Goal: Task Accomplishment & Management: Complete application form

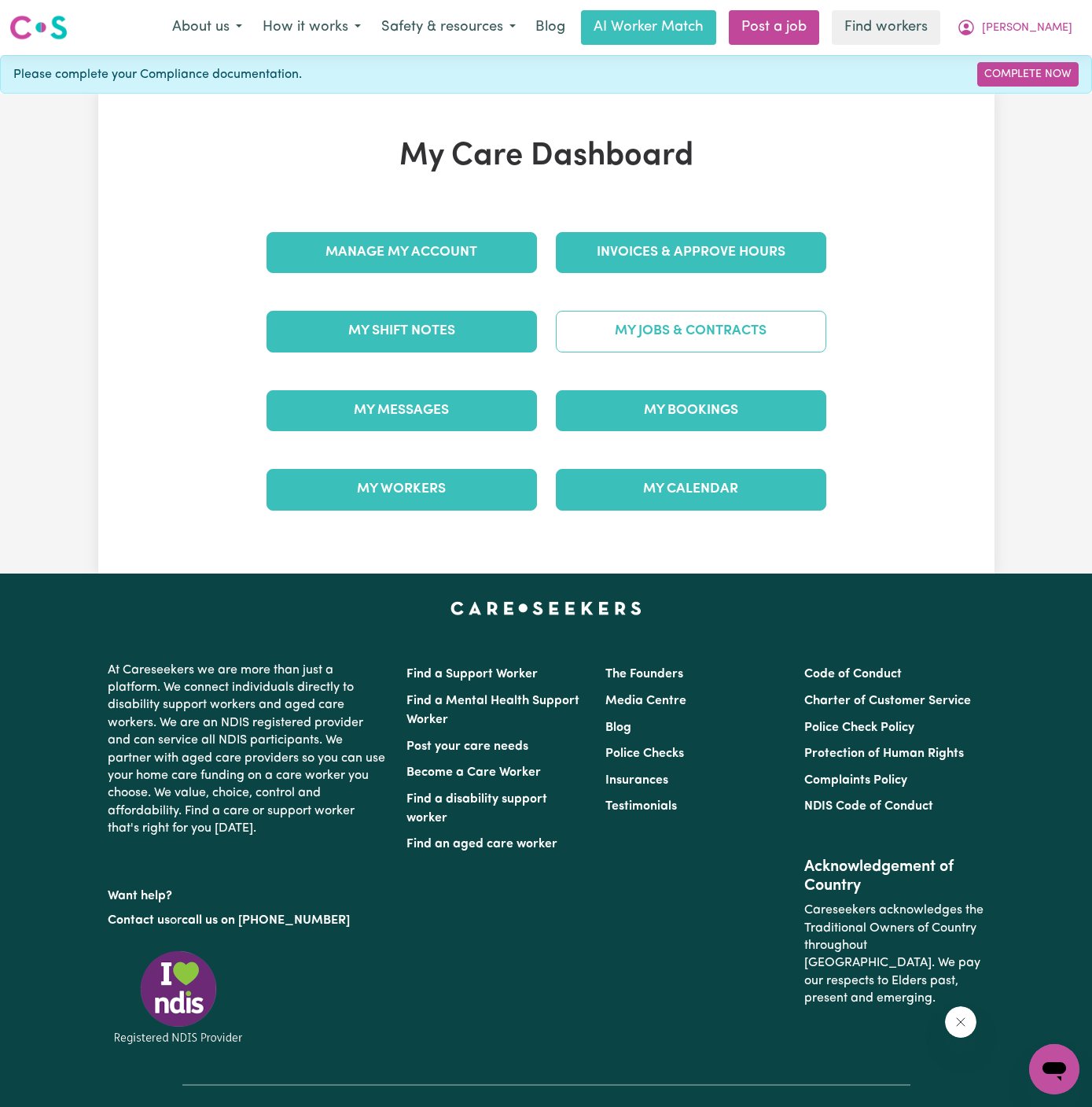
click at [717, 331] on link "My Jobs & Contracts" at bounding box center [691, 330] width 271 height 40
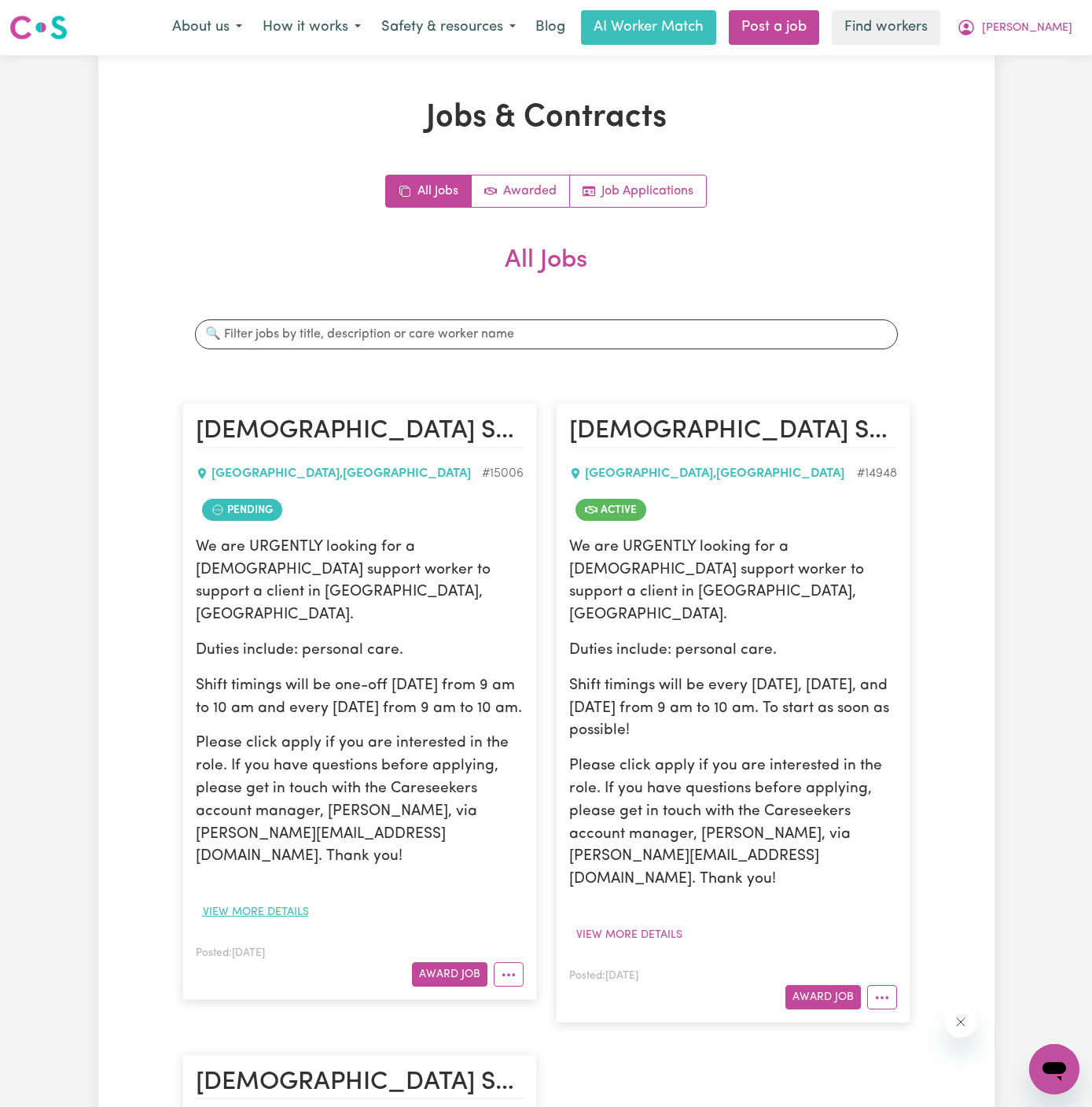
click at [296, 900] on button "View more details" at bounding box center [256, 912] width 120 height 25
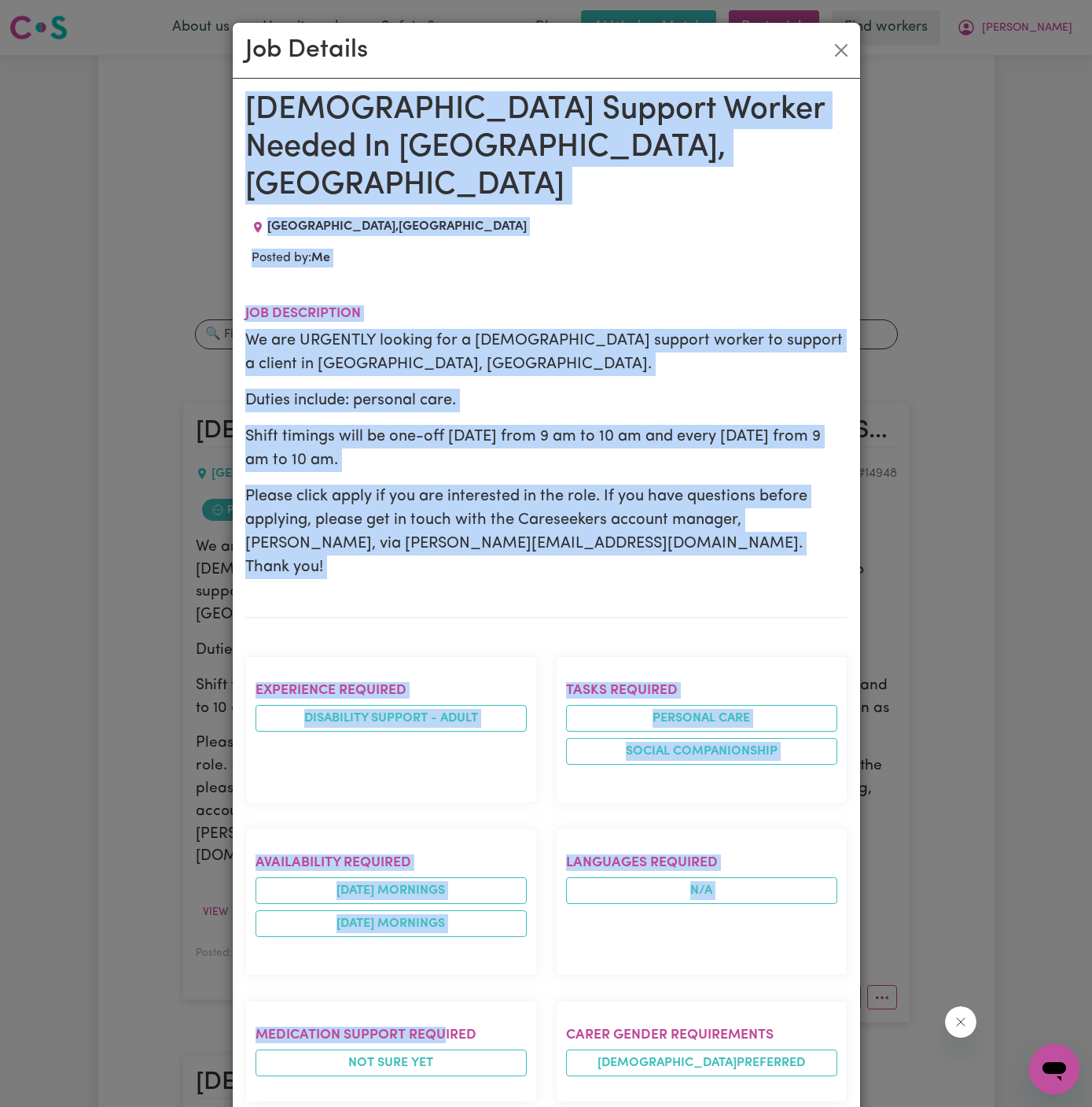
drag, startPoint x: 247, startPoint y: 105, endPoint x: 442, endPoint y: 971, distance: 887.7
click at [442, 971] on div "Male Support Worker Needed In Blacktown, NSW BLACKTOWN , New South Wales Posted…" at bounding box center [546, 879] width 602 height 1575
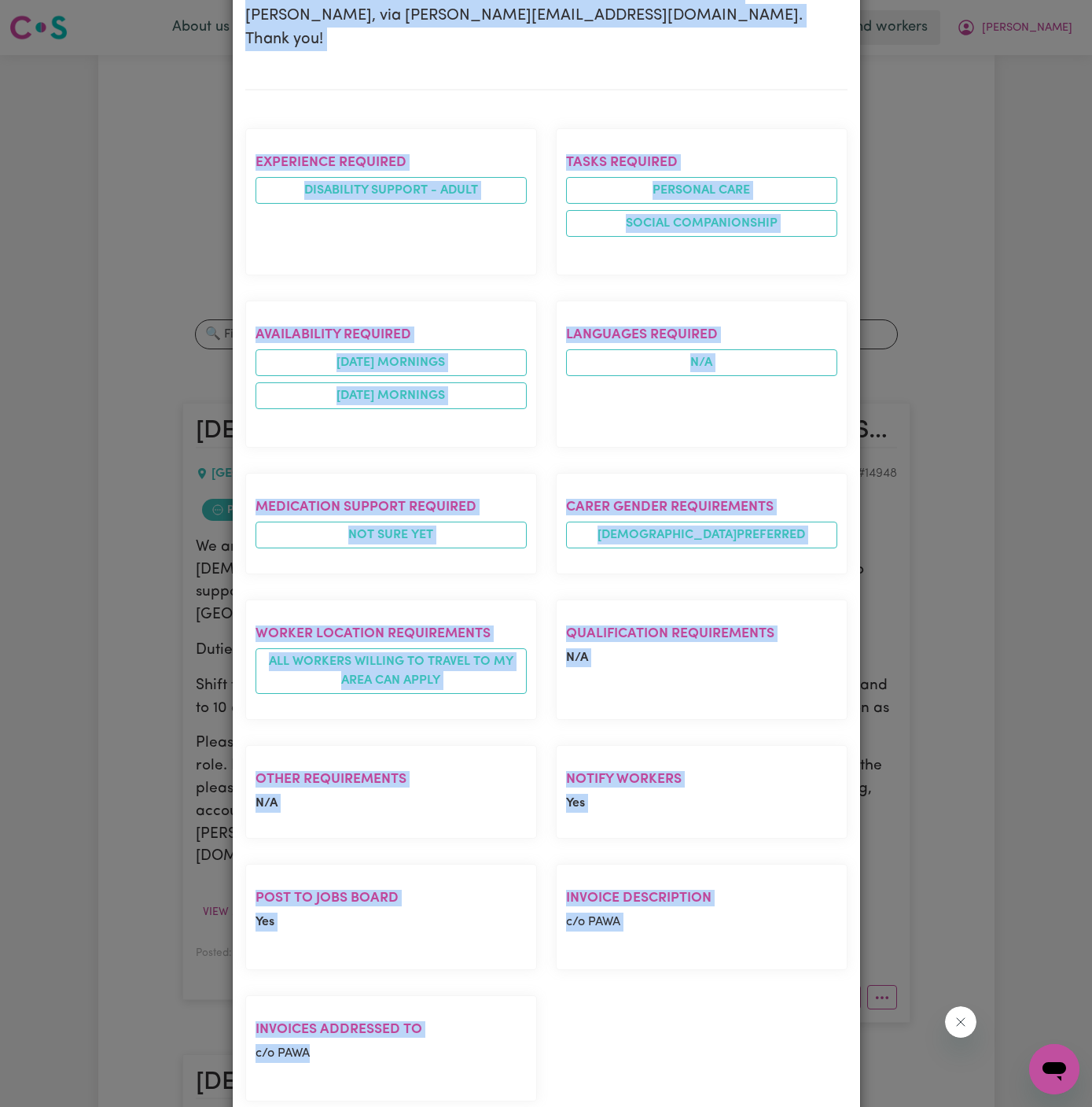
copy div "Male Support Worker Needed In Blacktown, NSW BLACKTOWN , New South Wales Posted…"
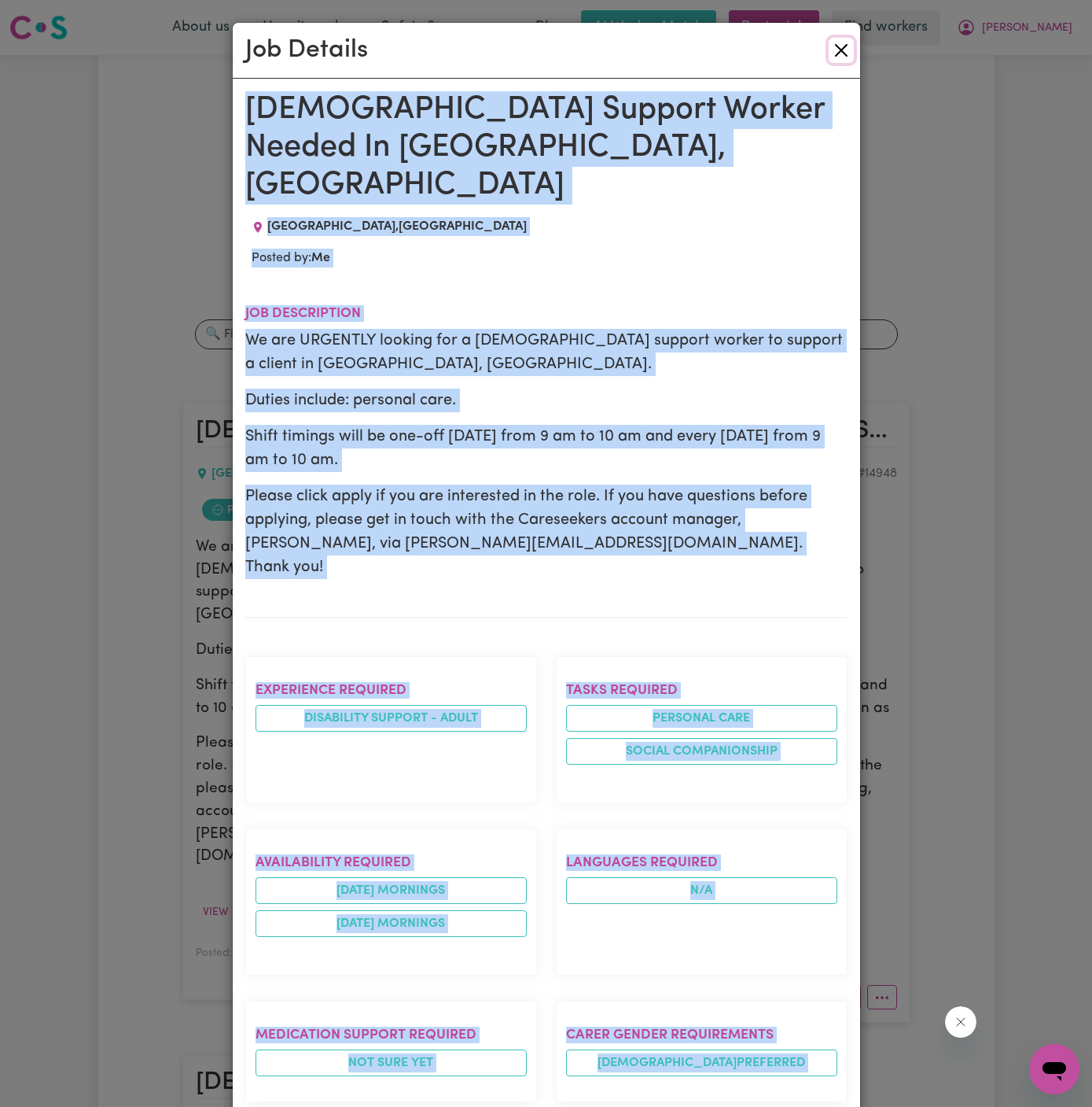
click at [840, 60] on button "Close" at bounding box center [842, 50] width 26 height 26
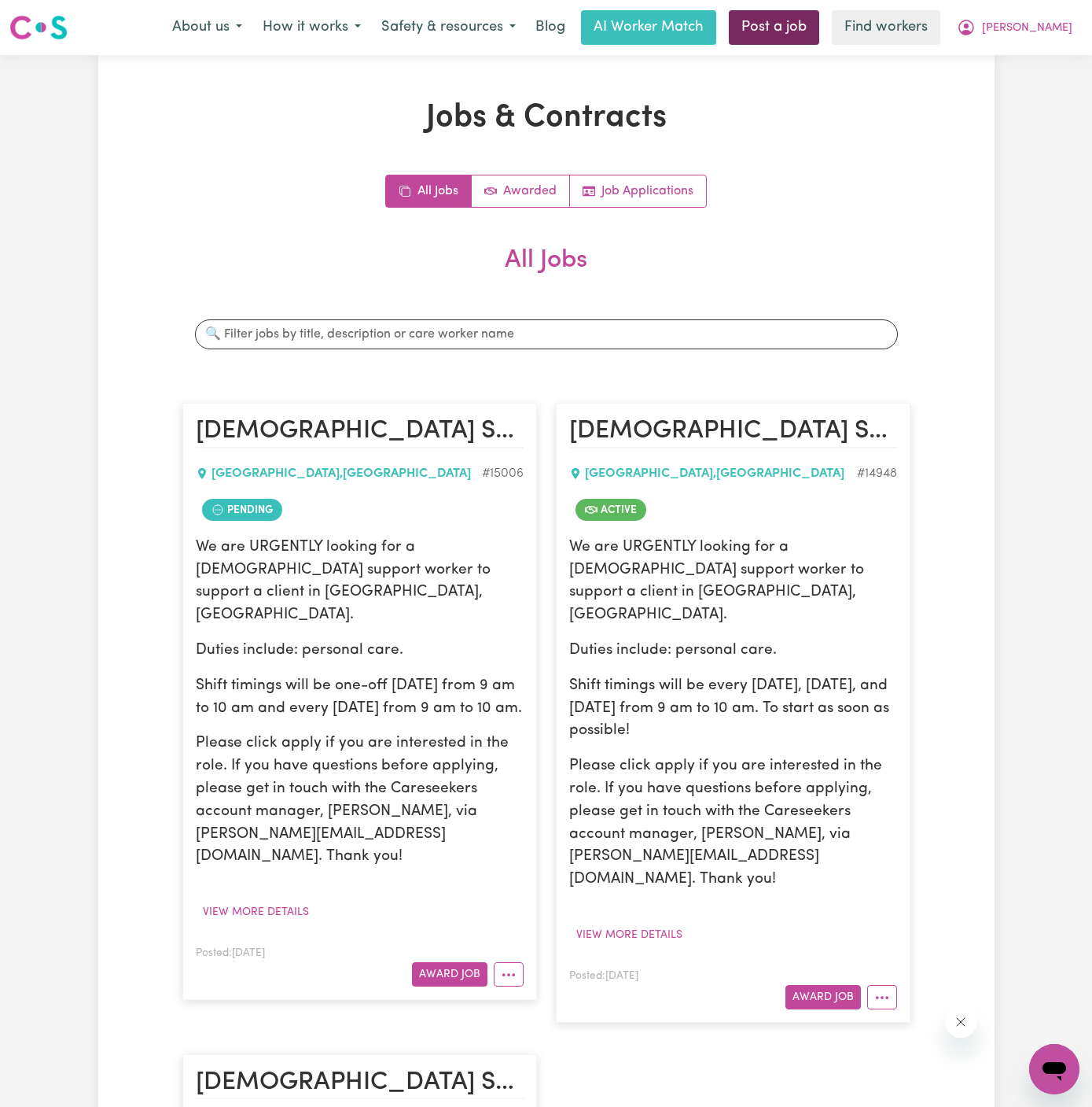
click at [802, 22] on link "Post a job" at bounding box center [775, 27] width 91 height 35
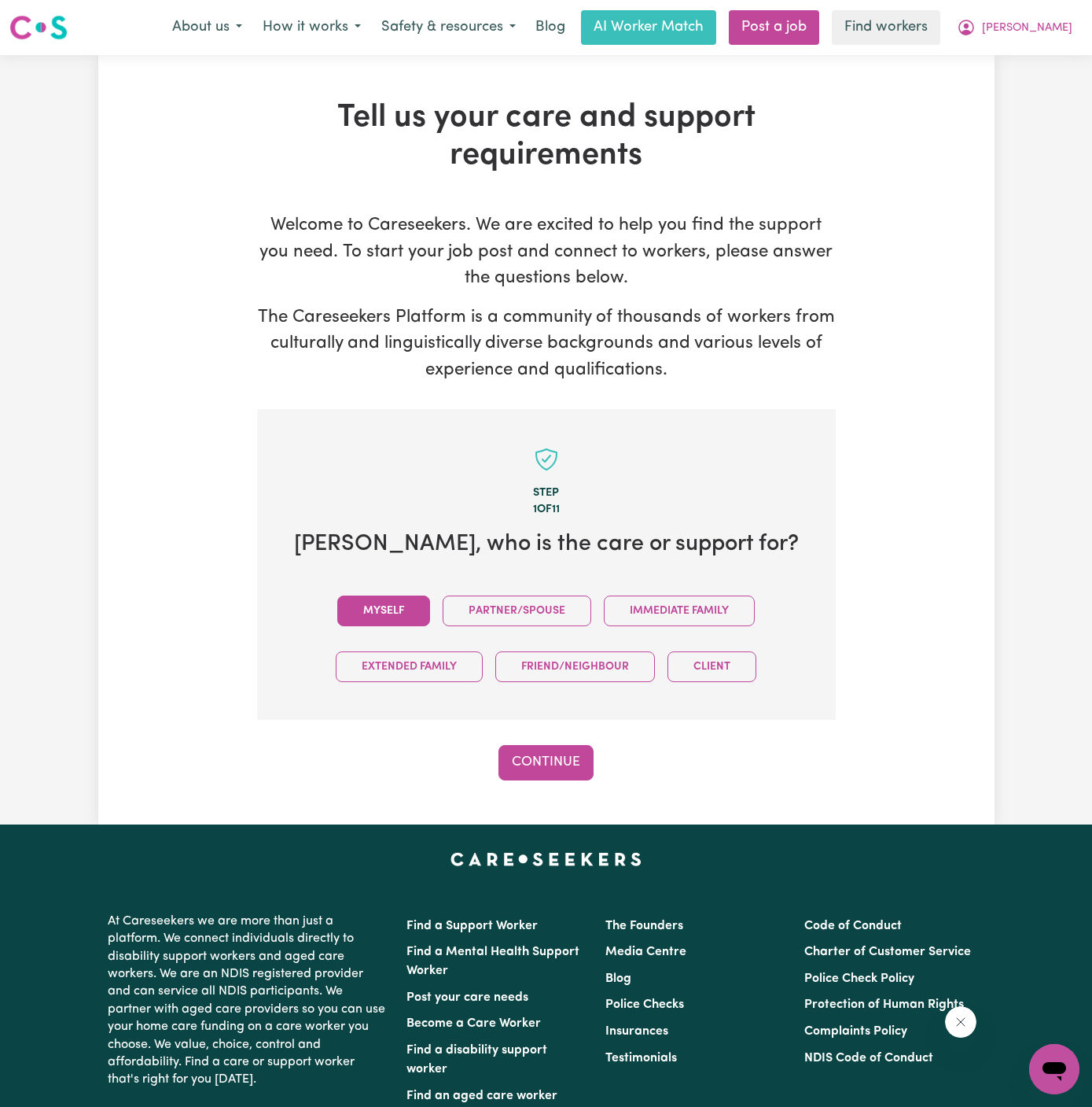
click at [408, 609] on button "Myself" at bounding box center [383, 610] width 93 height 31
click at [562, 738] on div "Step 1 of 11 Sarwan , who is the care or support for? Myself Partner/Spouse Imm…" at bounding box center [546, 594] width 579 height 372
click at [562, 758] on button "Continue" at bounding box center [546, 762] width 96 height 35
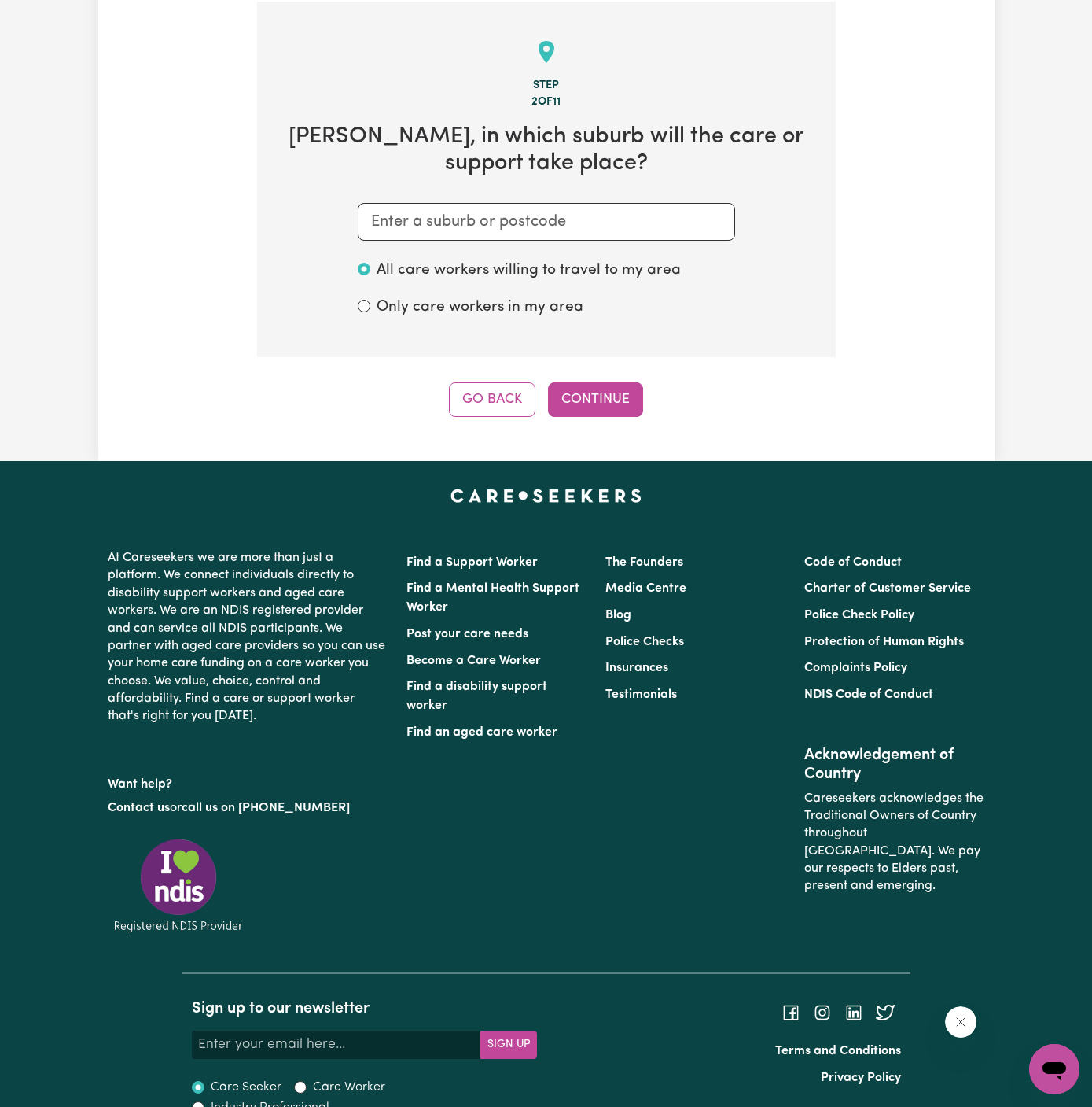
scroll to position [408, 0]
click at [563, 231] on input "text" at bounding box center [546, 221] width 377 height 37
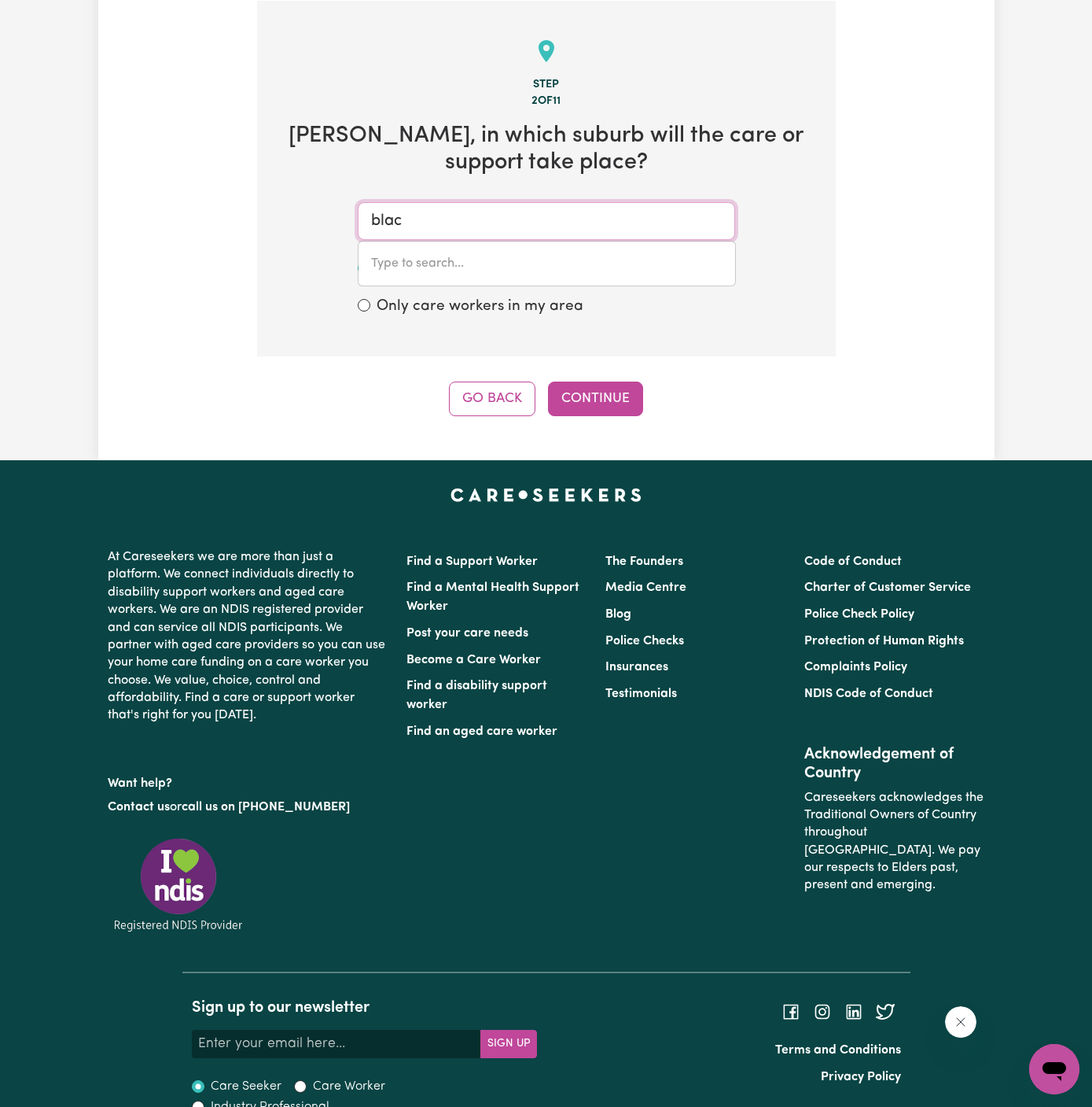
type input "black"
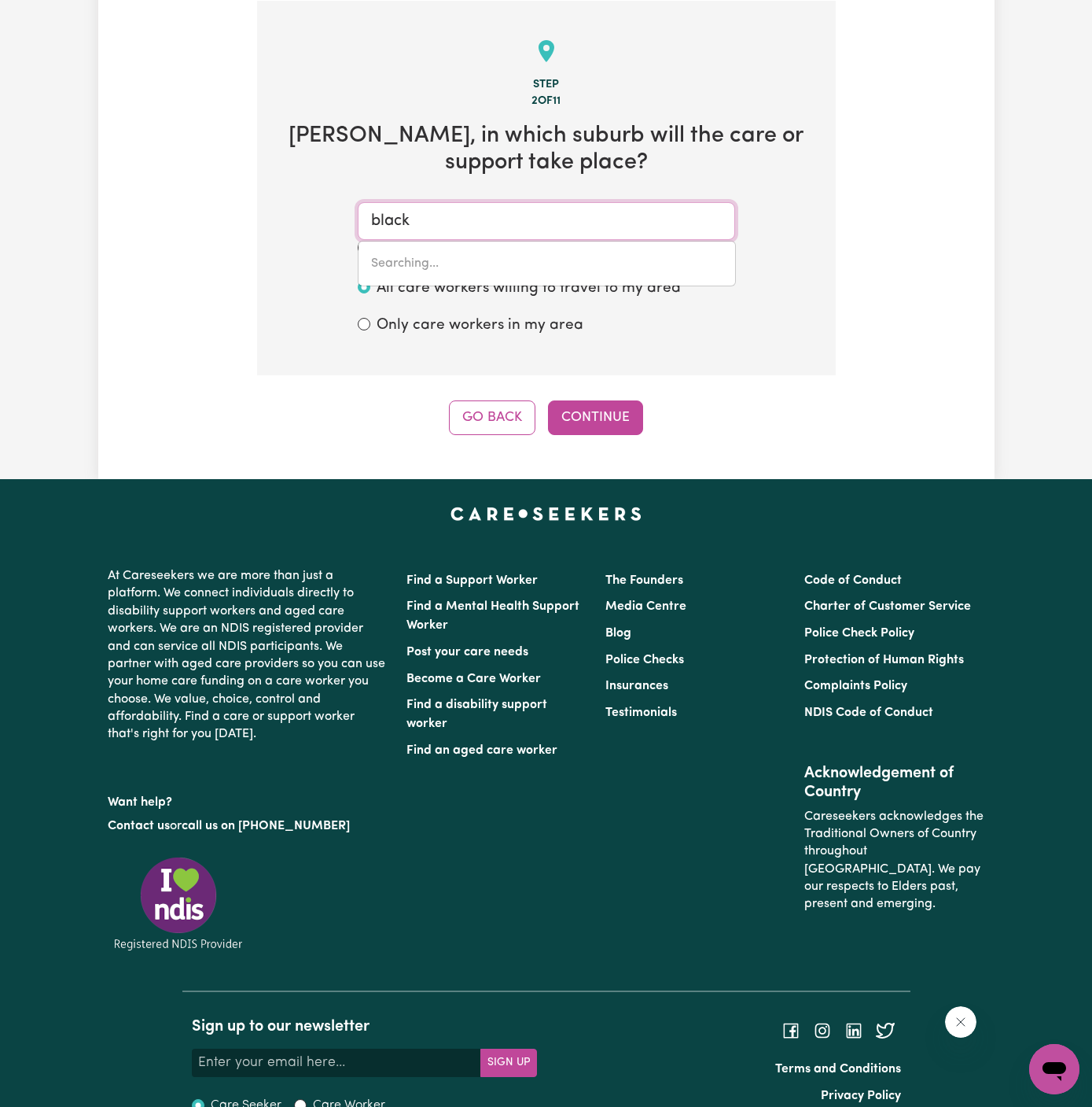
type input "black CREEK, New South Wales, 2439"
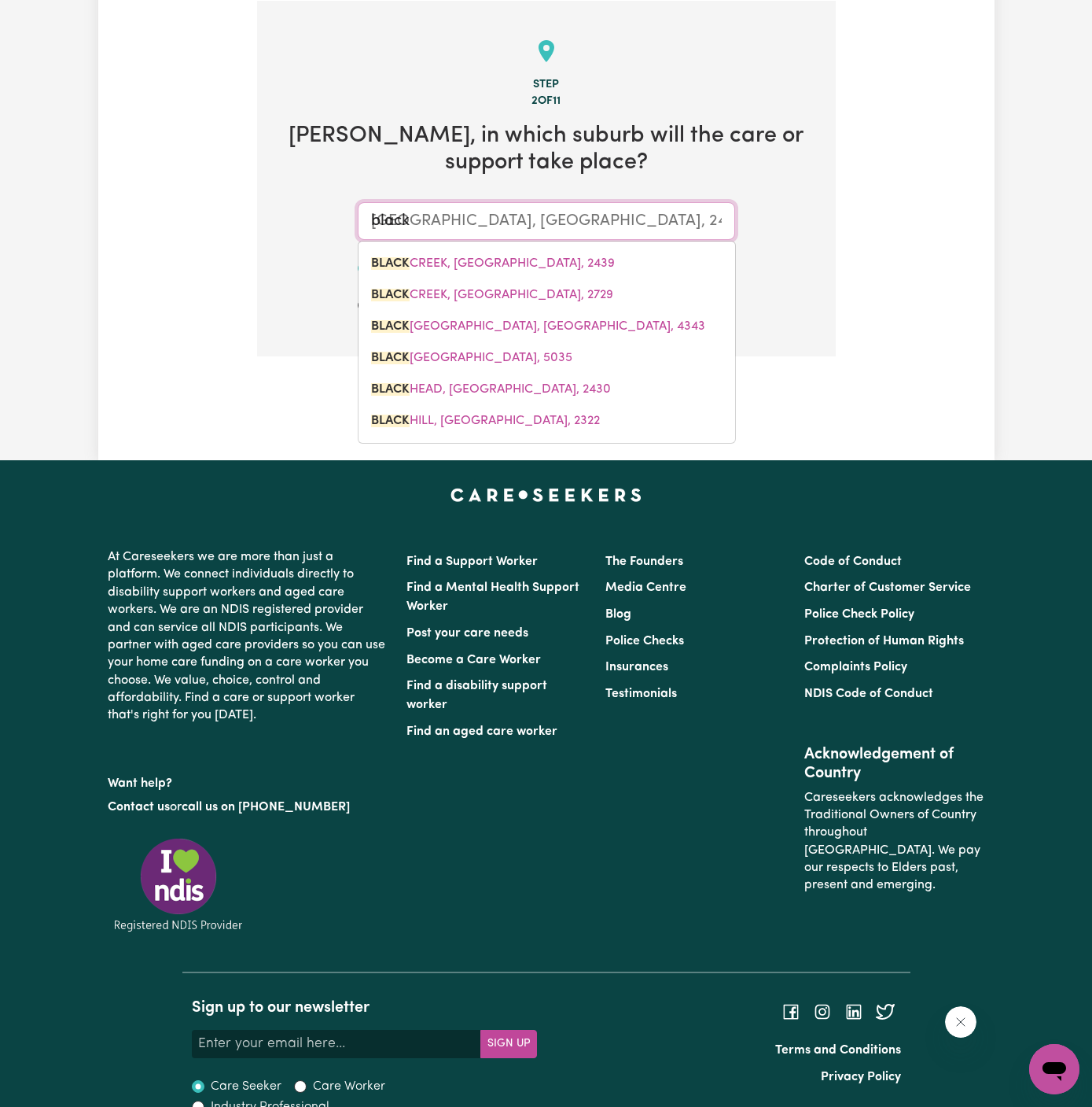
type input "blacky"
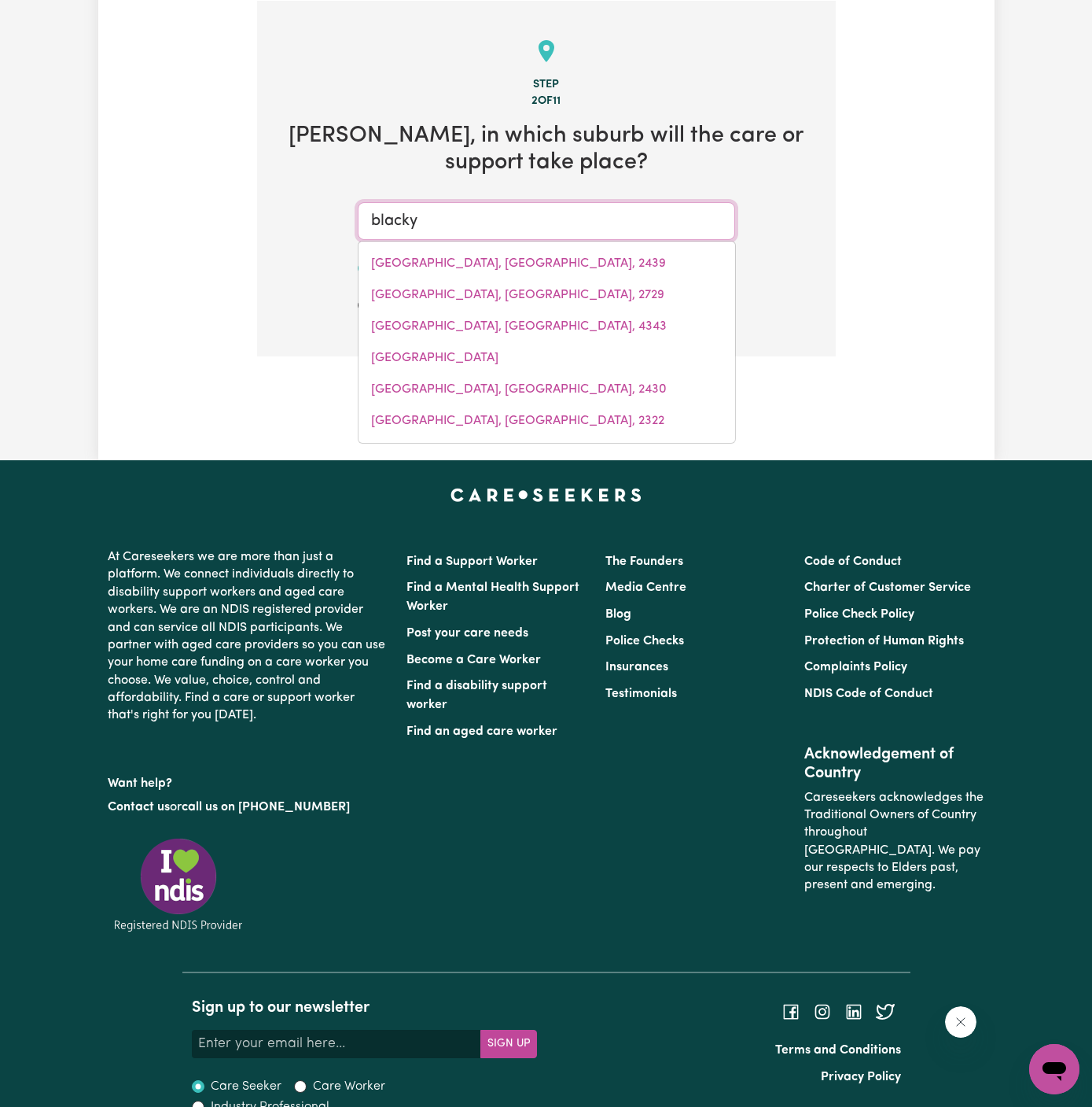
type input "black"
type input "black CREEK, New South Wales, 2439"
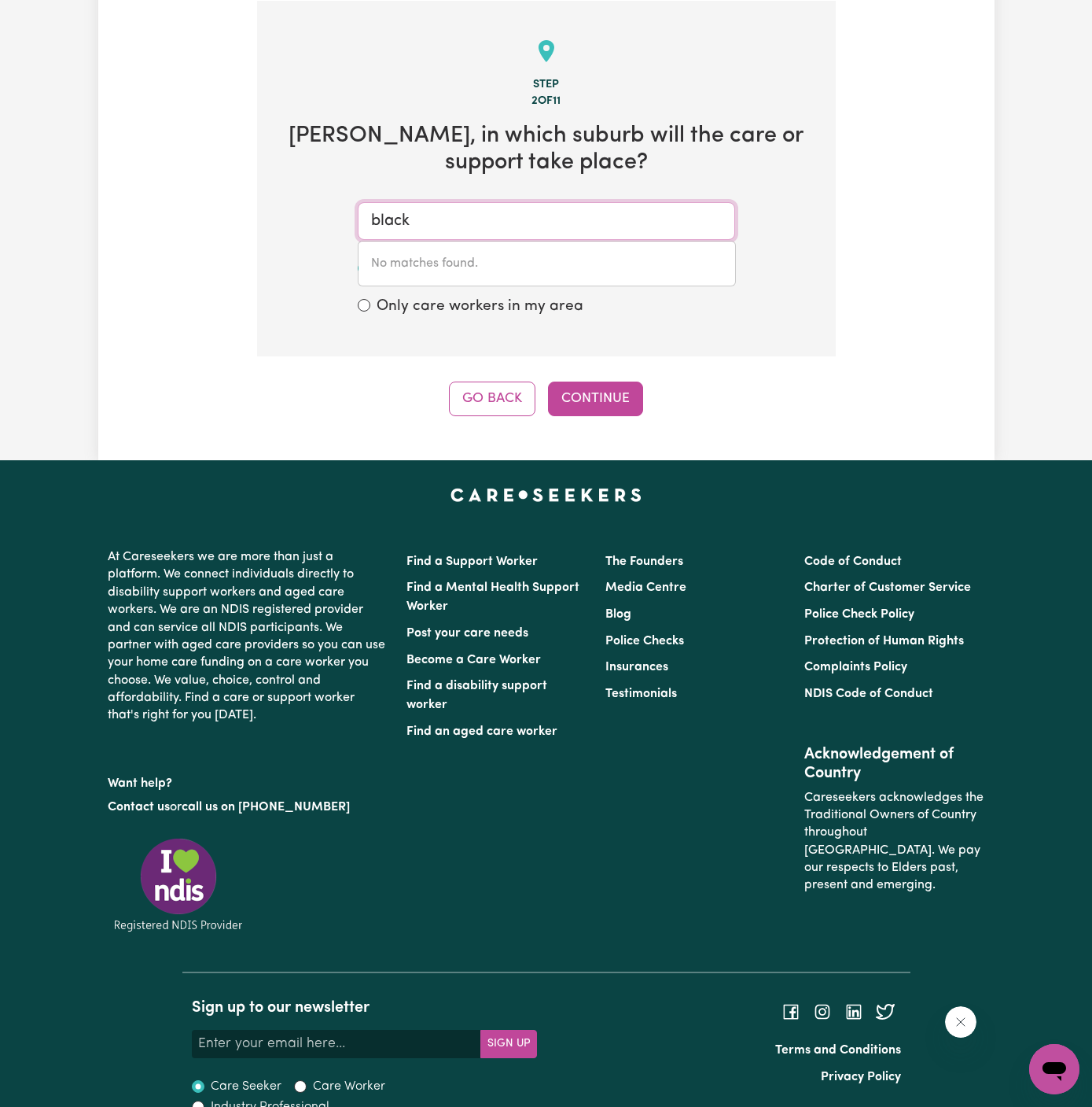
type input "blackt"
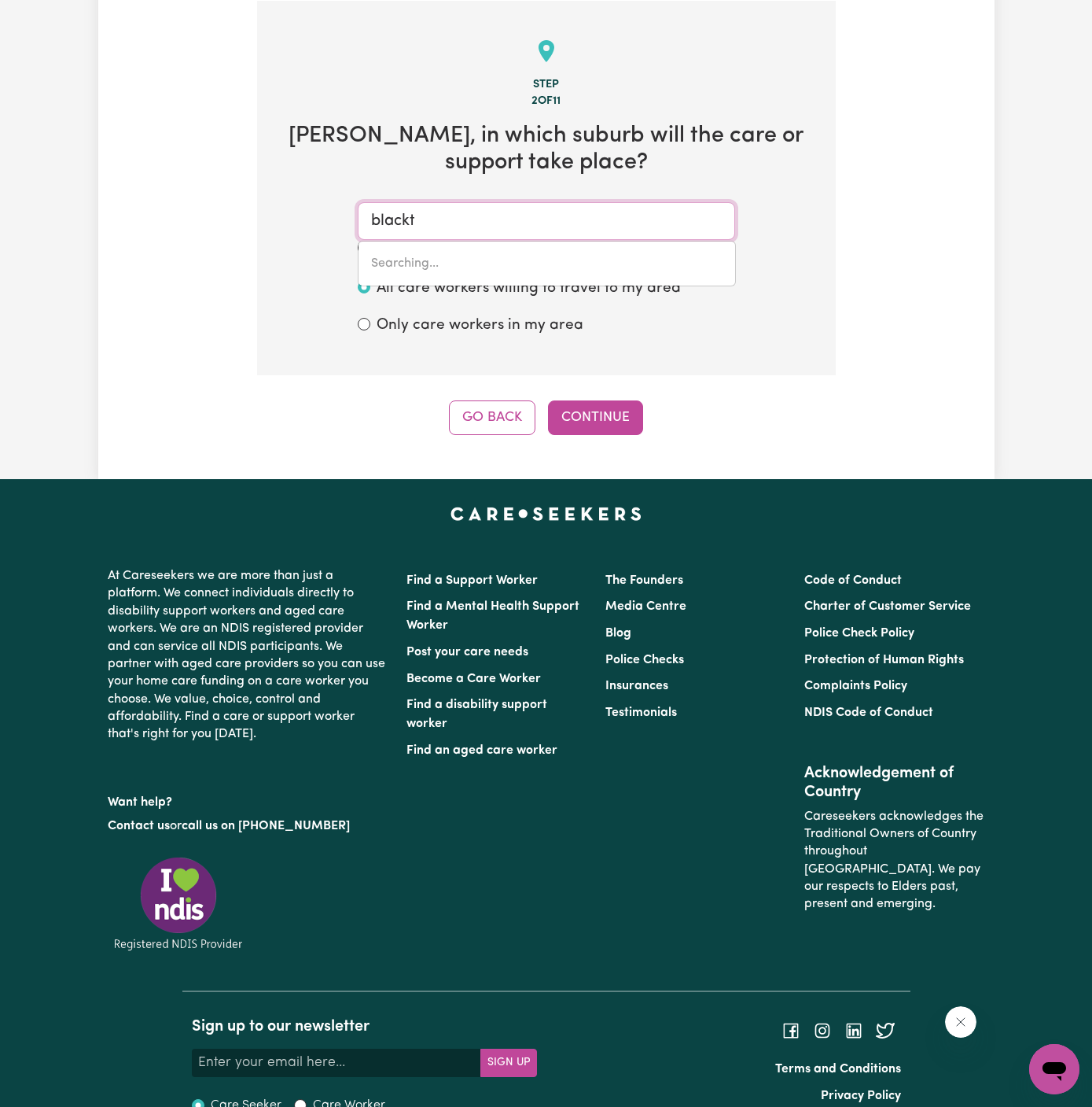
type input "blacktOWN, New South Wales, 2148"
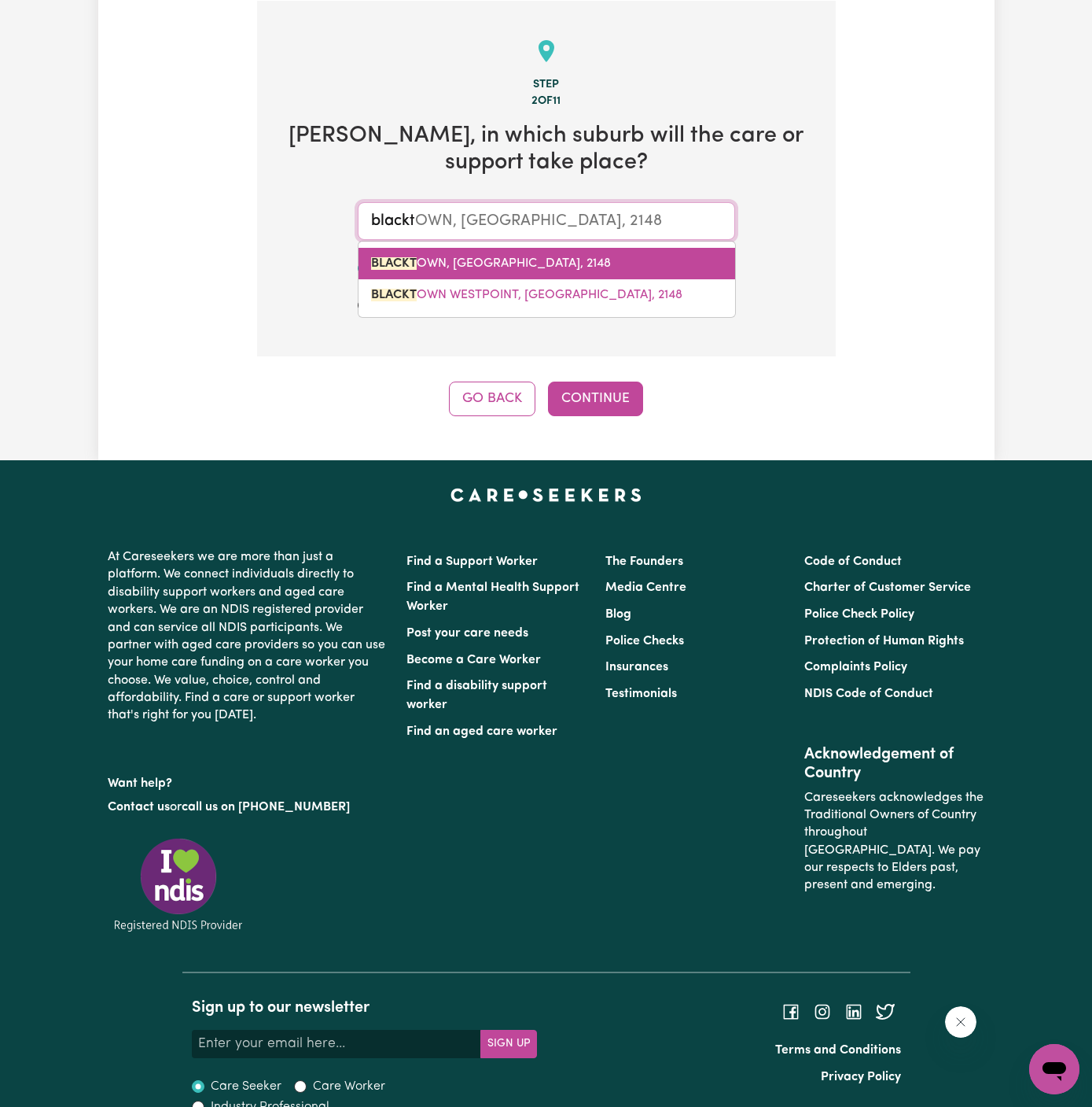
click at [528, 259] on span "BLACKT OWN, New South Wales, 2148" at bounding box center [491, 263] width 239 height 13
type input "BLACKTOWN, New South Wales, 2148"
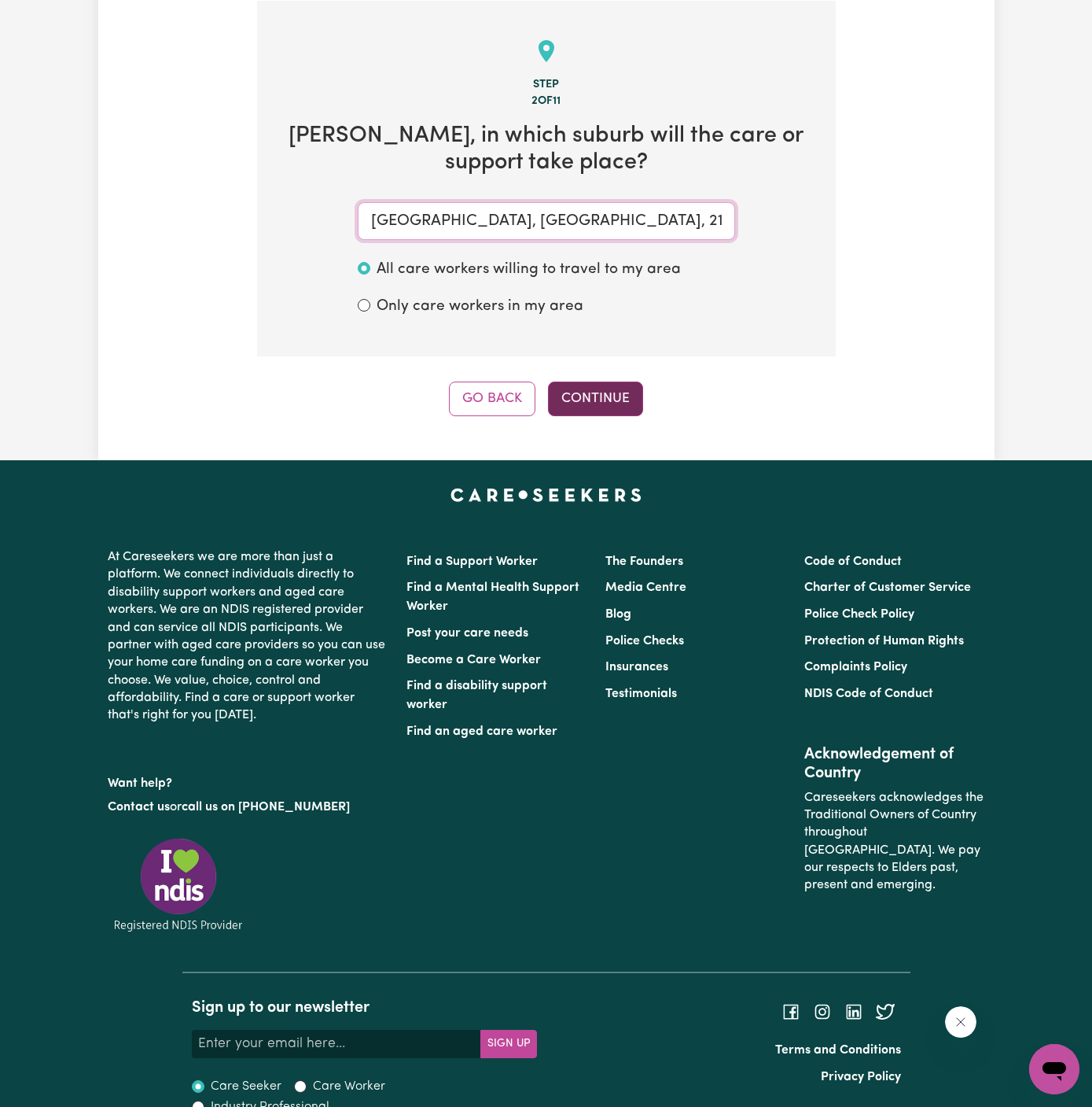
type input "BLACKTOWN, New South Wales, 2148"
click at [589, 383] on button "Continue" at bounding box center [595, 398] width 96 height 35
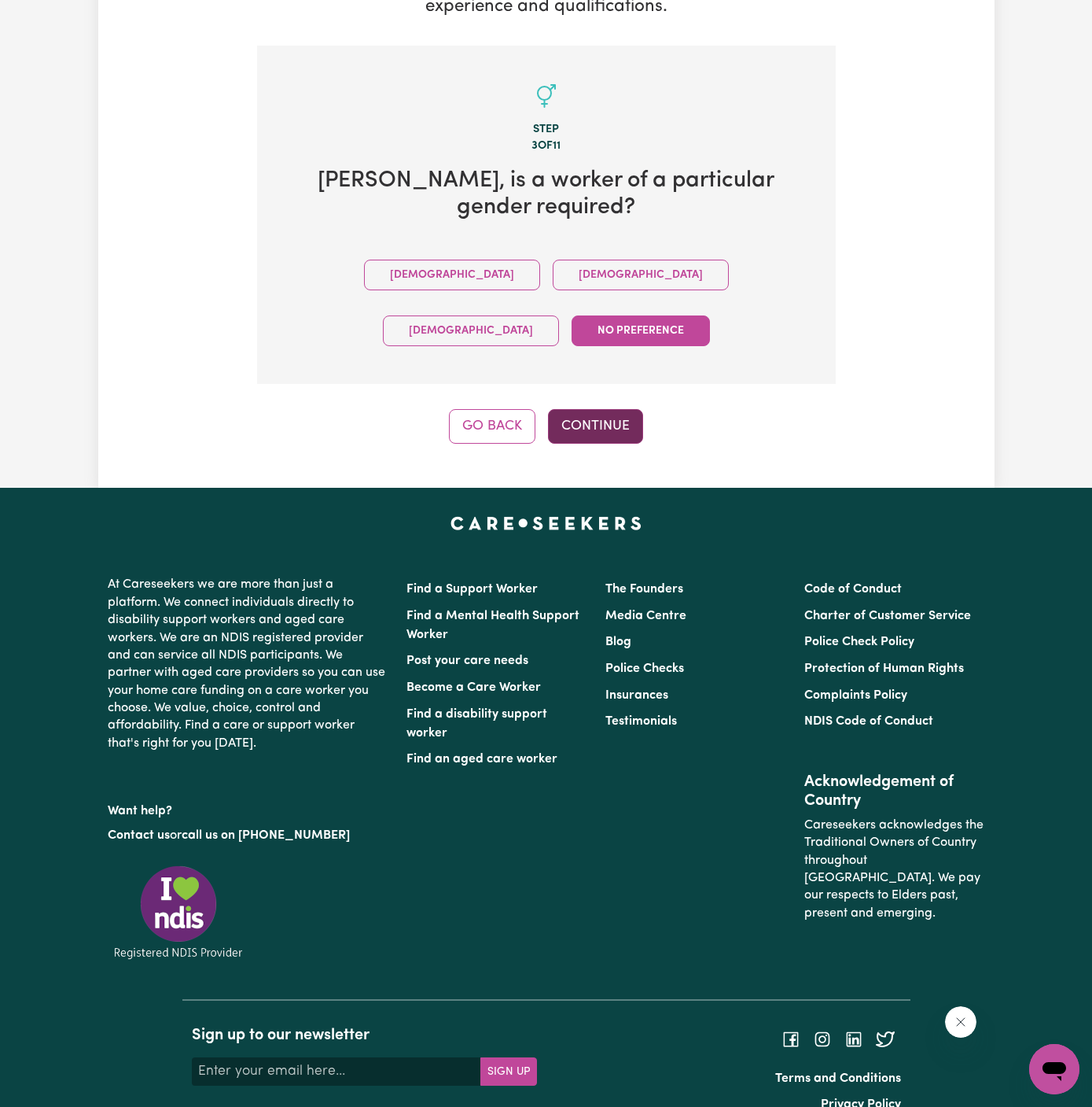
click at [593, 409] on button "Continue" at bounding box center [595, 426] width 96 height 35
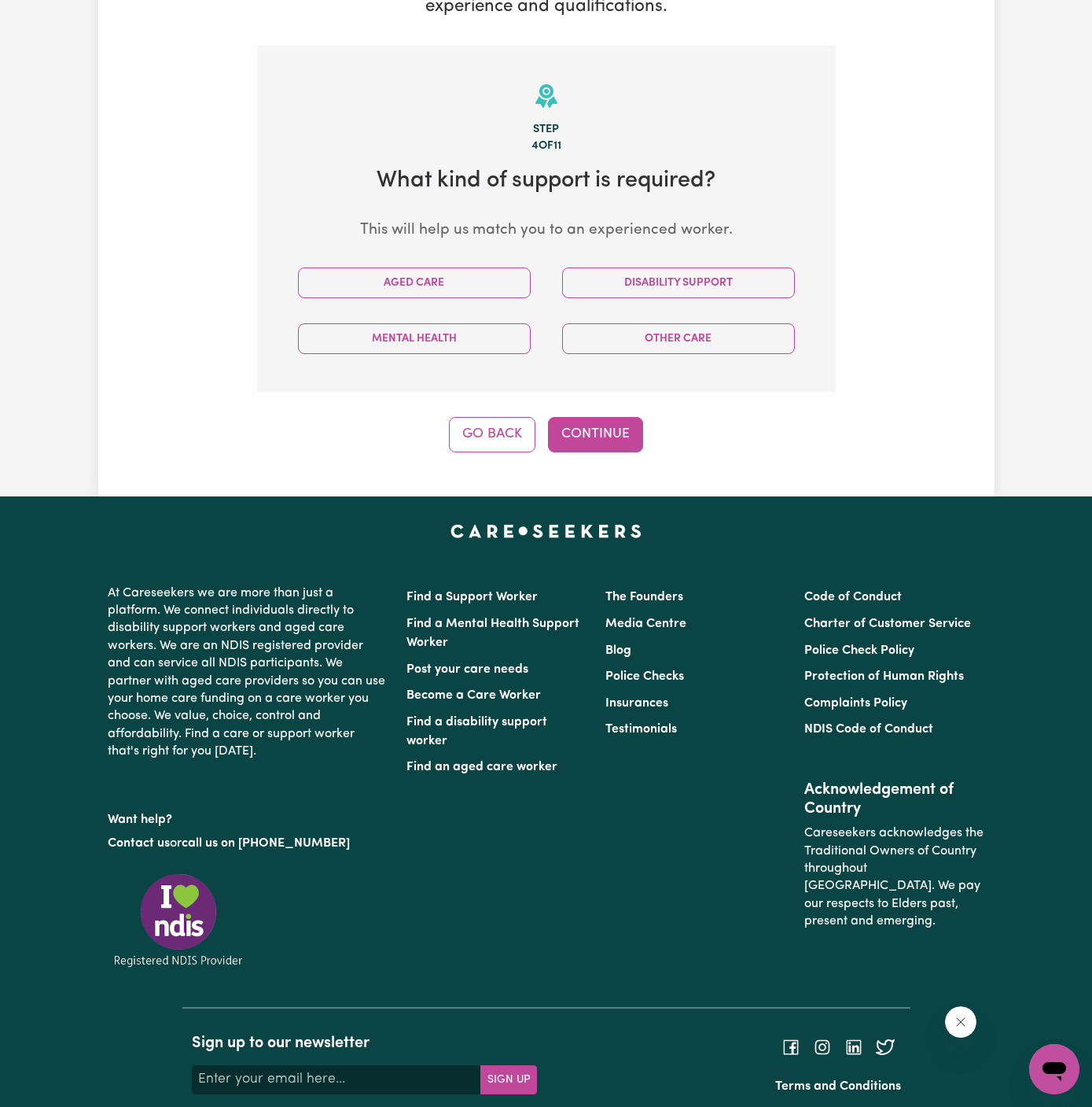
scroll to position [408, 0]
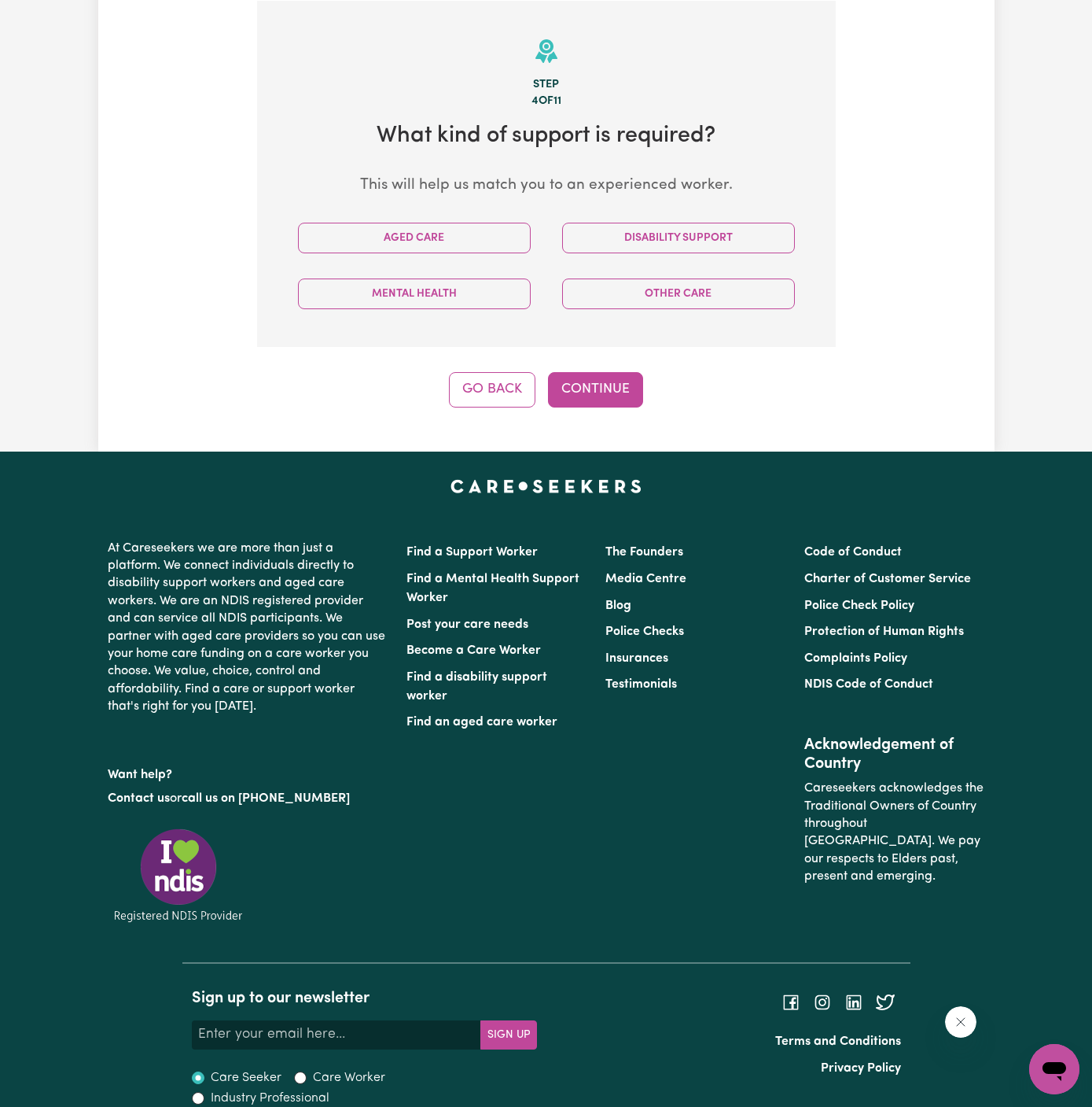
click at [711, 253] on div "Disability Support" at bounding box center [679, 238] width 264 height 56
click at [694, 231] on button "Disability Support" at bounding box center [679, 238] width 233 height 31
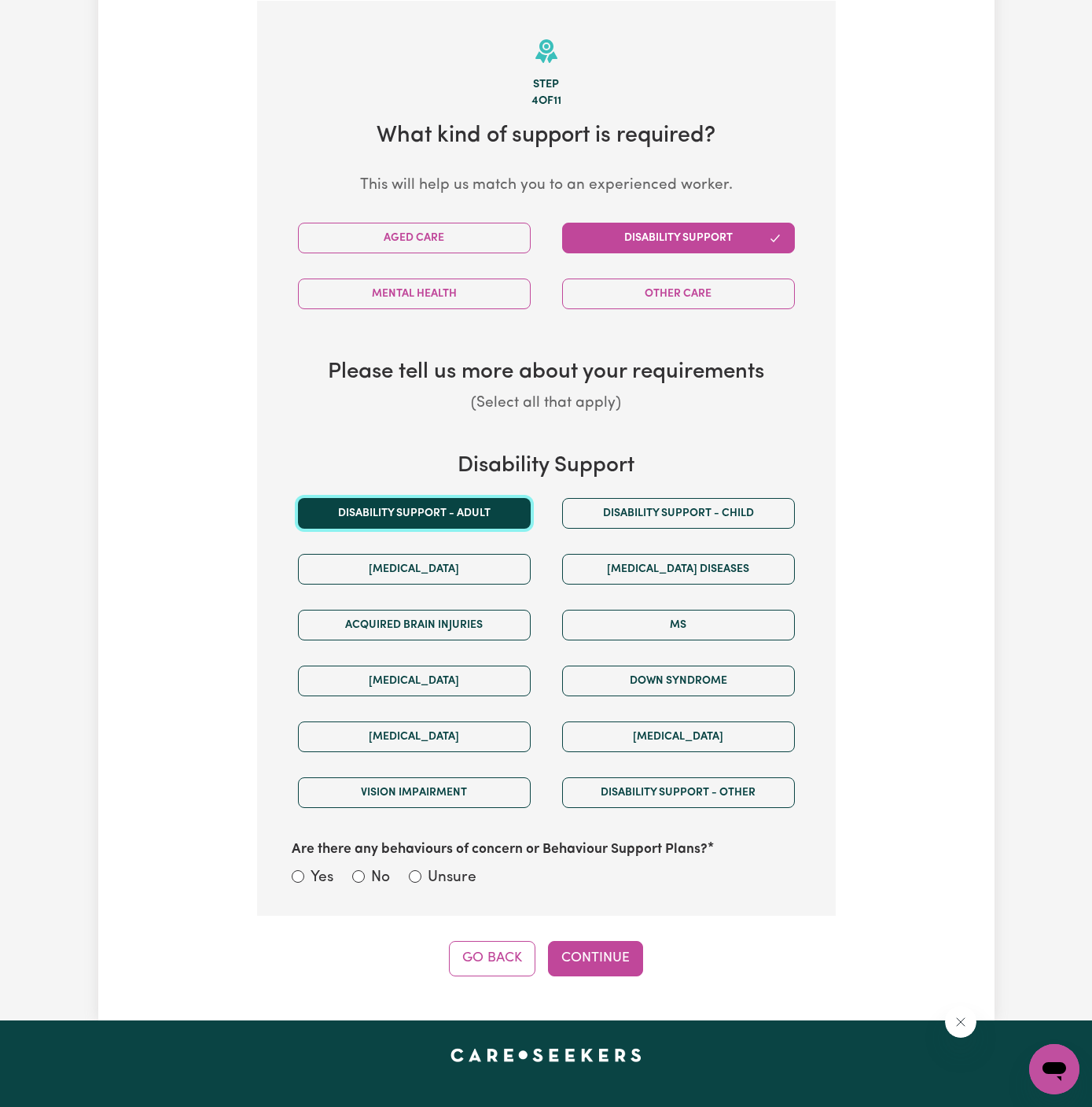
click at [486, 513] on button "Disability support - Adult" at bounding box center [414, 513] width 233 height 31
click at [452, 878] on label "Unsure" at bounding box center [451, 877] width 48 height 23
click at [422, 878] on input "Unsure" at bounding box center [415, 876] width 13 height 13
radio input "true"
click at [613, 950] on button "Continue" at bounding box center [595, 957] width 96 height 35
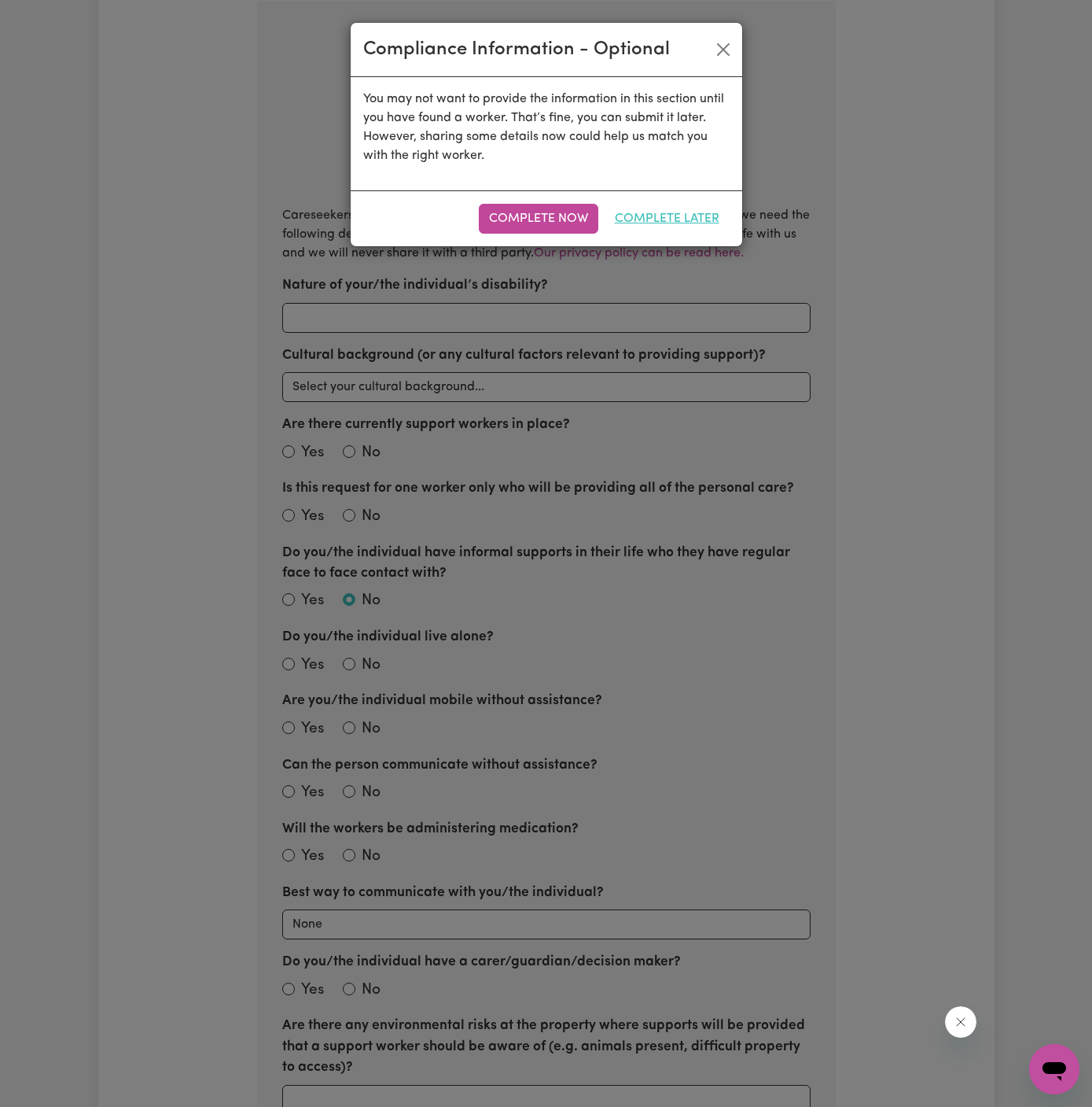
click at [676, 224] on button "Complete Later" at bounding box center [667, 219] width 125 height 30
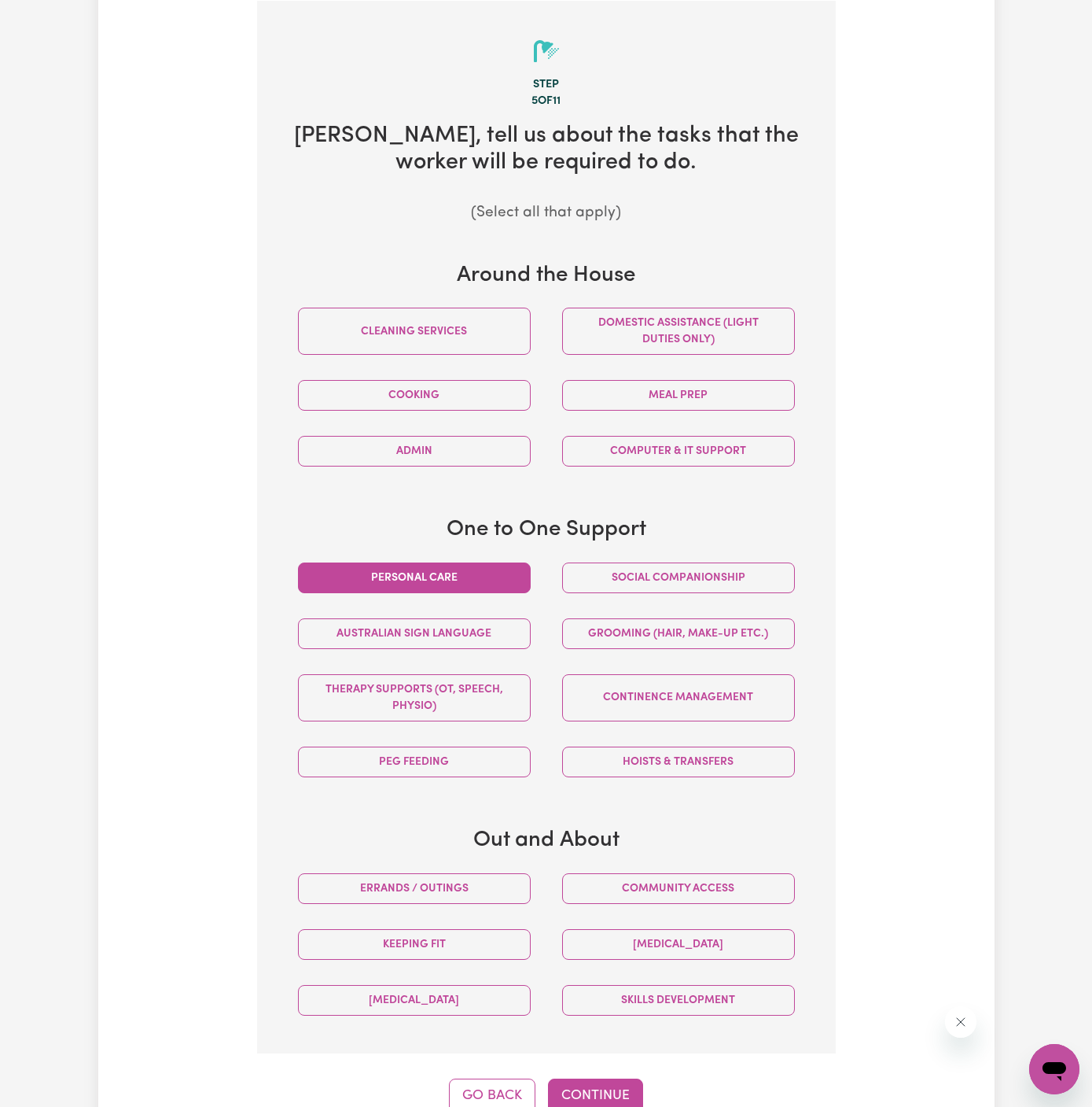
click at [480, 568] on button "Personal care" at bounding box center [414, 578] width 233 height 31
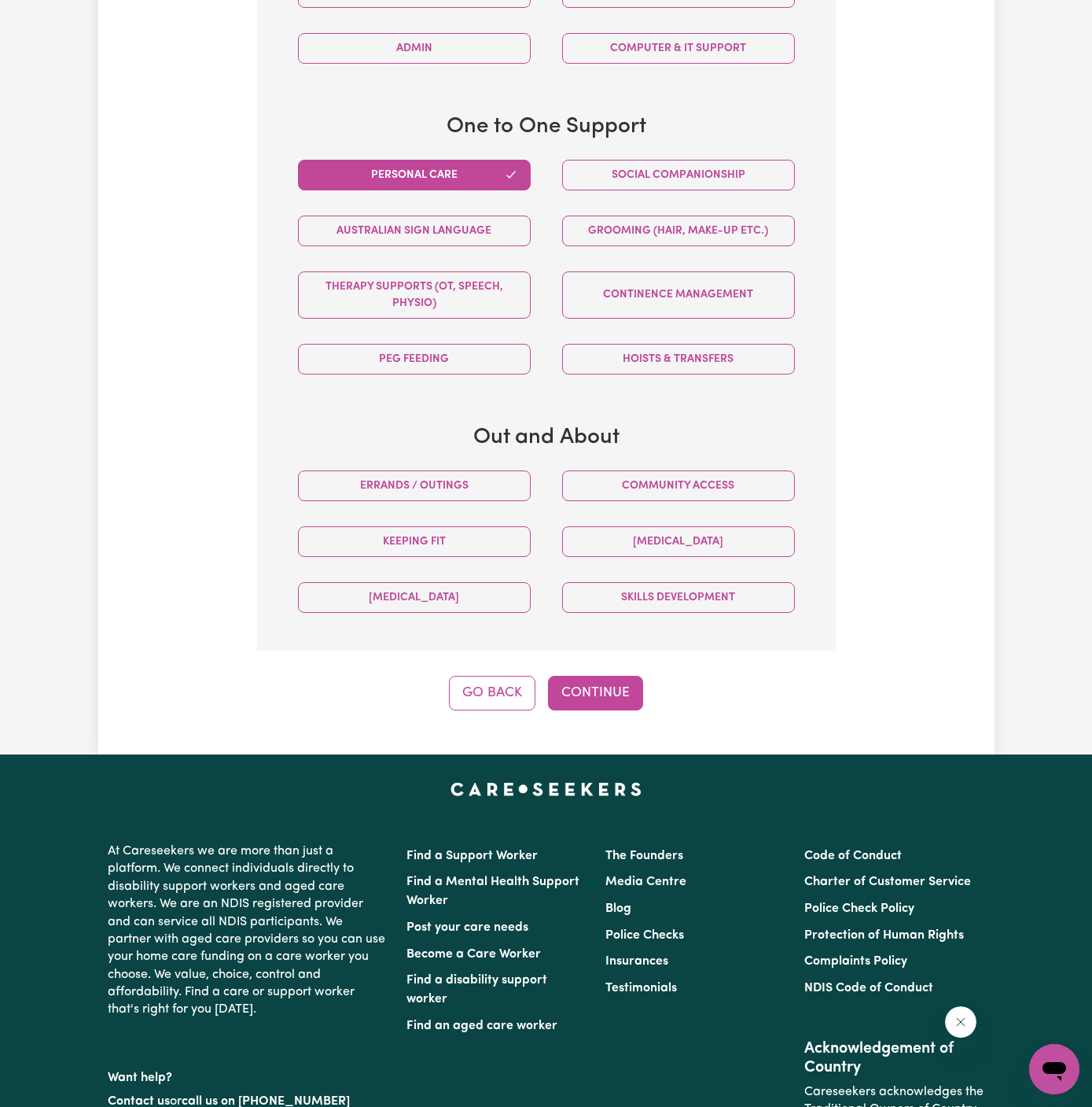
click at [613, 686] on button "Continue" at bounding box center [595, 693] width 96 height 35
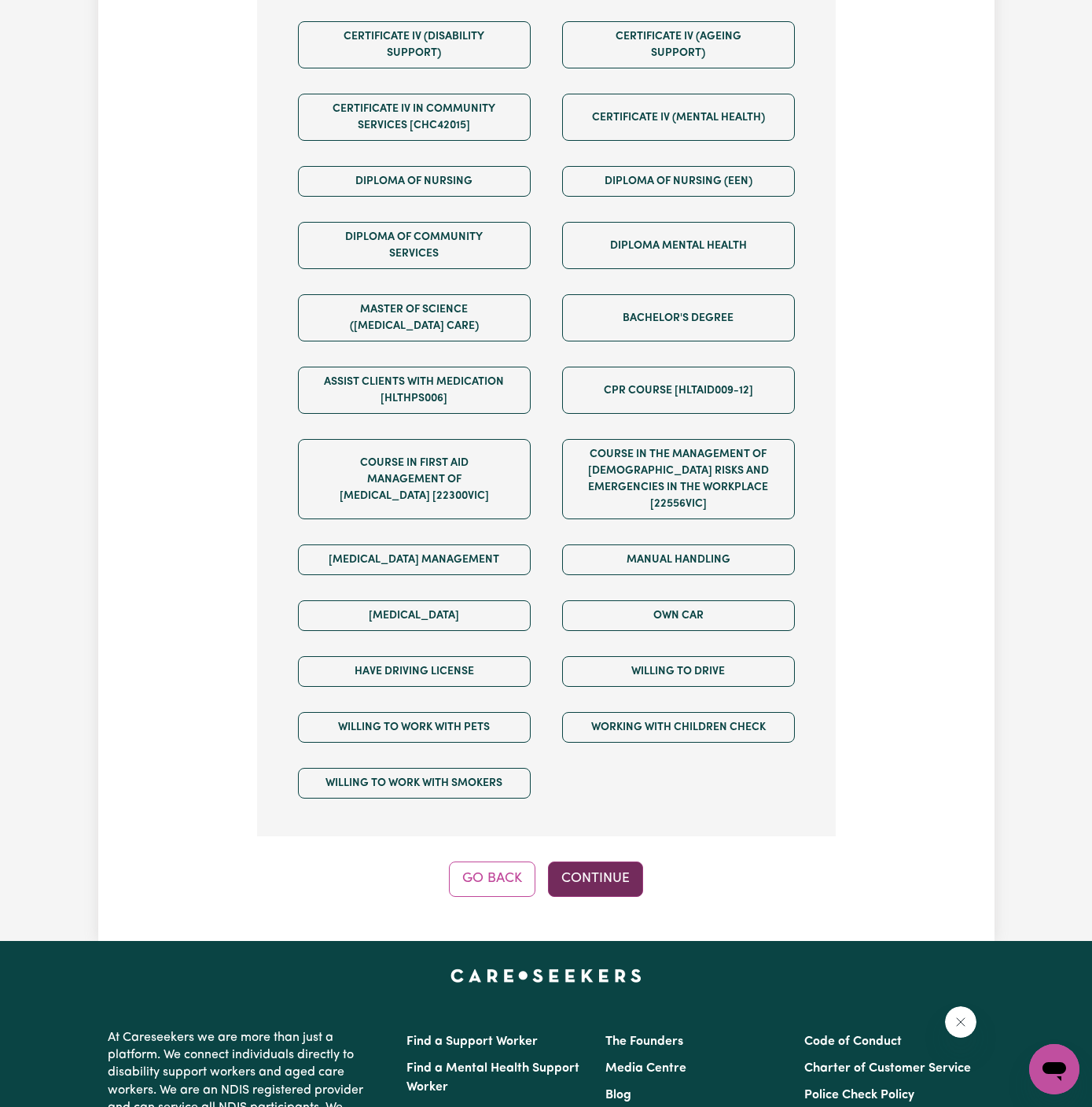
click at [609, 862] on button "Continue" at bounding box center [595, 878] width 96 height 35
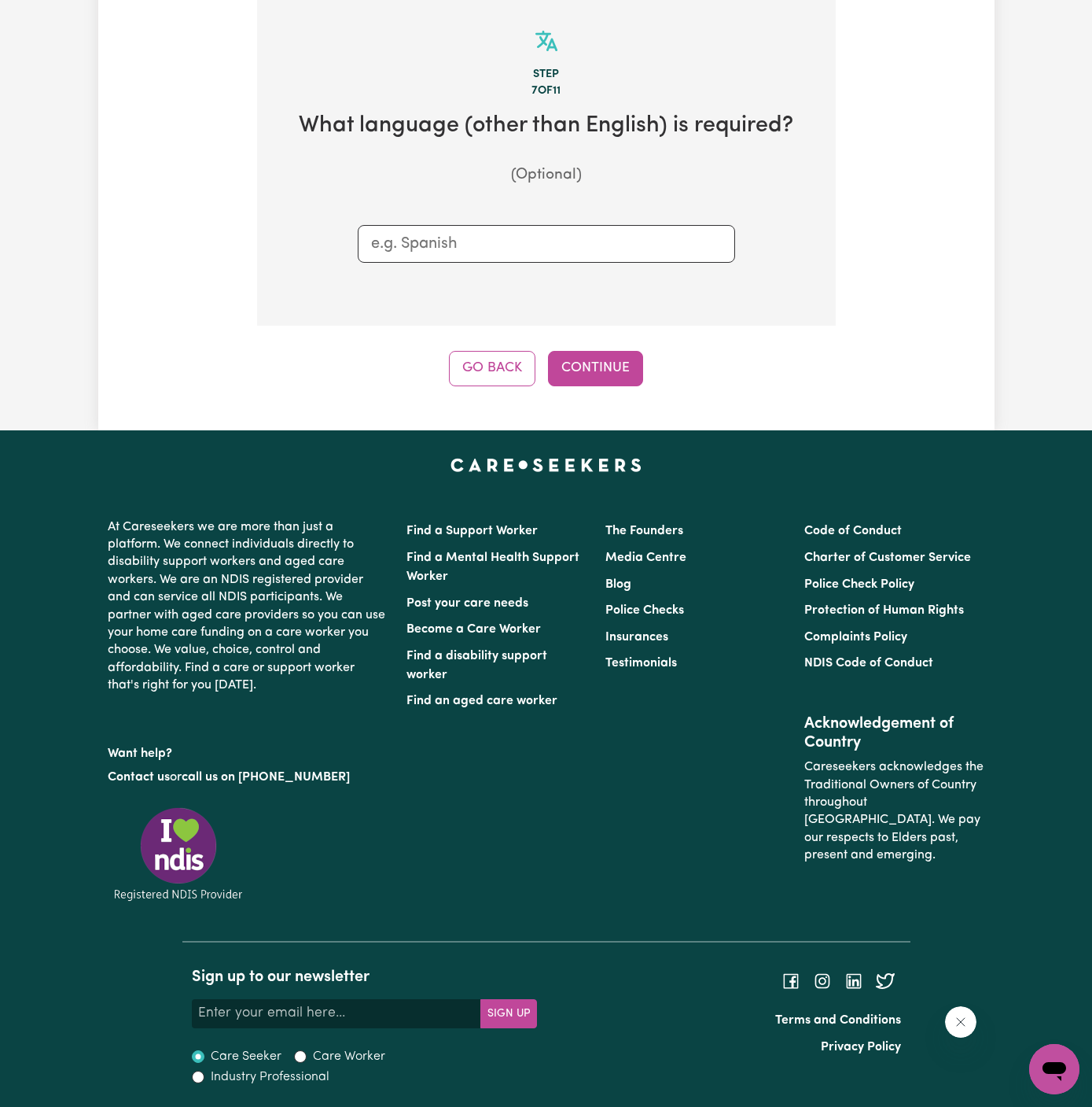
scroll to position [408, 0]
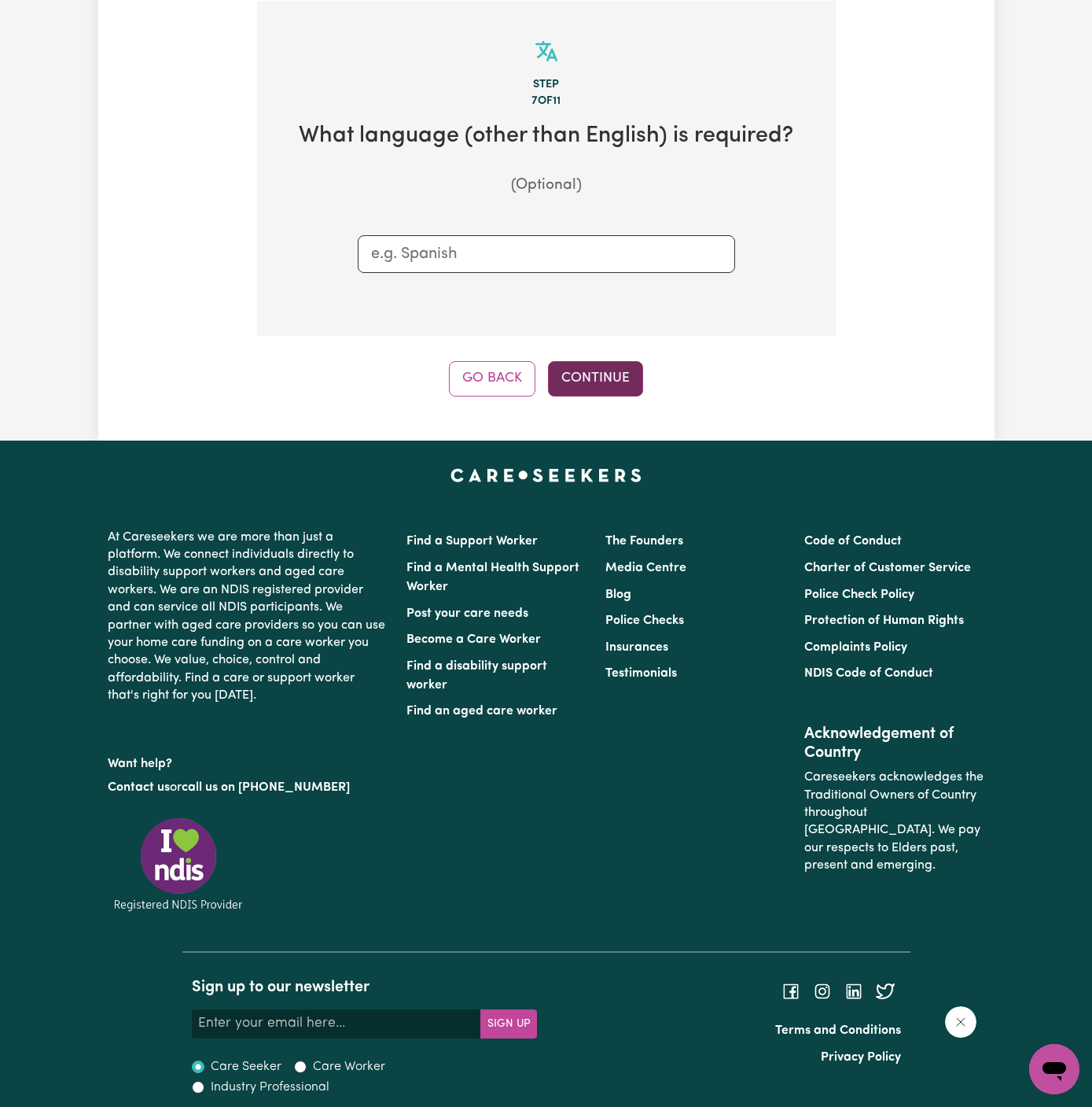
click at [600, 363] on button "Continue" at bounding box center [595, 378] width 96 height 35
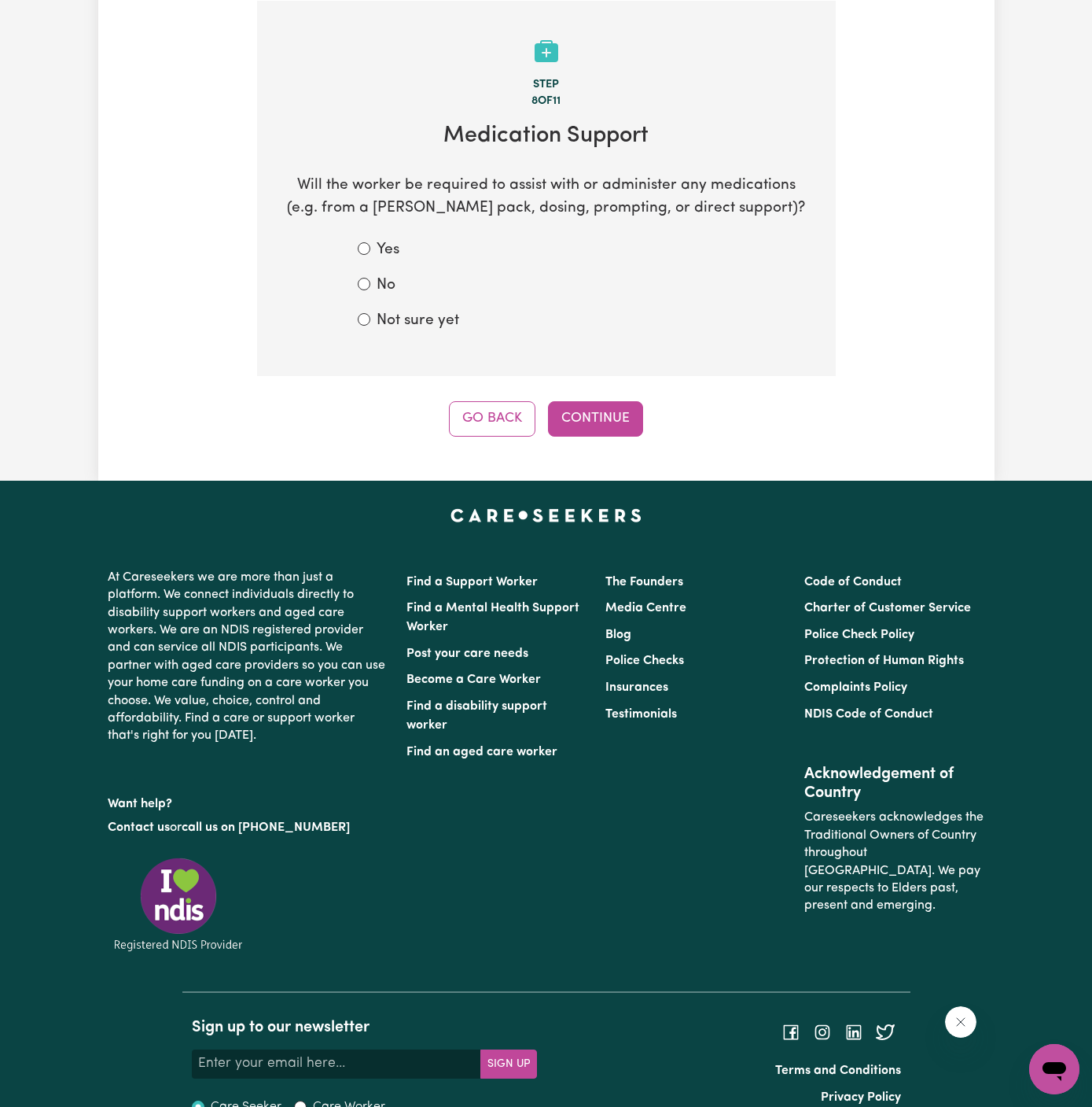
click at [416, 327] on label "Not sure yet" at bounding box center [418, 320] width 83 height 23
click at [371, 325] on input "Not sure yet" at bounding box center [364, 319] width 13 height 13
radio input "true"
click at [635, 415] on button "Continue" at bounding box center [595, 418] width 96 height 35
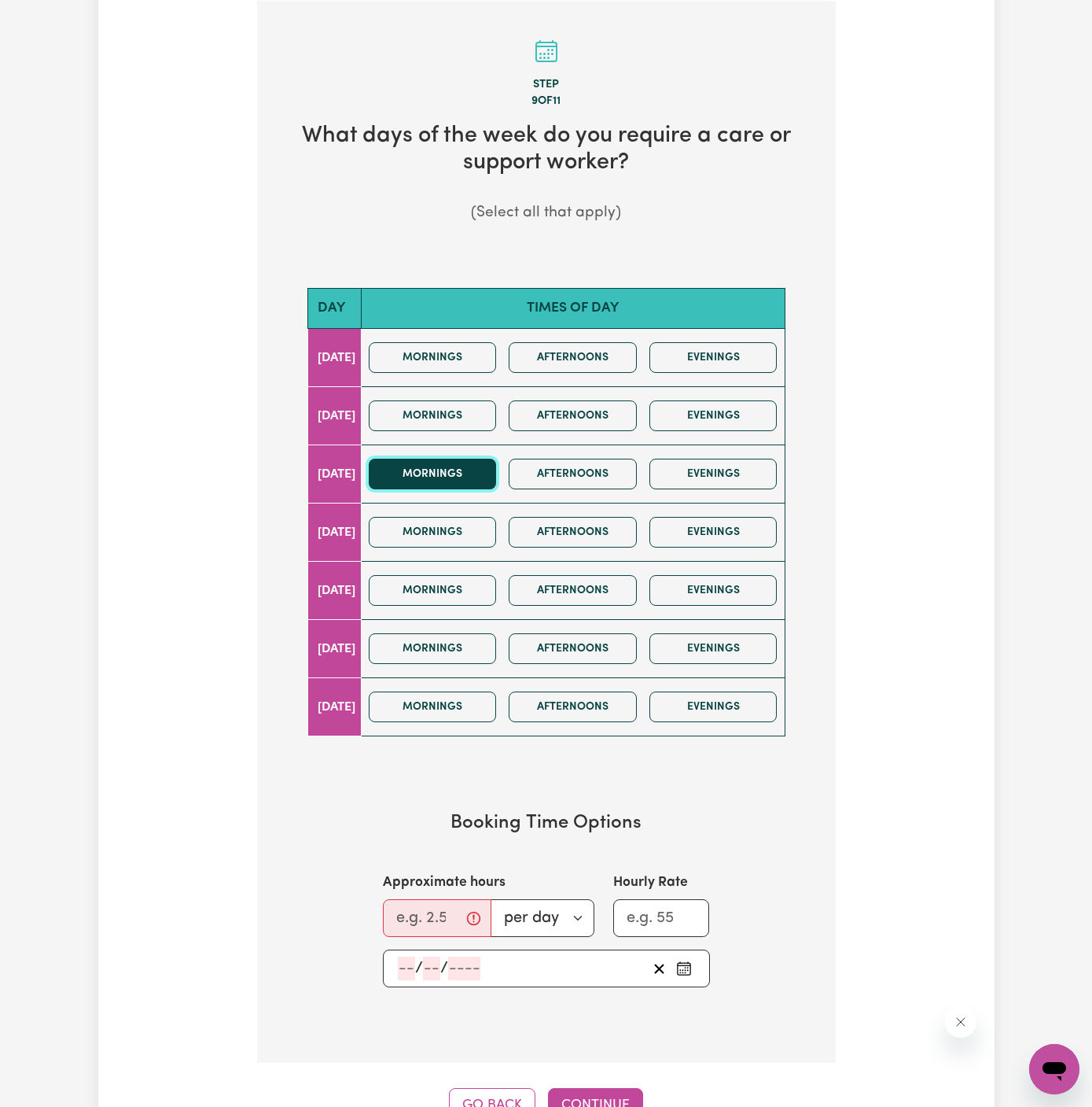
click at [497, 474] on button "Mornings" at bounding box center [433, 473] width 128 height 31
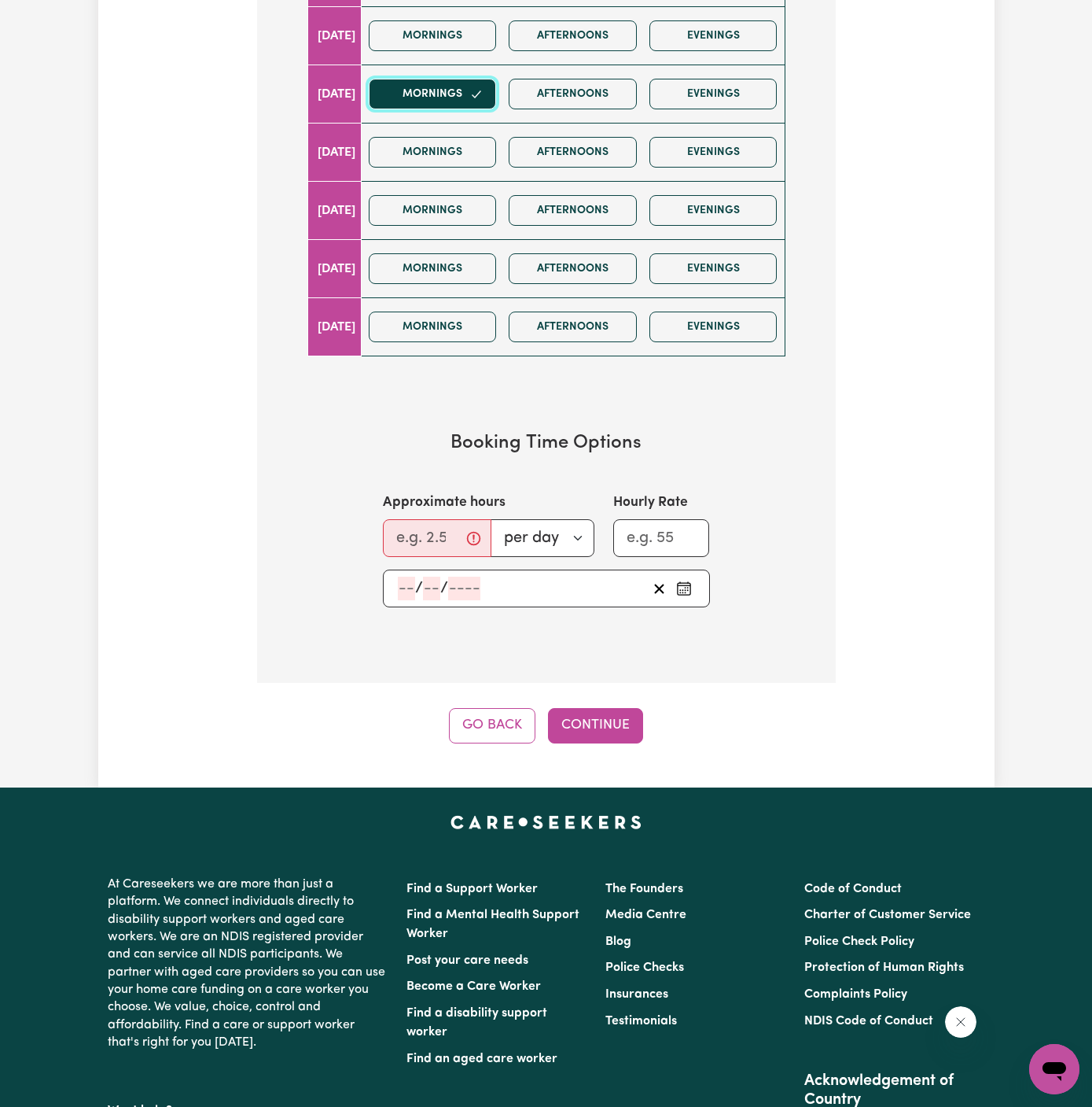
scroll to position [793, 0]
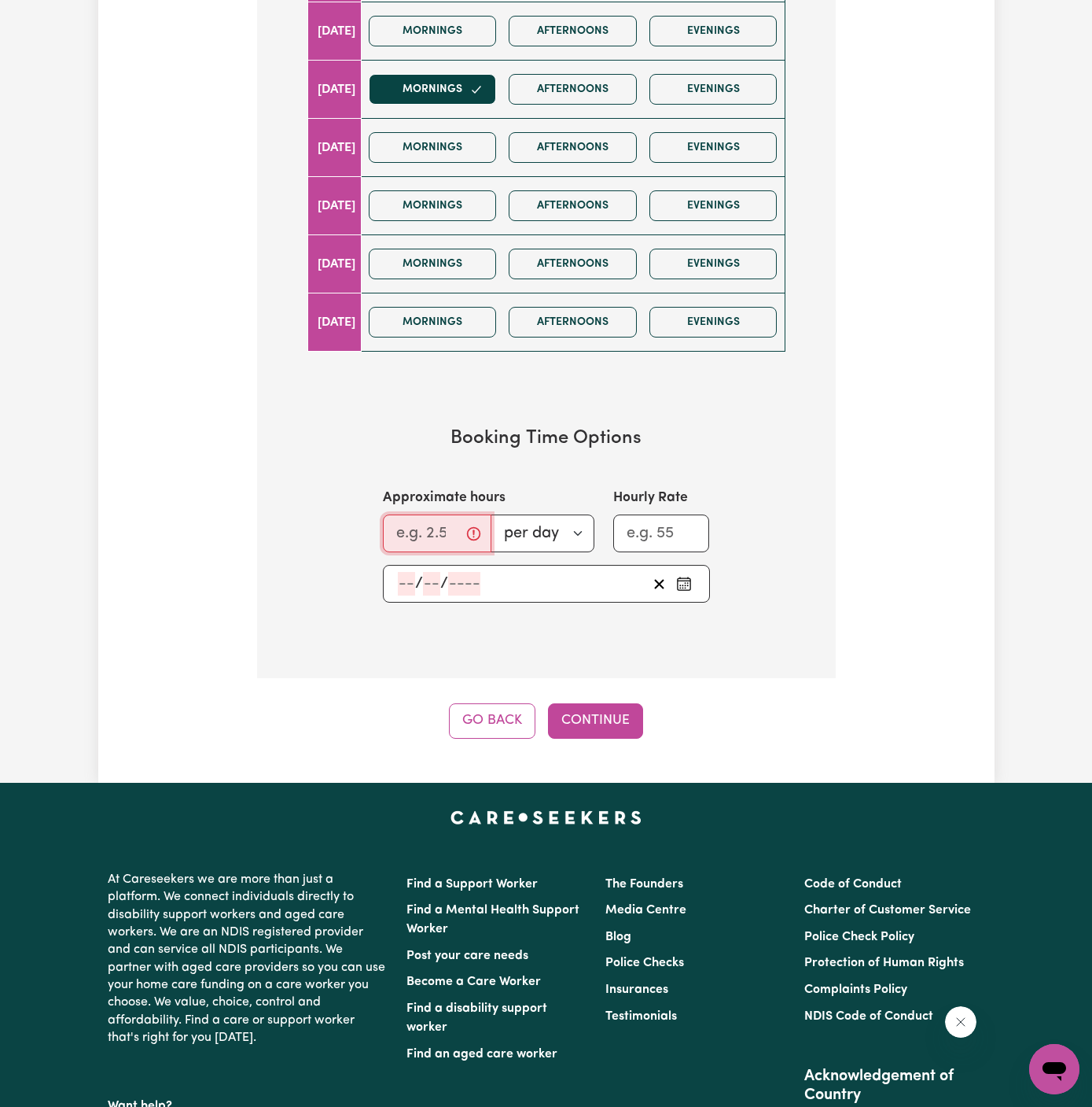
click at [425, 536] on input "Approximate hours" at bounding box center [438, 533] width 108 height 37
type input "1"
click at [405, 575] on input "number" at bounding box center [407, 584] width 18 height 24
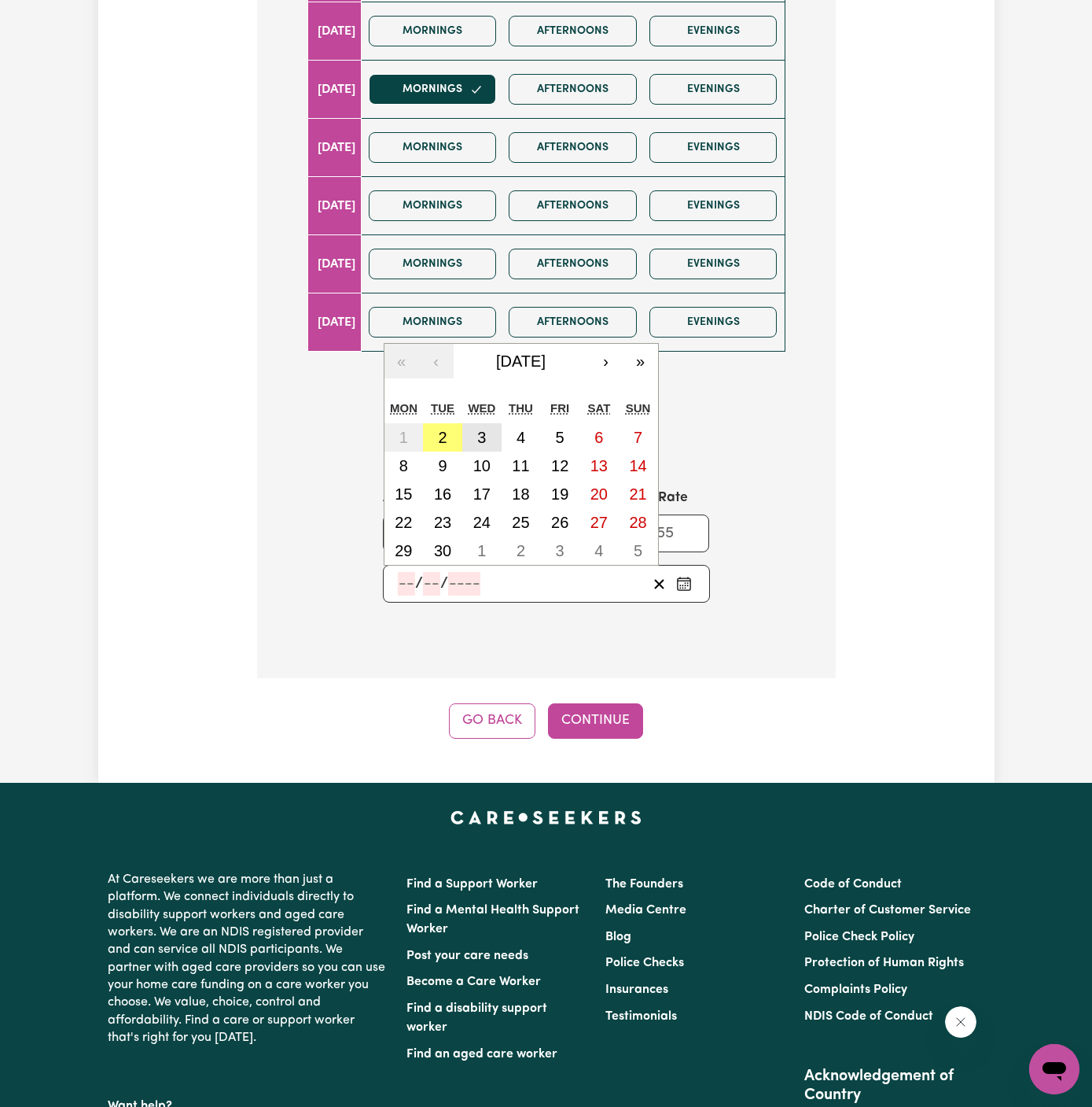
click at [476, 434] on button "3" at bounding box center [482, 437] width 39 height 29
type input "2025-09-03"
type input "3"
type input "9"
type input "2025"
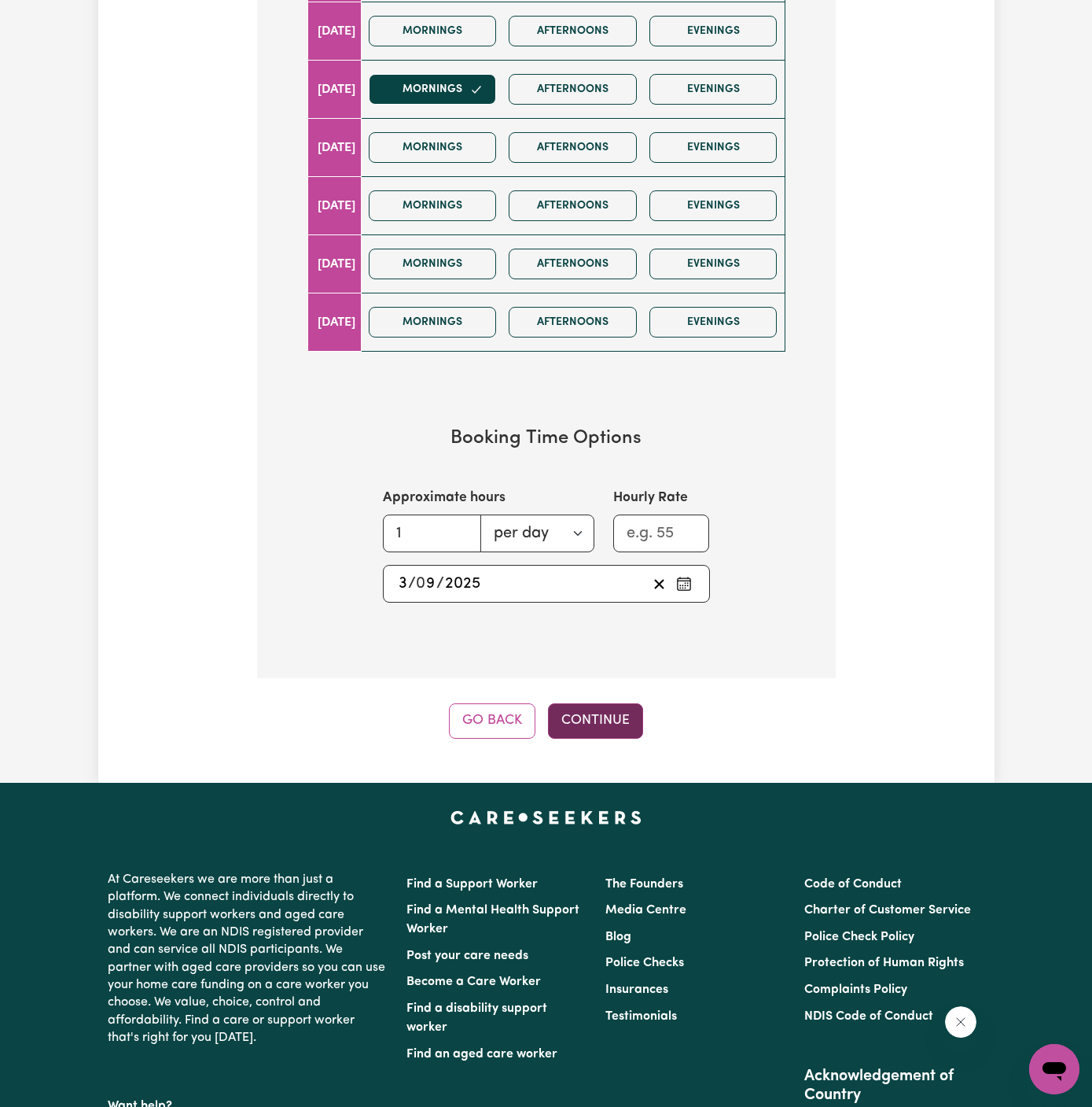
click at [567, 731] on button "Continue" at bounding box center [595, 720] width 96 height 35
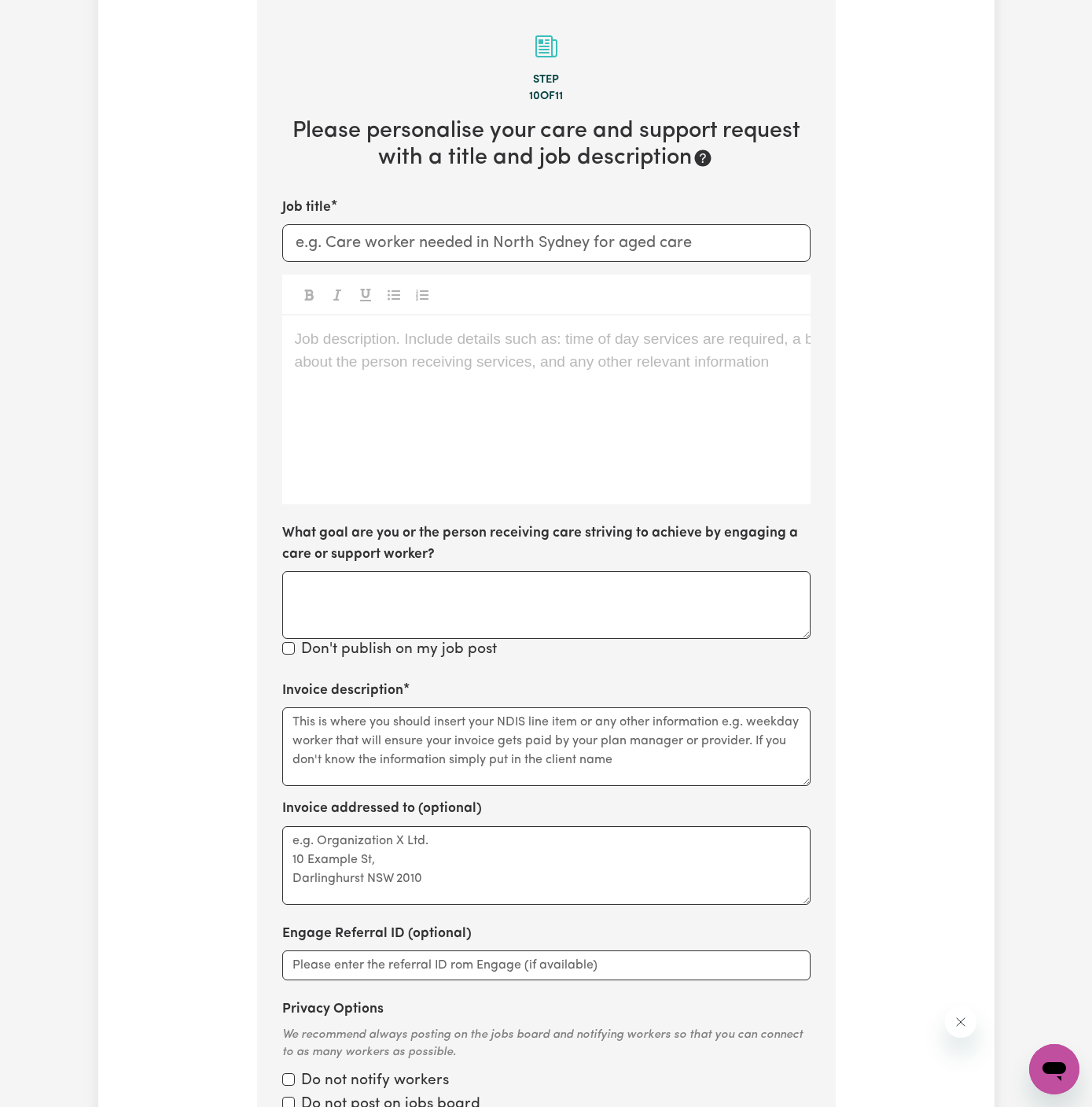
scroll to position [408, 0]
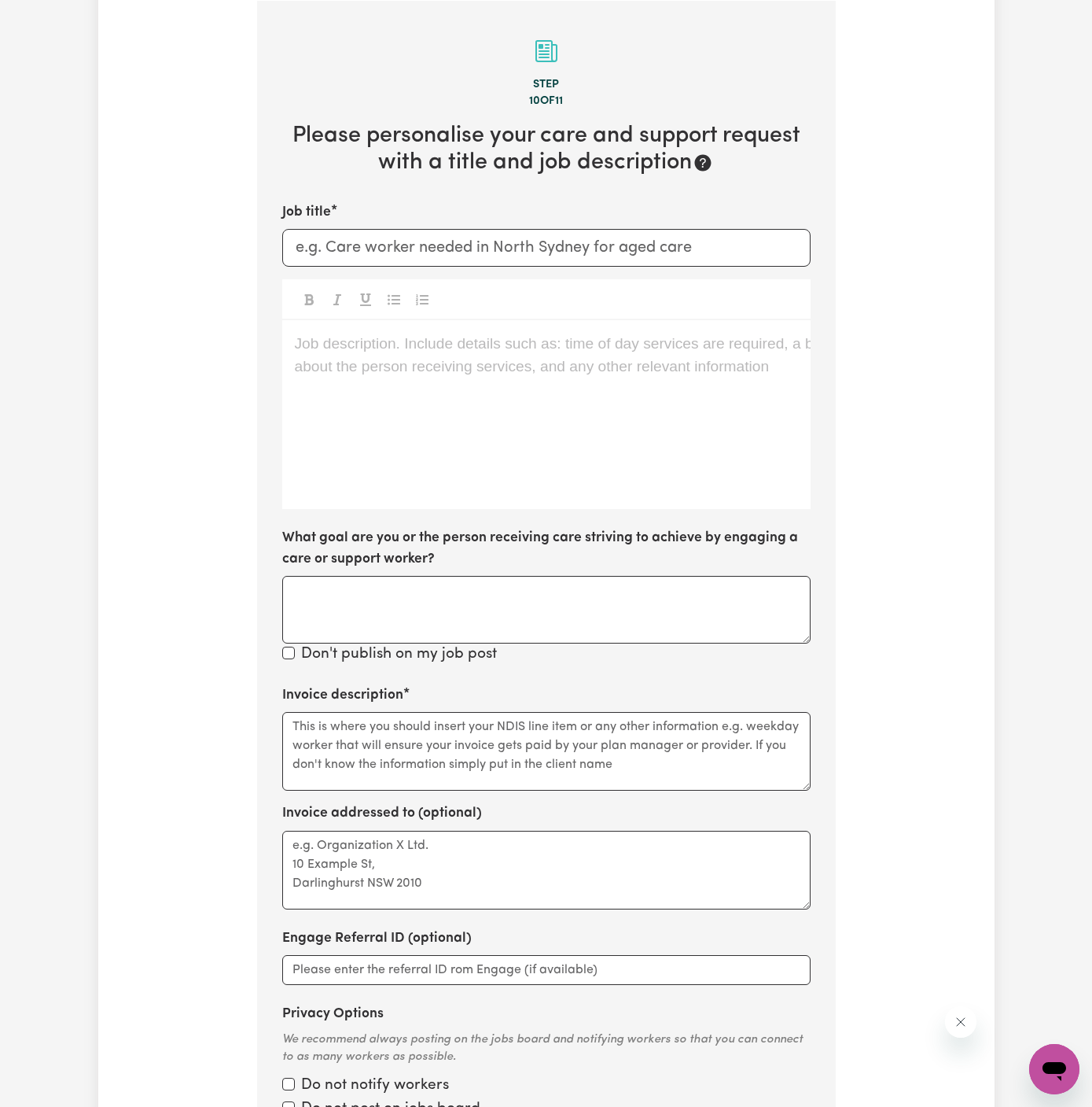
click at [462, 380] on div "Job description. Include details such as: time of day services are required, a …" at bounding box center [547, 415] width 528 height 189
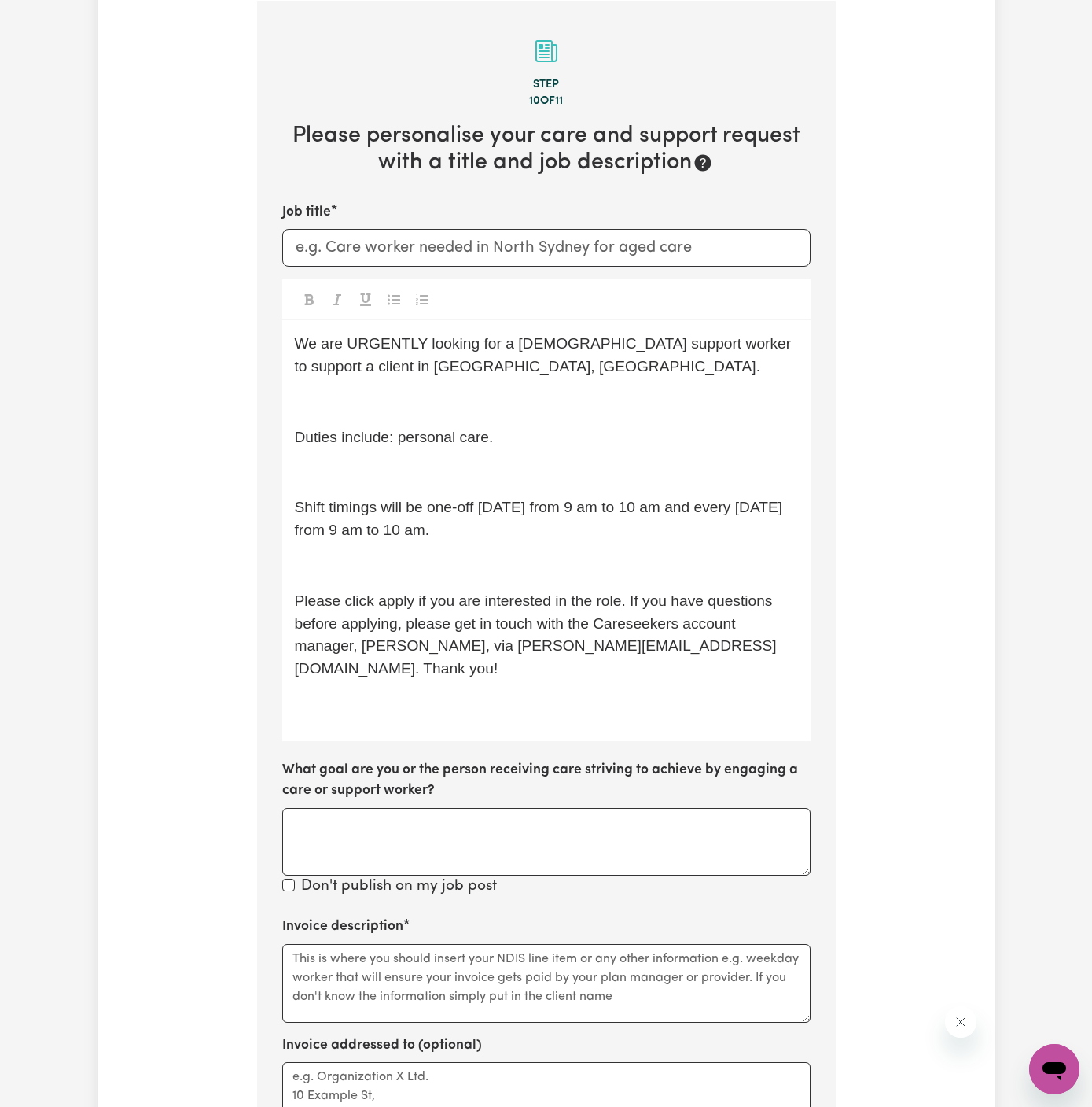
click at [510, 347] on span "We are URGENTLY looking for a male support worker to support a client in Blackt…" at bounding box center [545, 355] width 501 height 39
click at [526, 348] on span "We are URGENTLY looking for a male support worker to support a client in Blackt…" at bounding box center [545, 355] width 501 height 39
click at [527, 375] on p "We are URGENTLY looking for a support worker to support a client in Blacktown, …" at bounding box center [546, 356] width 504 height 45
click at [527, 415] on div "We are URGENTLY looking for a support worker to support a client in Blacktown, …" at bounding box center [547, 530] width 528 height 420
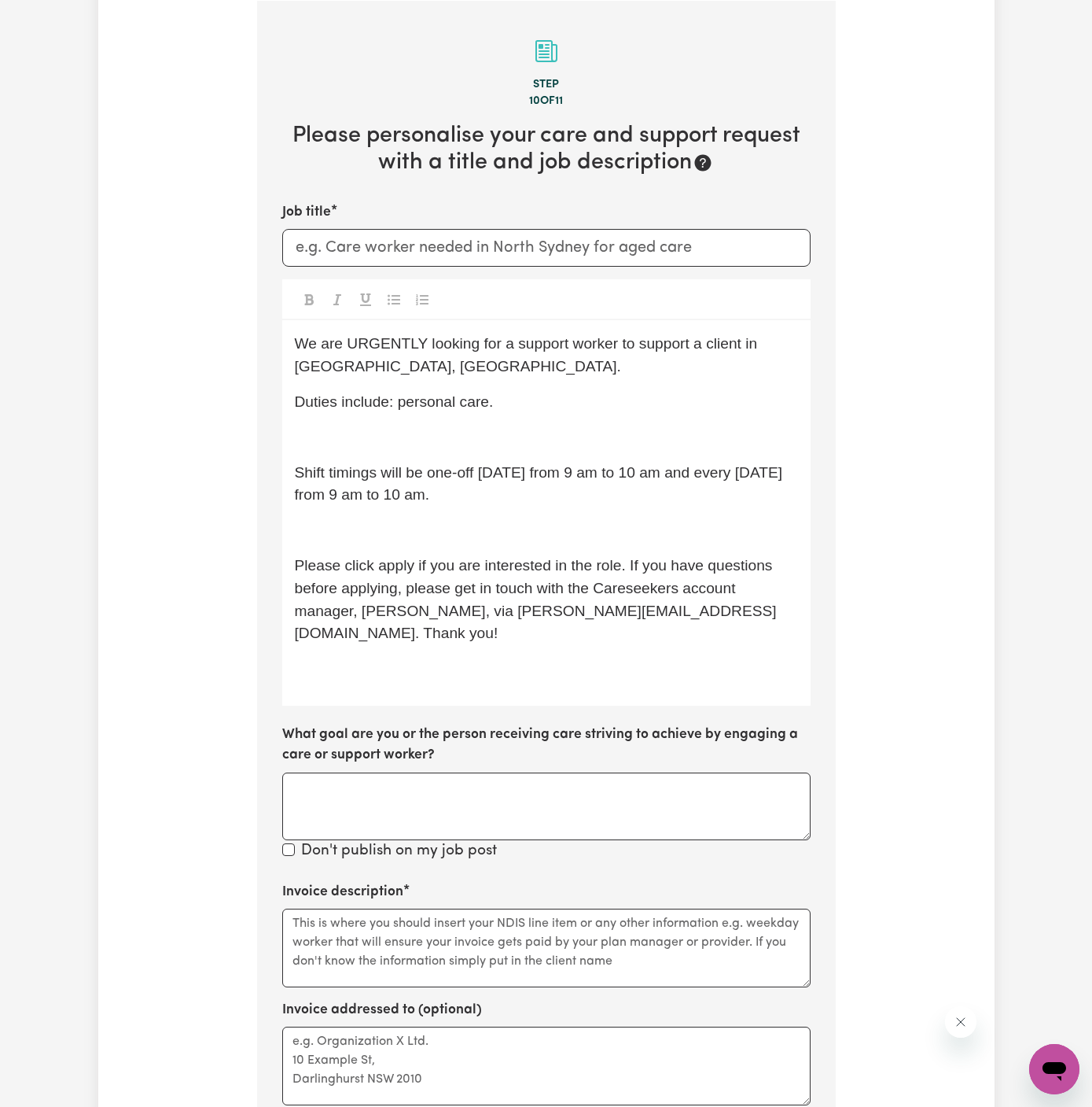
click at [531, 437] on p "﻿" at bounding box center [546, 438] width 504 height 23
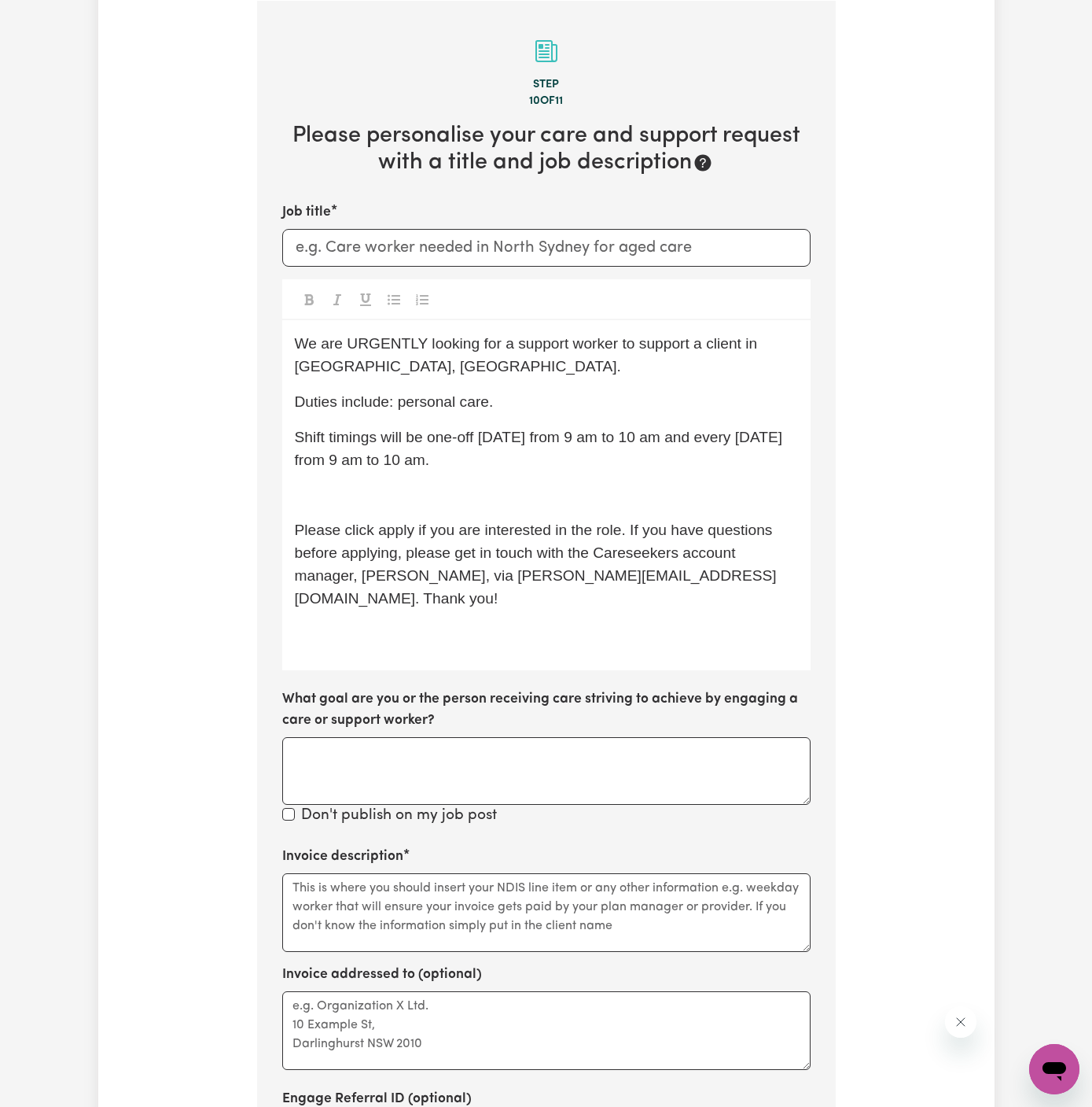
click at [614, 470] on div "We are URGENTLY looking for a support worker to support a client in Blacktown, …" at bounding box center [547, 495] width 528 height 350
click at [535, 435] on span "Shift timings will be one-off on Monday from 9 am to 10 am and every Wednesday …" at bounding box center [541, 449] width 493 height 39
drag, startPoint x: 718, startPoint y: 435, endPoint x: 721, endPoint y: 461, distance: 26.2
click at [721, 461] on p "Shift timings will be one-off on Wednesday from 9 am to 10 am and every Wednesd…" at bounding box center [546, 450] width 504 height 45
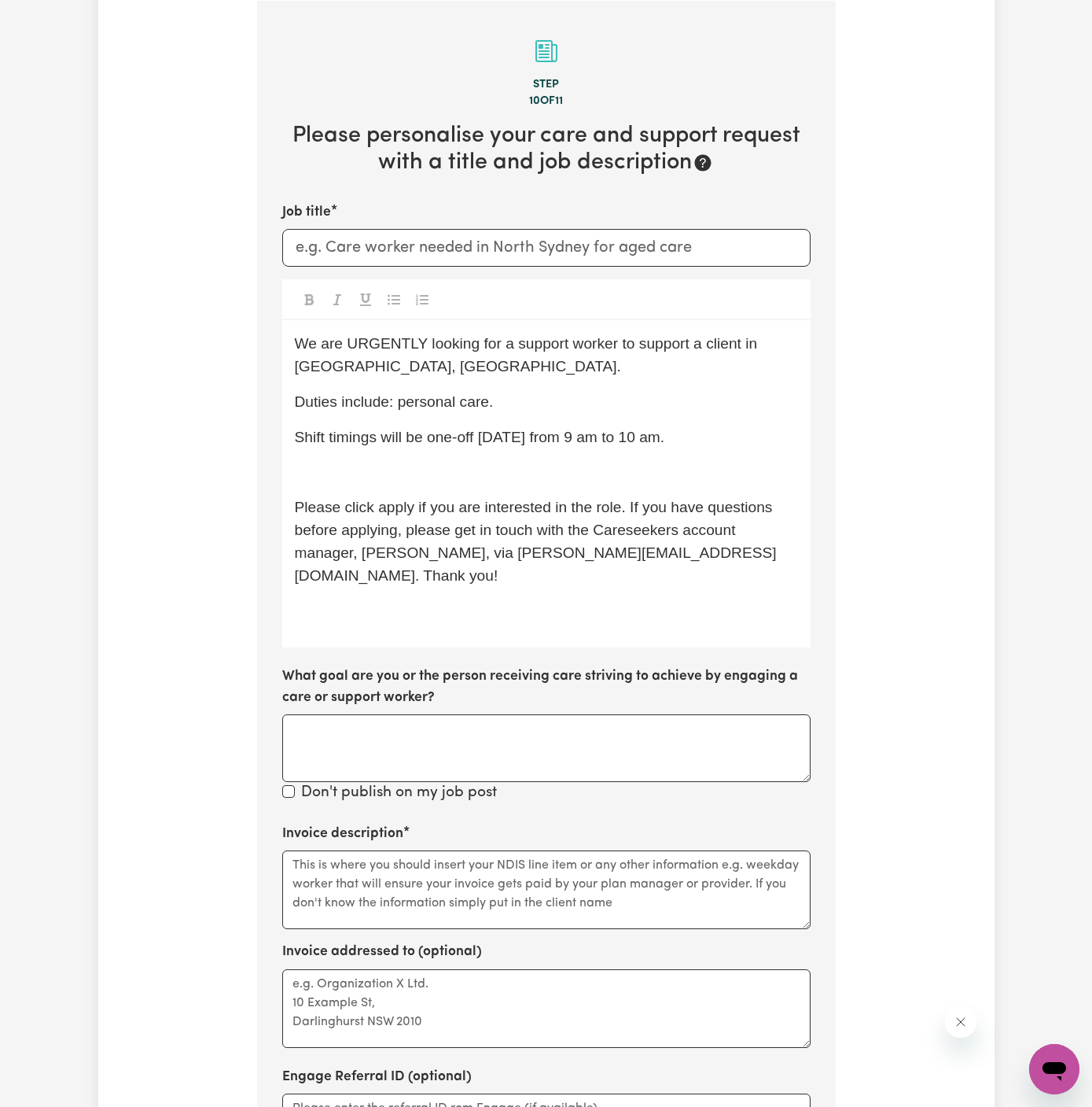
click at [578, 435] on span "Shift timings will be one-off on Wednesday from 9 am to 10 am." at bounding box center [480, 437] width 371 height 17
click at [535, 436] on span "Shift timings will be one-off on Wednesday 03/09 from 9 am to 10 am." at bounding box center [504, 437] width 418 height 17
click at [657, 442] on span "Shift timings will be one-off on Wednesday, 03/09 from 9 am to 10 am." at bounding box center [504, 437] width 418 height 17
click at [559, 485] on div "We are URGENTLY looking for a support worker to support a client in Blacktown, …" at bounding box center [547, 484] width 528 height 327
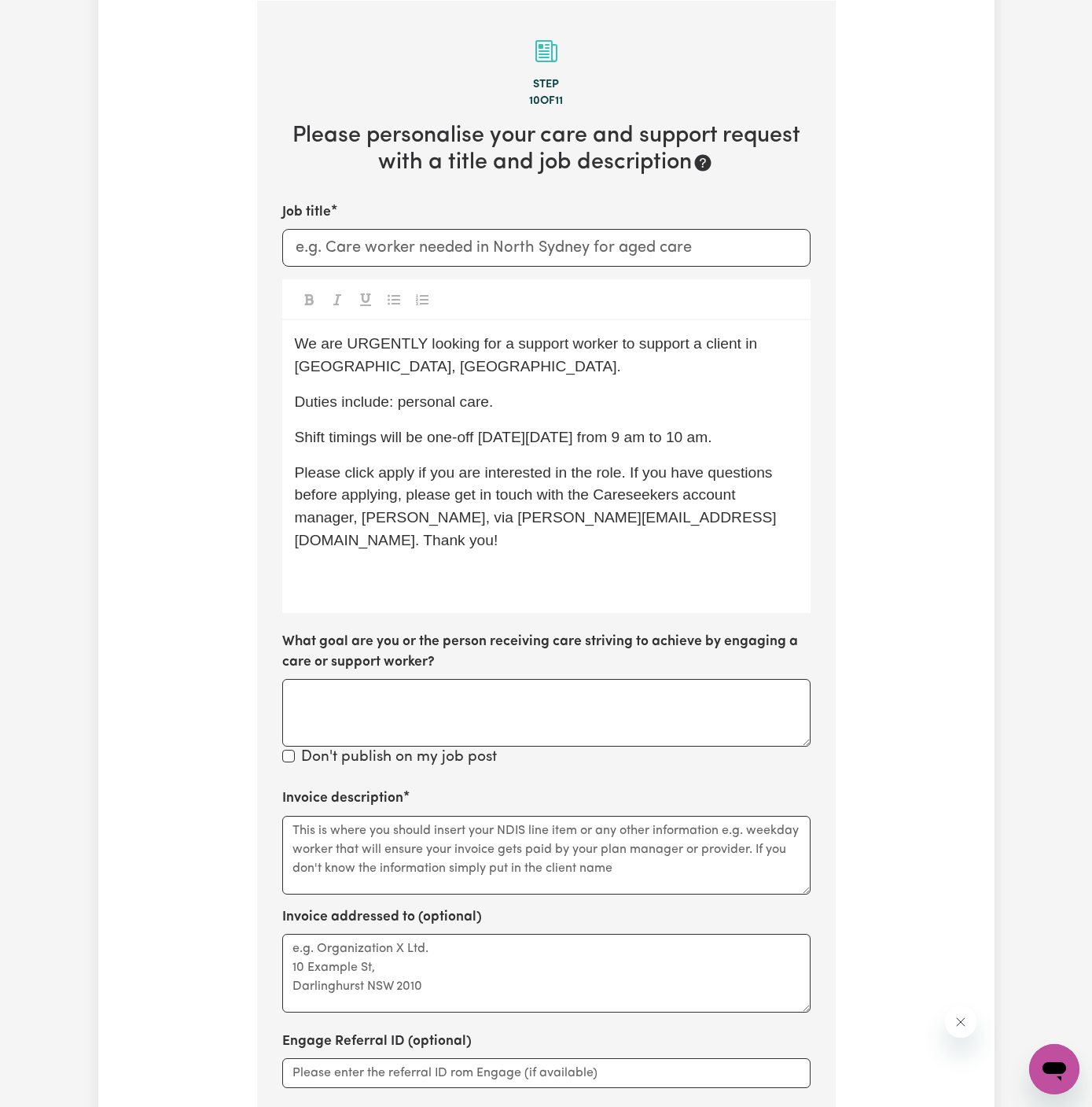
click at [492, 575] on div "We are URGENTLY looking for a support worker to support a client in Blacktown, …" at bounding box center [547, 466] width 528 height 292
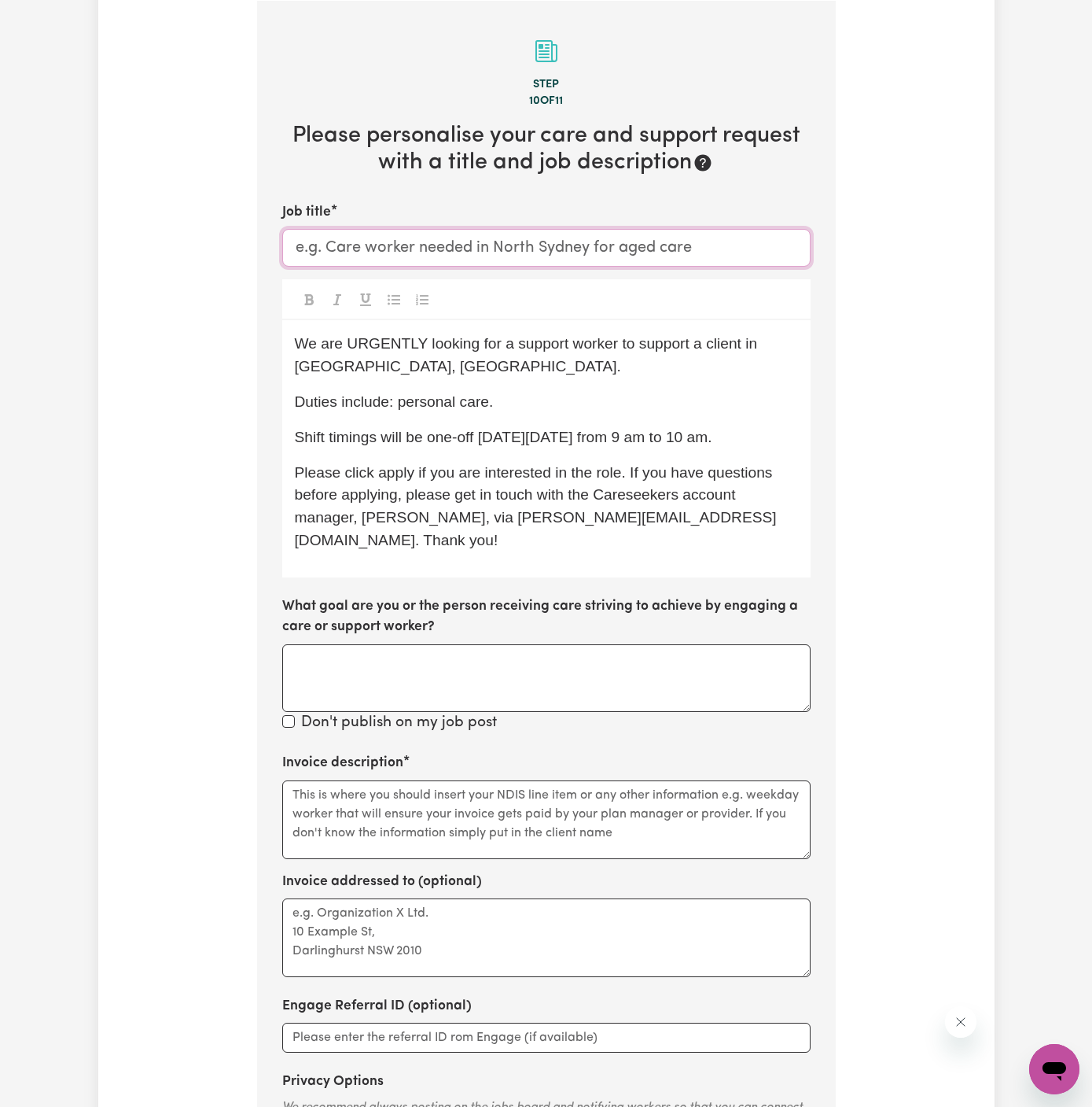
click at [503, 234] on input "Job title" at bounding box center [547, 247] width 528 height 37
click at [570, 372] on p "We are URGENTLY looking for a support worker to support a client in Blacktown, …" at bounding box center [546, 356] width 504 height 45
drag, startPoint x: 433, startPoint y: 376, endPoint x: 289, endPoint y: 371, distance: 144.1
click at [289, 371] on div "We are URGENTLY looking for a support worker to support a client in Blacktown, …" at bounding box center [547, 449] width 528 height 256
copy span "Blacktown, NSW."
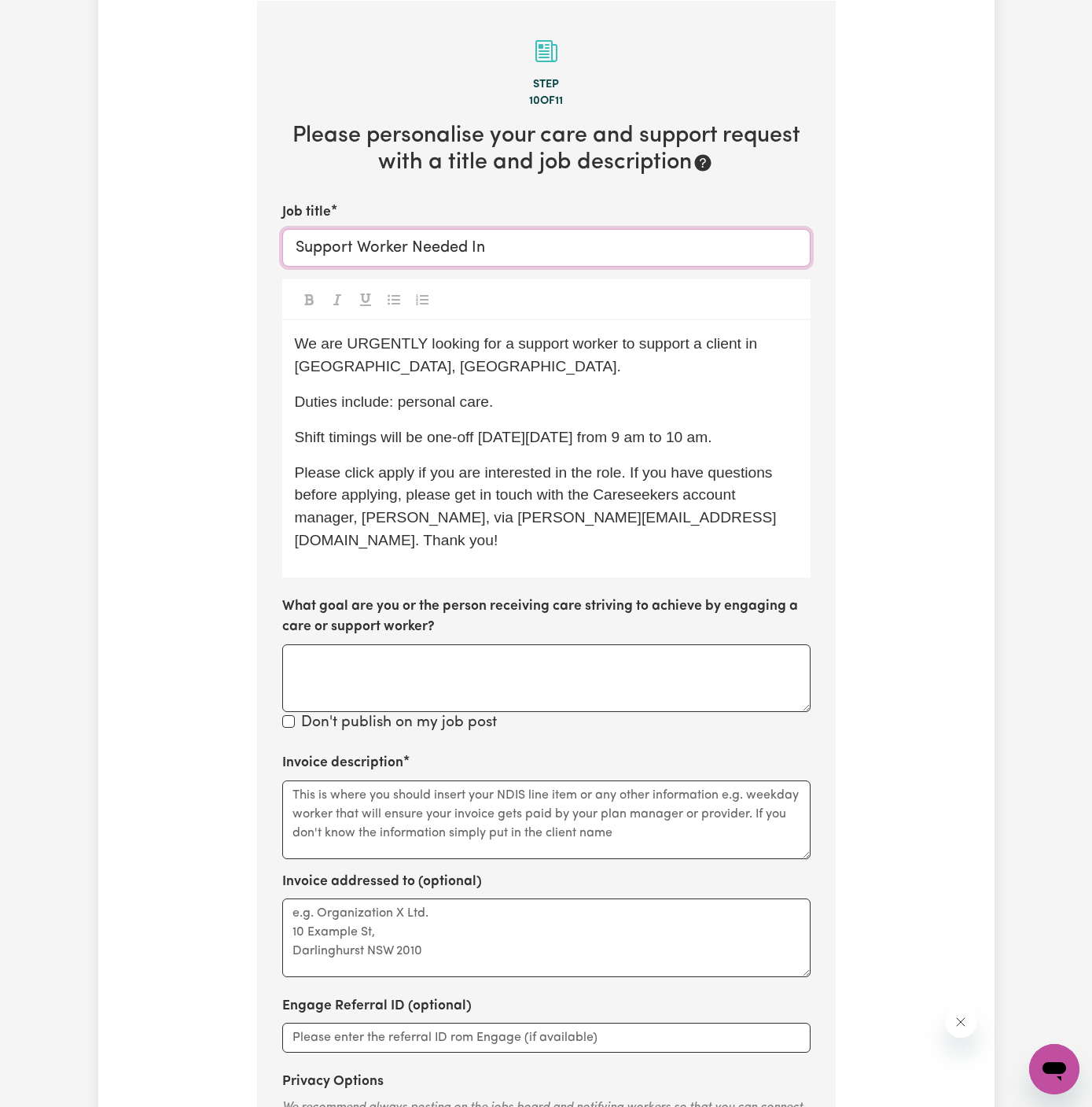
click at [597, 255] on input "Support Worker Needed In" at bounding box center [547, 247] width 528 height 37
paste input "Blacktown, NSW."
type input "Support Worker Needed In Blacktown, NSW"
click at [568, 781] on textarea "Invoice description" at bounding box center [547, 820] width 528 height 79
paste textarea "c/o PAWA"
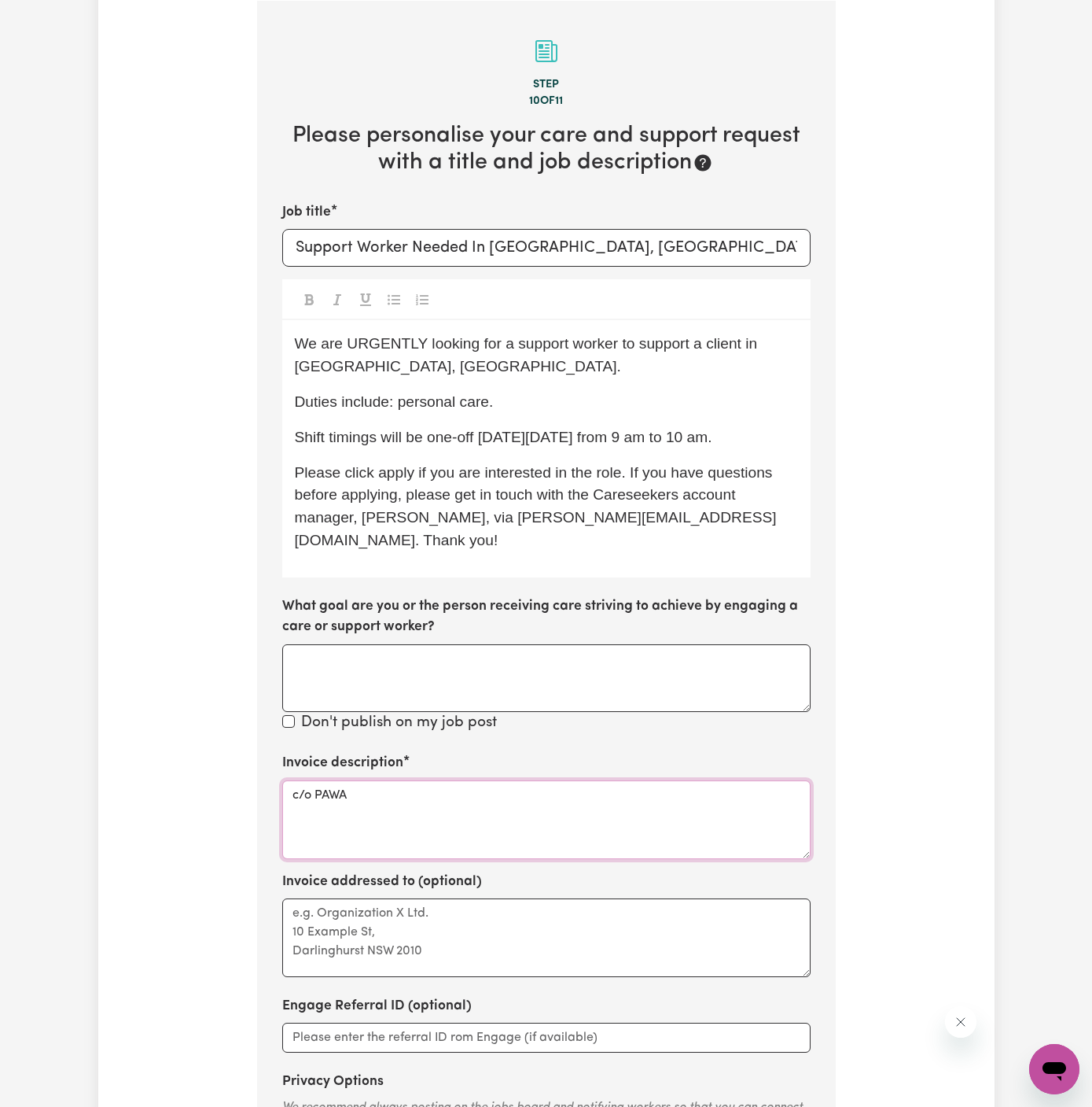
type textarea "c/o PAWA"
click at [528, 906] on textarea "Invoice addressed to (optional)" at bounding box center [547, 937] width 528 height 79
paste textarea "c/o PAWA"
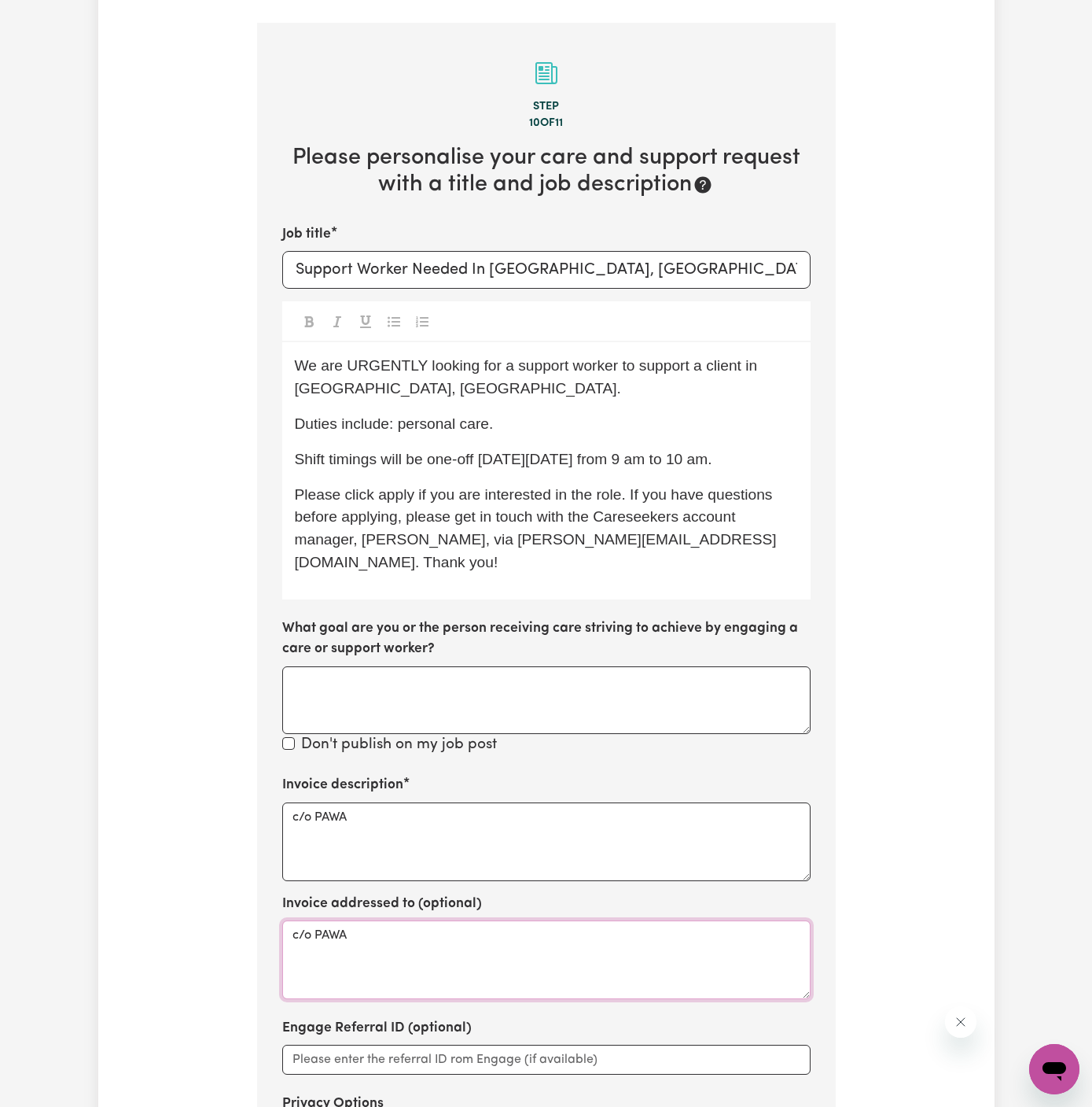
scroll to position [384, 0]
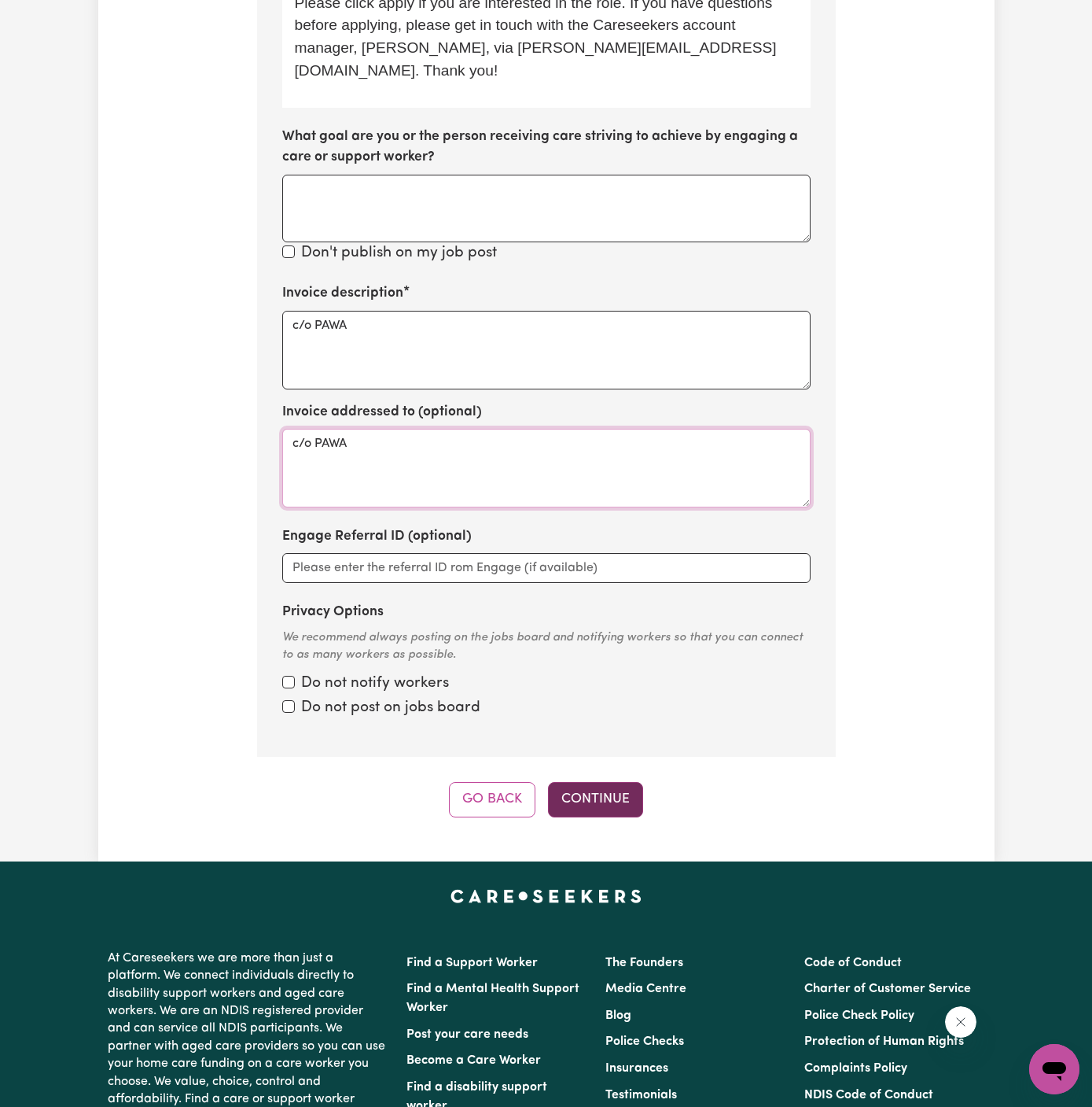
type textarea "c/o PAWA"
click at [611, 782] on button "Continue" at bounding box center [595, 798] width 96 height 35
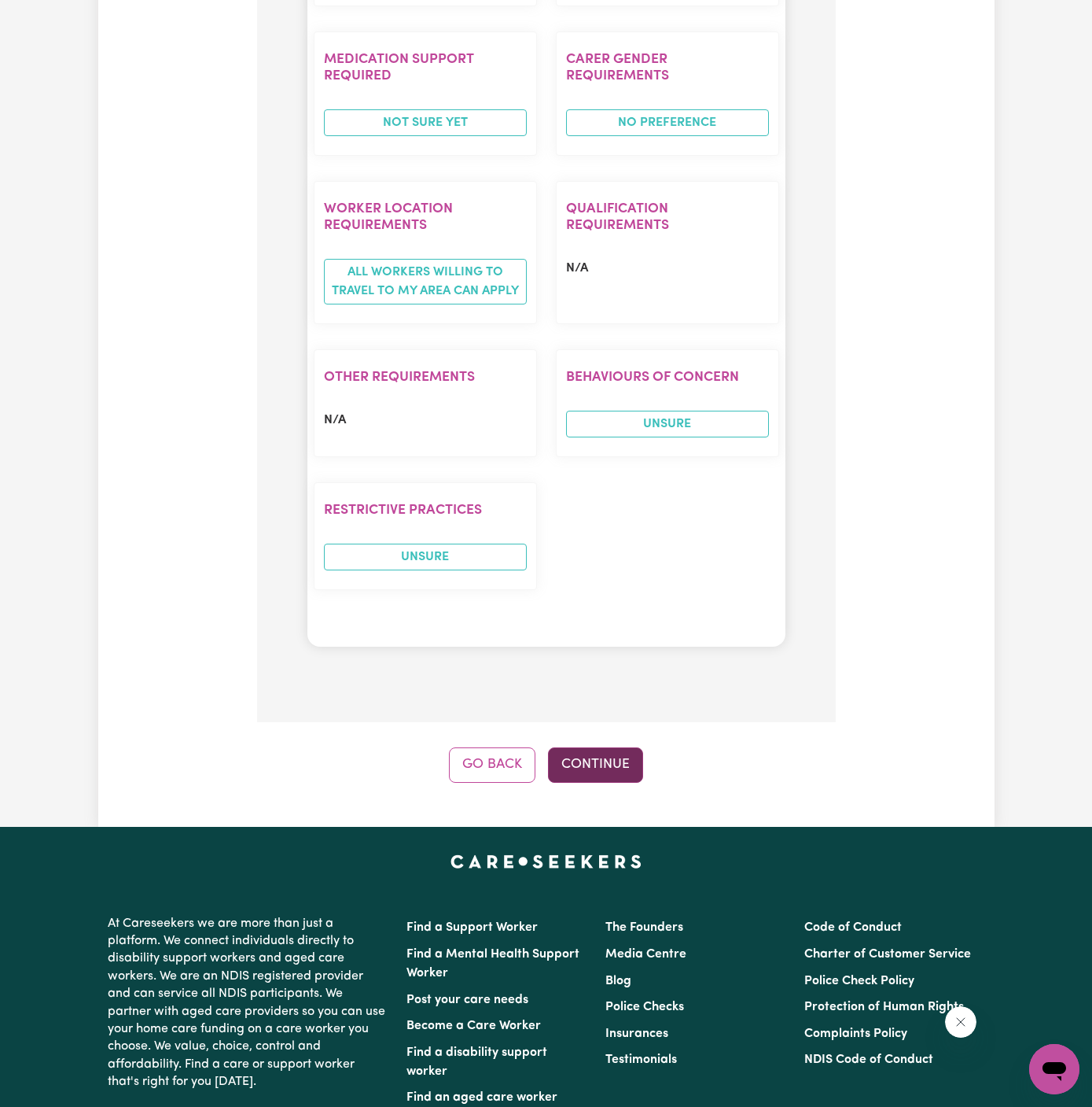
click at [594, 747] on button "Continue" at bounding box center [595, 764] width 96 height 35
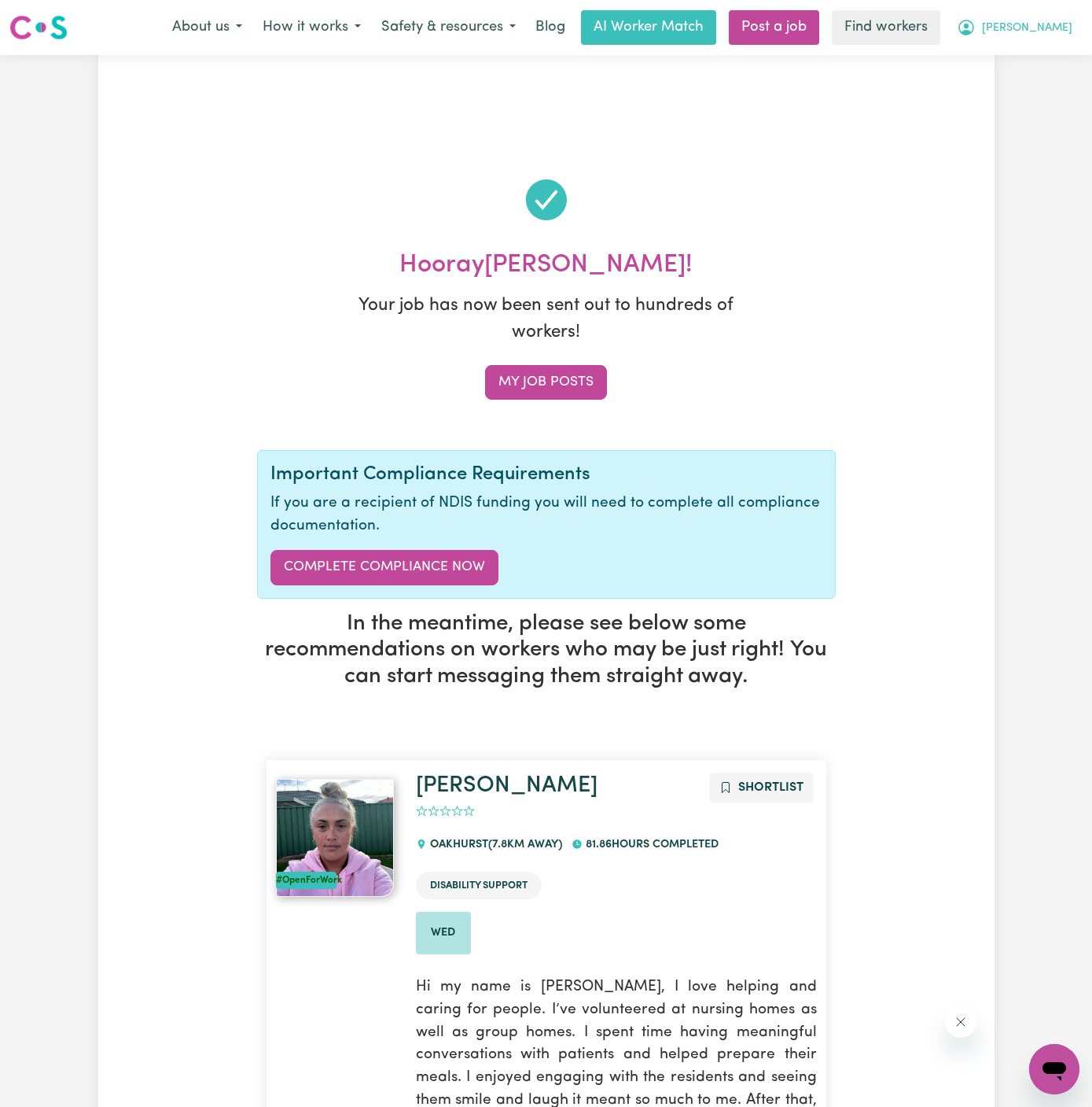
click at [1041, 35] on span "Sarwan" at bounding box center [1028, 29] width 91 height 18
click at [1050, 72] on link "My Dashboard" at bounding box center [1020, 61] width 124 height 30
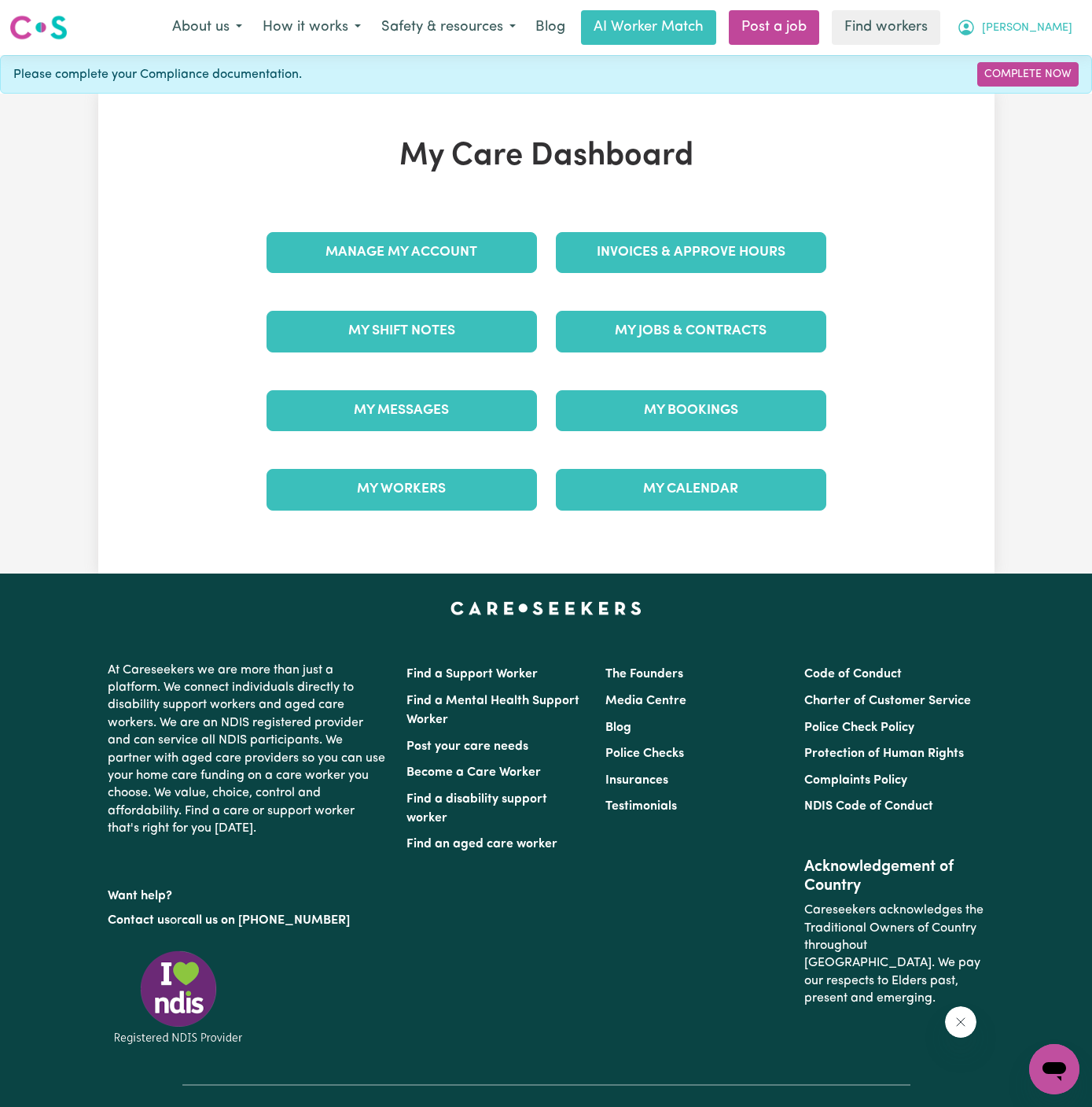
click at [1055, 30] on span "Sarwan" at bounding box center [1028, 29] width 91 height 18
click at [1043, 96] on link "Logout" at bounding box center [1020, 91] width 124 height 30
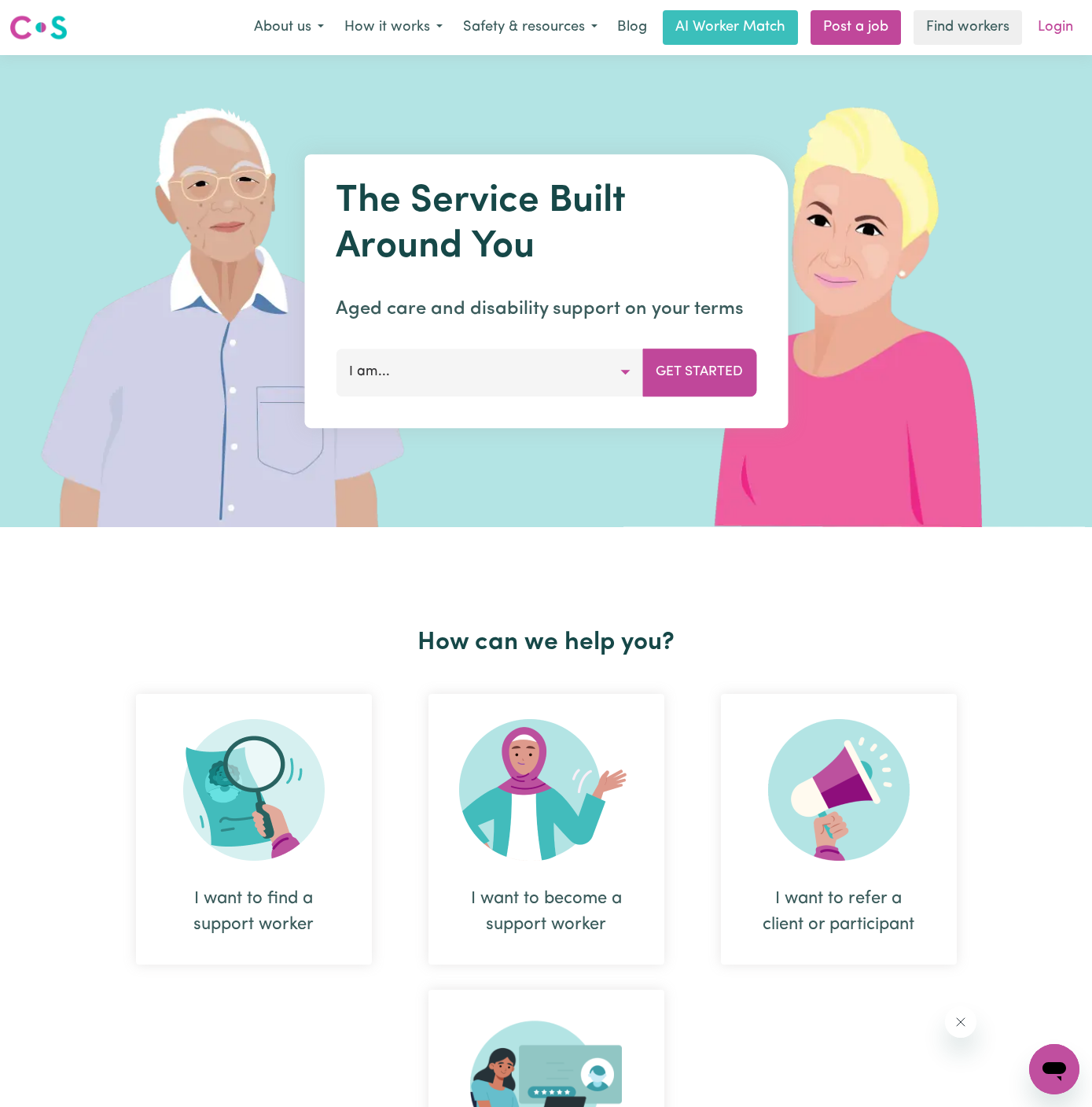
click at [1060, 33] on link "Login" at bounding box center [1056, 27] width 54 height 35
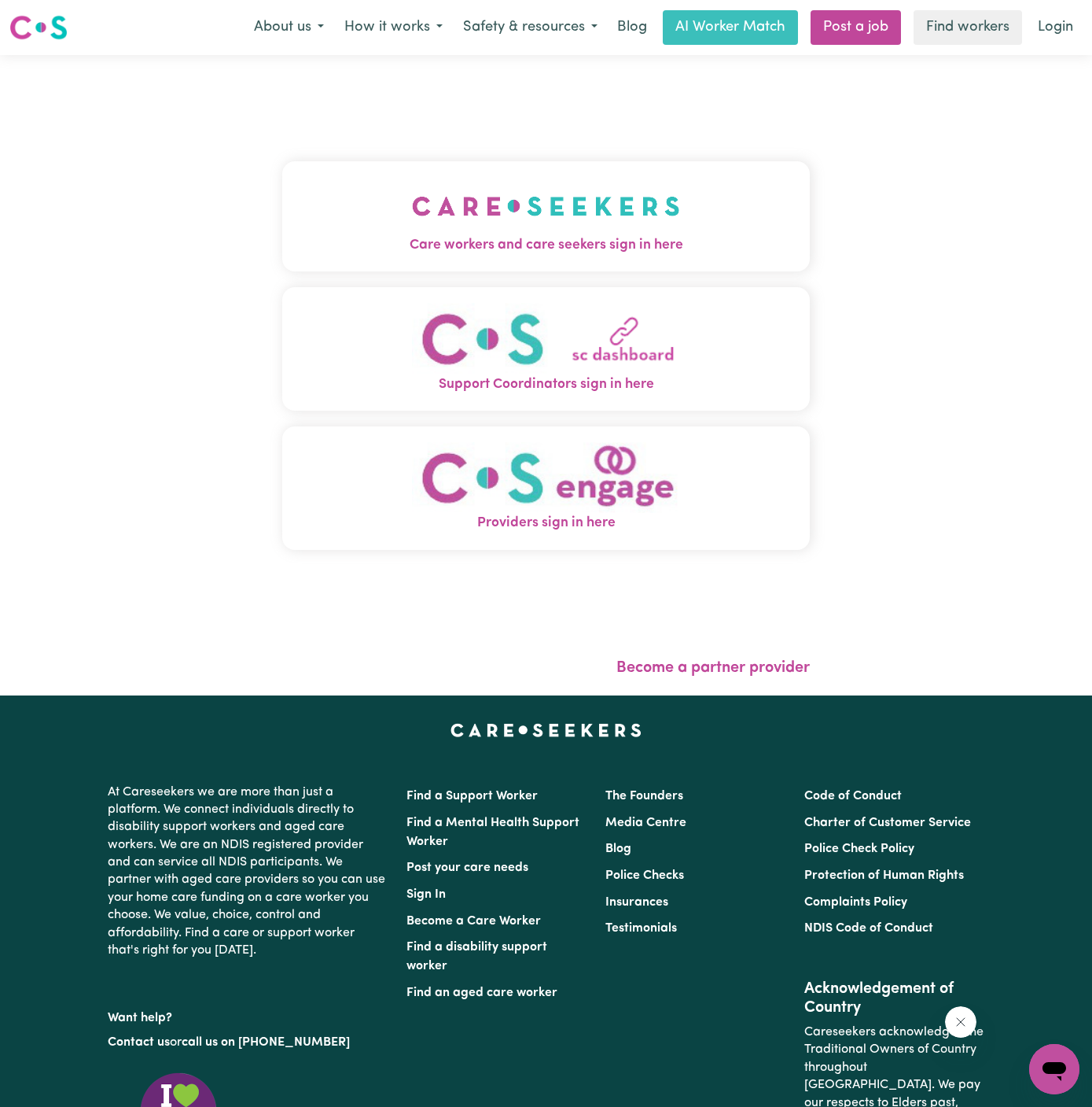
click at [640, 218] on img "Care workers and care seekers sign in here" at bounding box center [546, 206] width 268 height 58
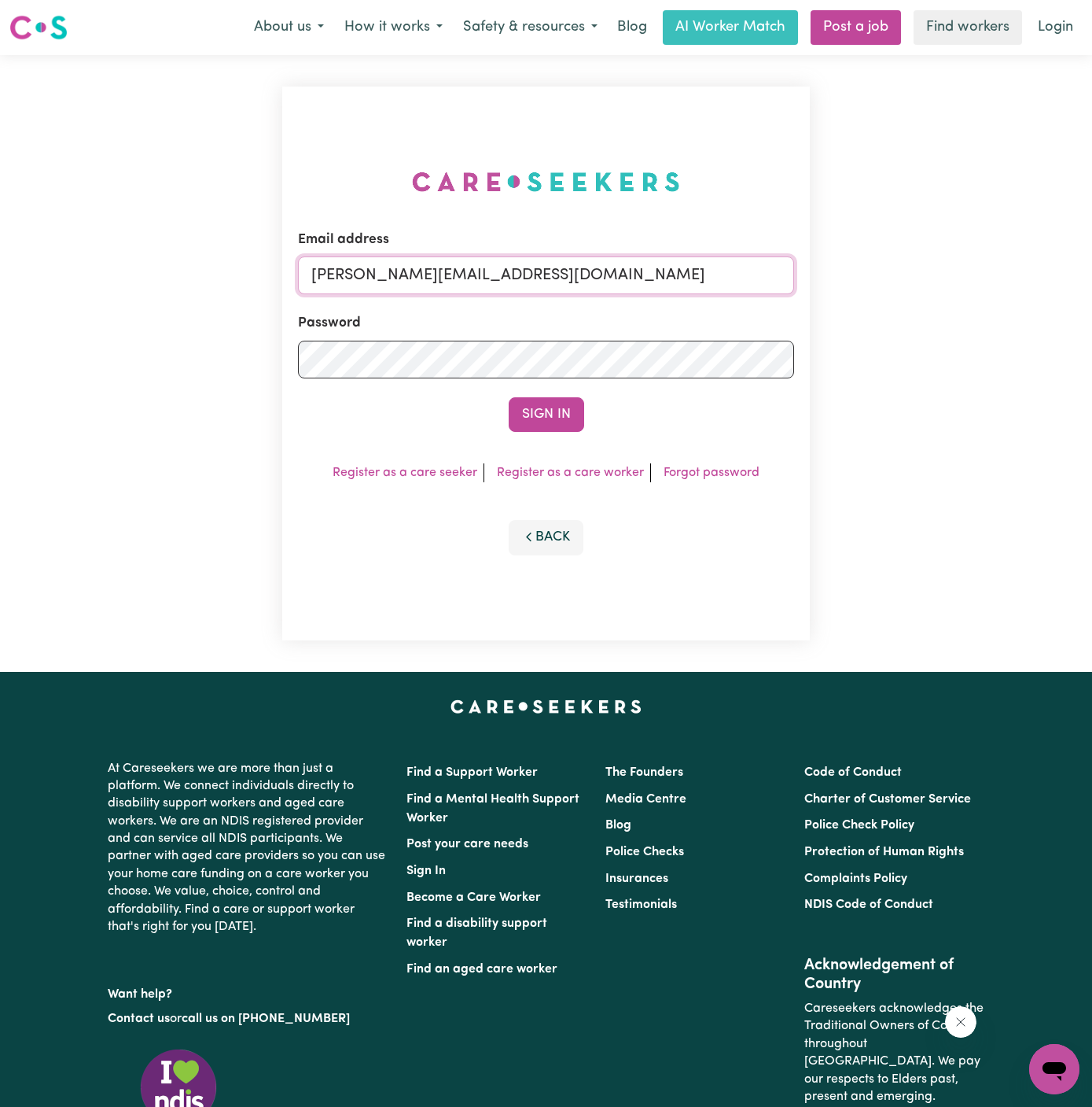
click at [707, 292] on input "[PERSON_NAME][EMAIL_ADDRESS][DOMAIN_NAME]" at bounding box center [546, 275] width 497 height 37
click at [614, 290] on input "rachaelkeenYS@careseekers.com.au" at bounding box center [546, 275] width 497 height 37
drag, startPoint x: 578, startPoint y: 281, endPoint x: 945, endPoint y: 281, distance: 367.0
click at [945, 281] on div "Email address superuser~Mai-TanNguyenYS@careseekers.com.au Password Sign In Reg…" at bounding box center [546, 364] width 1092 height 617
click at [425, 279] on input "superuser-sarwa" at bounding box center [546, 275] width 497 height 37
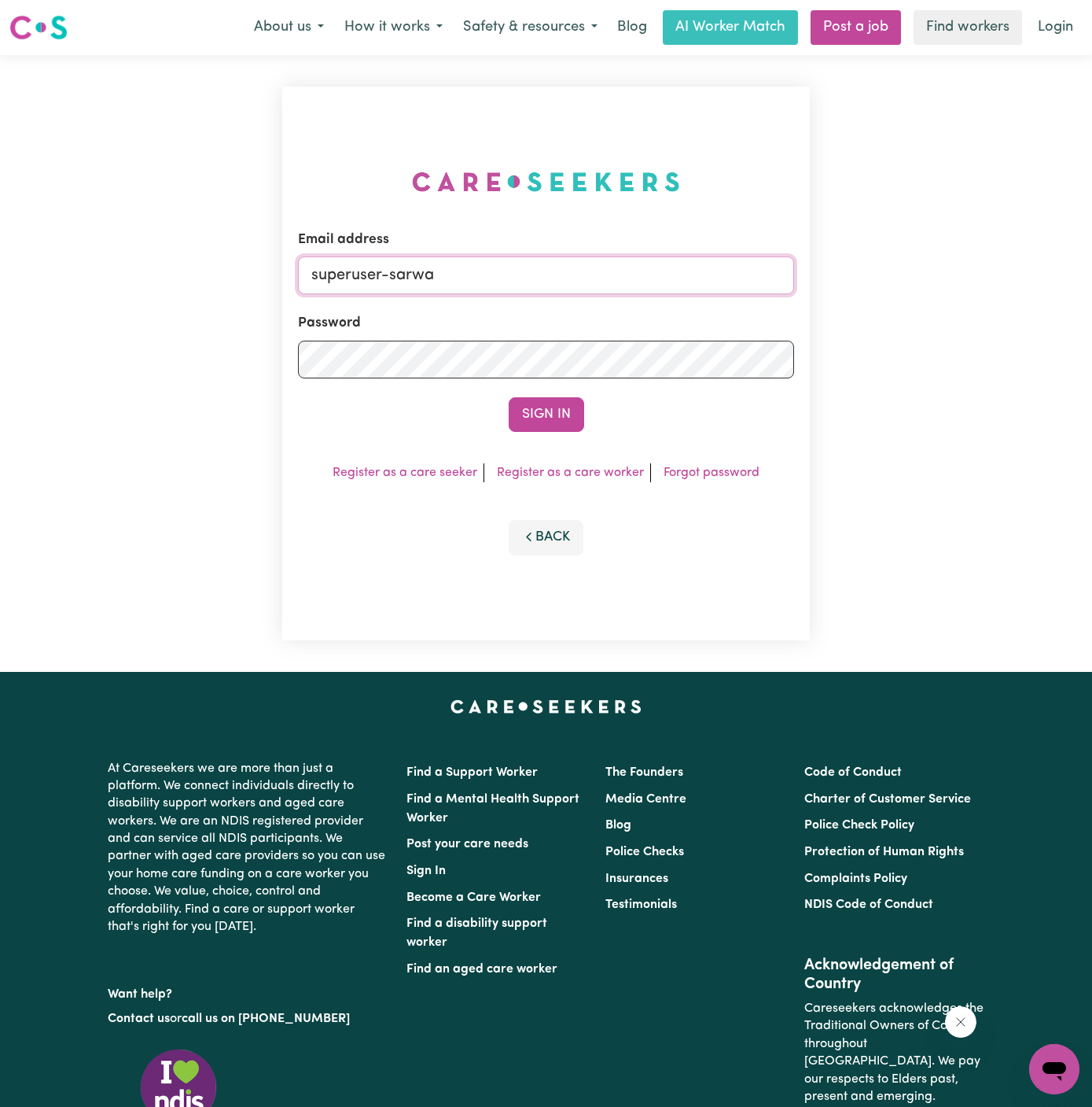
click at [425, 279] on input "superuser-sarwa" at bounding box center [546, 275] width 497 height 37
paste input "SarwanRoopraPAWA@careseekers.com.au"
click at [509, 397] on button "Sign In" at bounding box center [546, 414] width 76 height 35
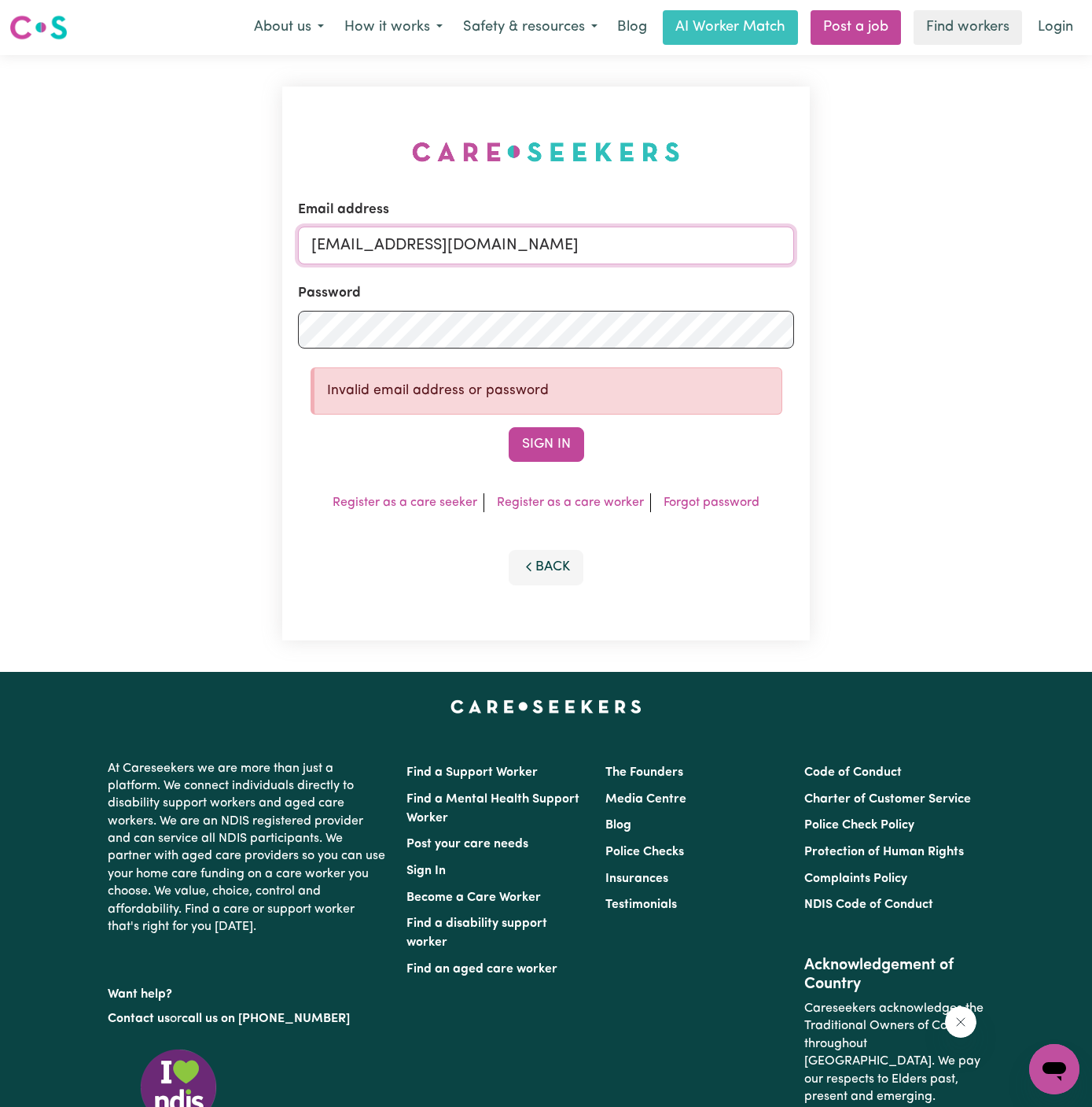
click at [389, 245] on input "superuser-SarwanRoopraPAWA@careseekers.com.au" at bounding box center [546, 245] width 497 height 37
type input "superuser~SarwanRoopraPAWA@careseekers.com.au"
click at [509, 427] on button "Sign In" at bounding box center [546, 444] width 76 height 35
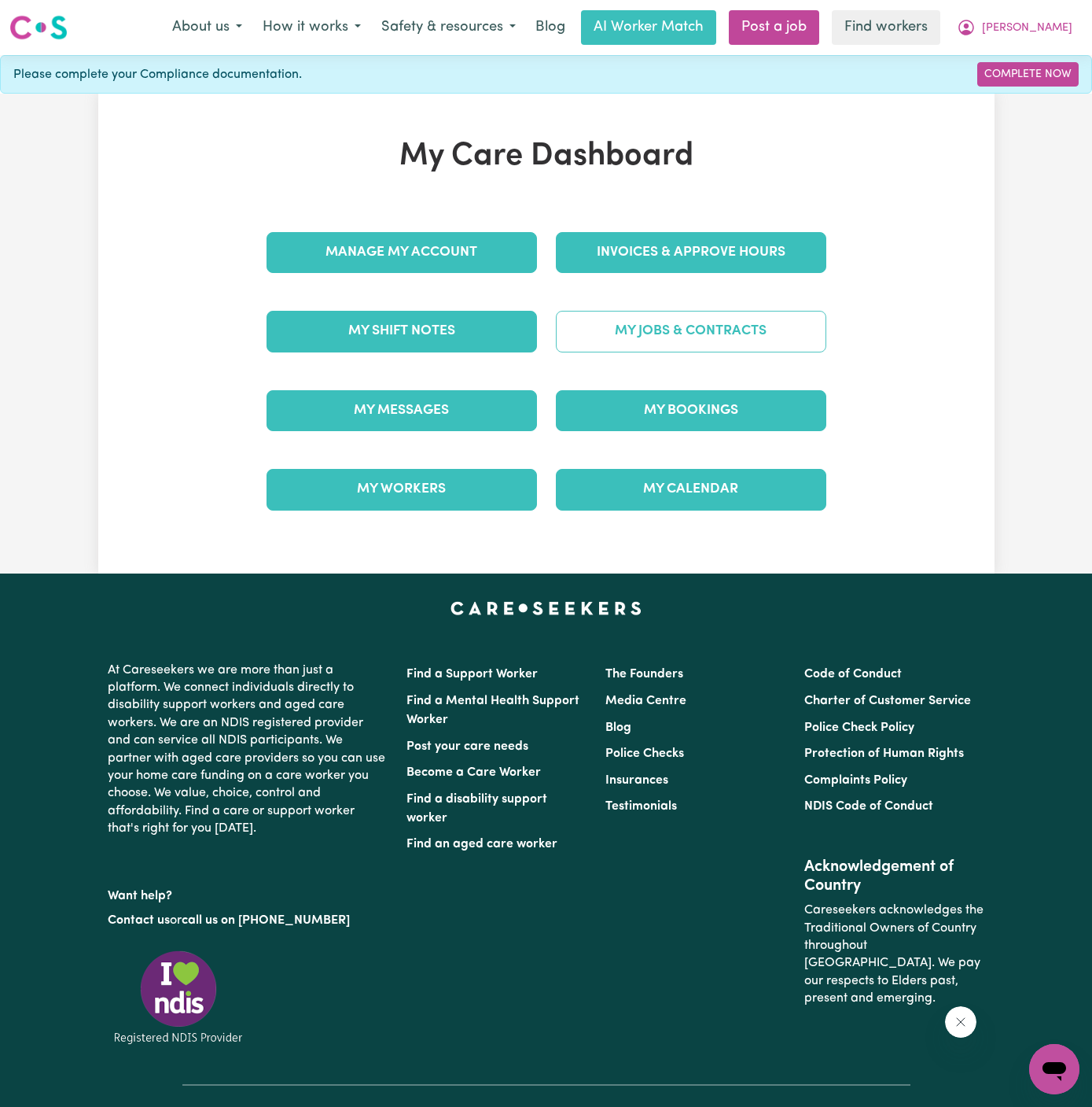
click at [717, 335] on link "My Jobs & Contracts" at bounding box center [691, 330] width 271 height 40
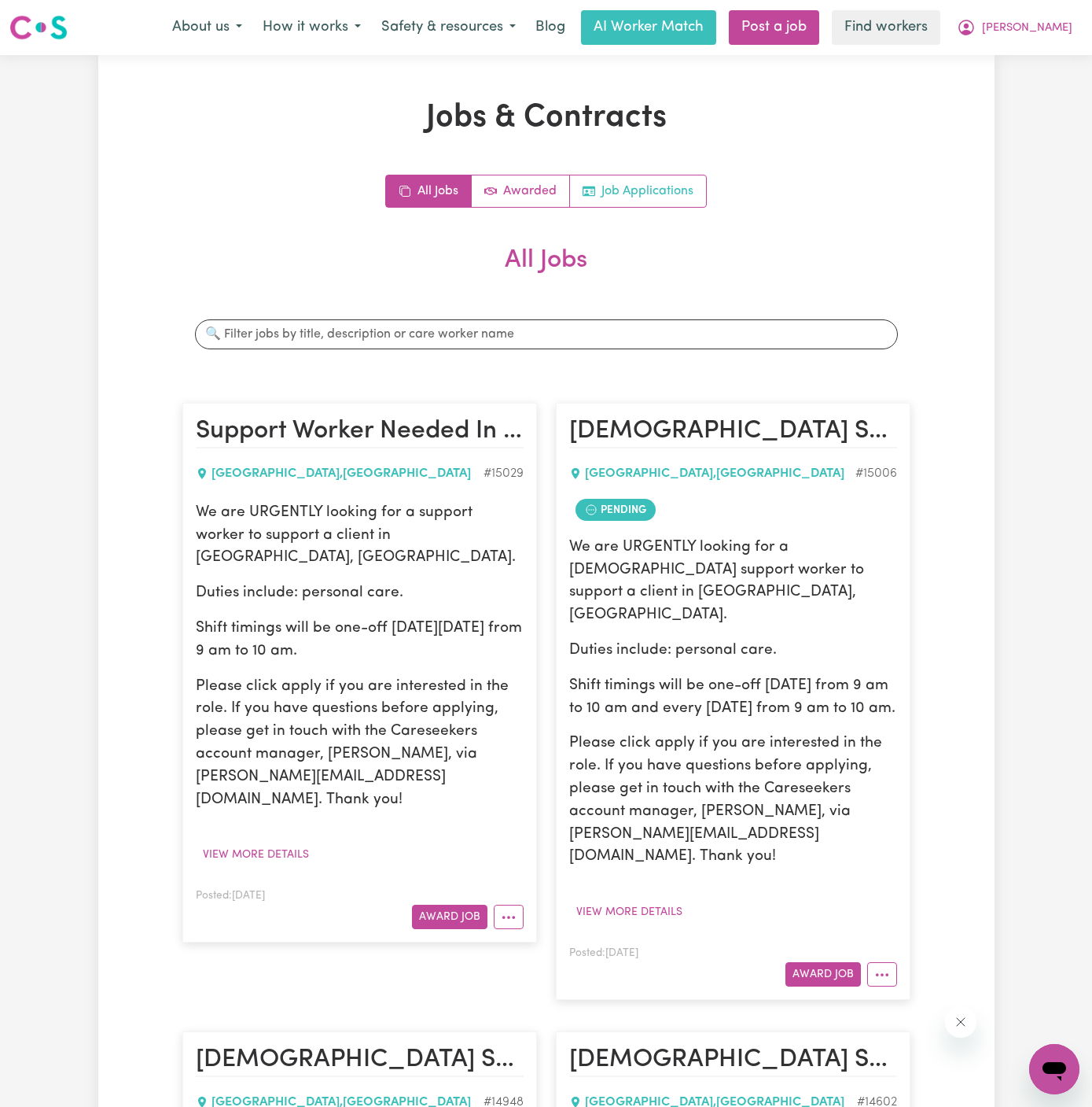
click at [678, 196] on link "Job Applications" at bounding box center [639, 191] width 136 height 32
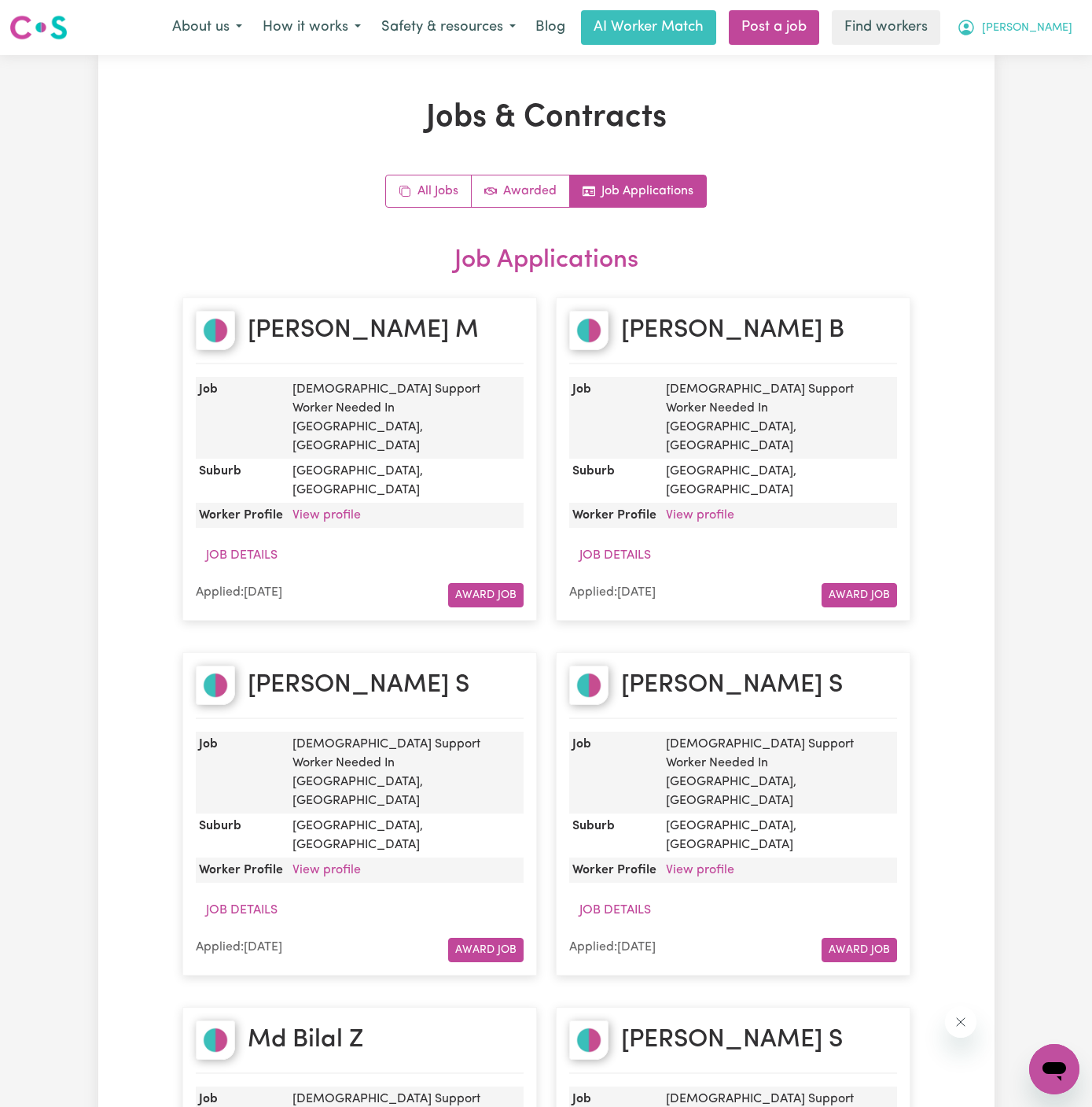
click at [1069, 26] on button "Sarwan" at bounding box center [1015, 28] width 136 height 34
click at [1063, 50] on link "My Dashboard" at bounding box center [1020, 61] width 124 height 30
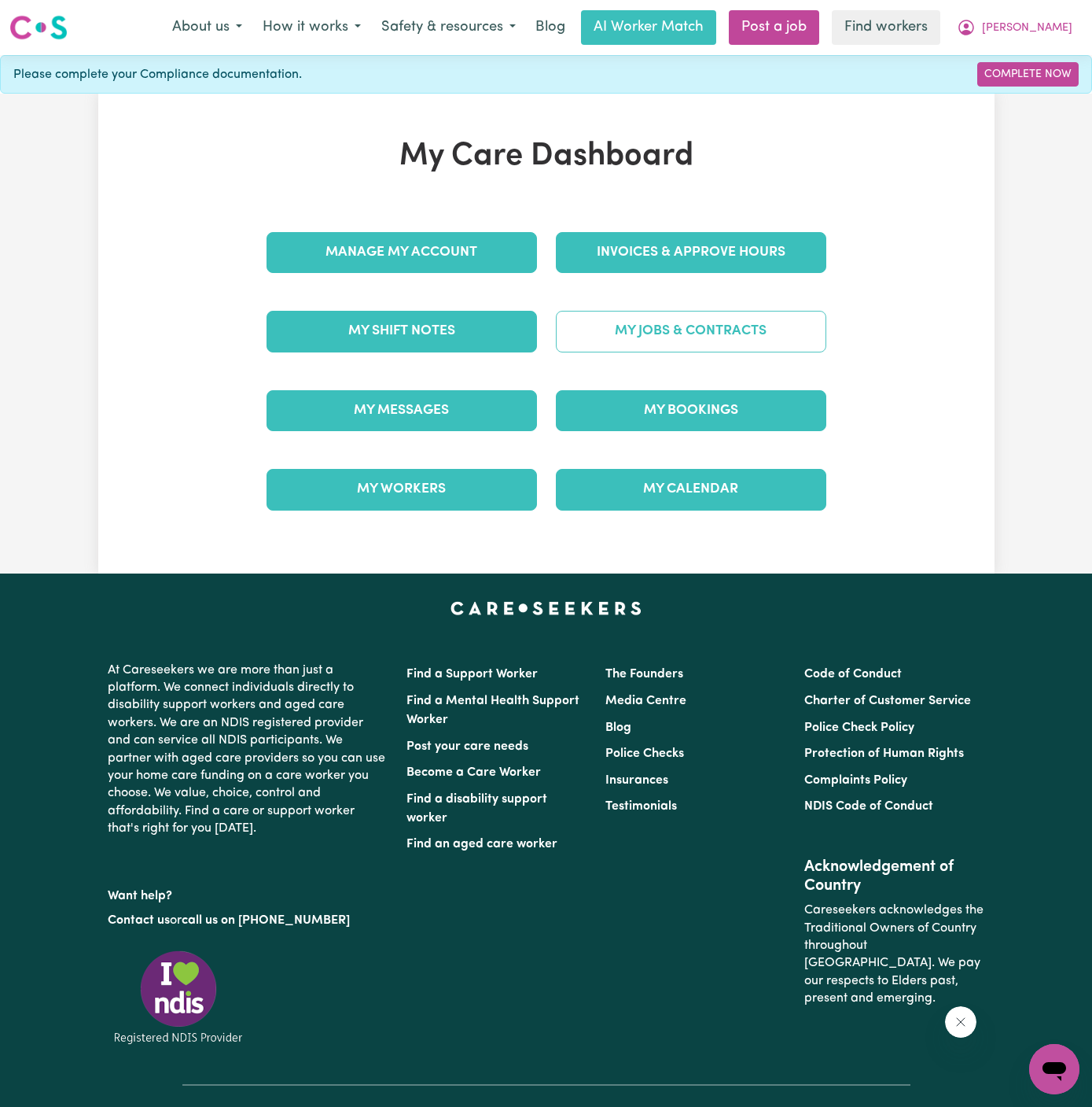
click at [732, 318] on link "My Jobs & Contracts" at bounding box center [691, 330] width 271 height 40
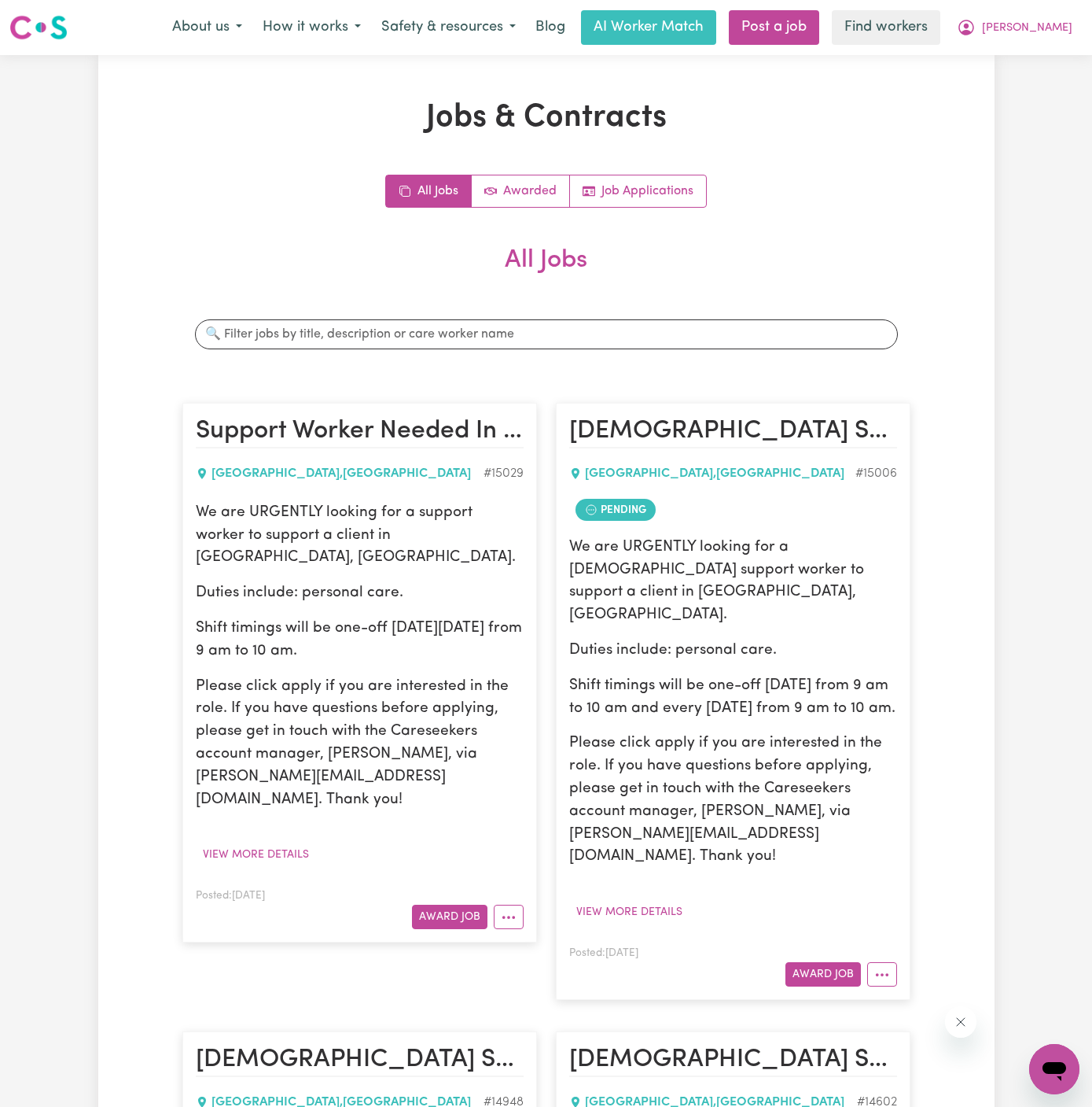
click at [408, 583] on p "Duties include: personal care." at bounding box center [360, 593] width 328 height 23
click at [681, 188] on link "Job Applications" at bounding box center [639, 191] width 136 height 32
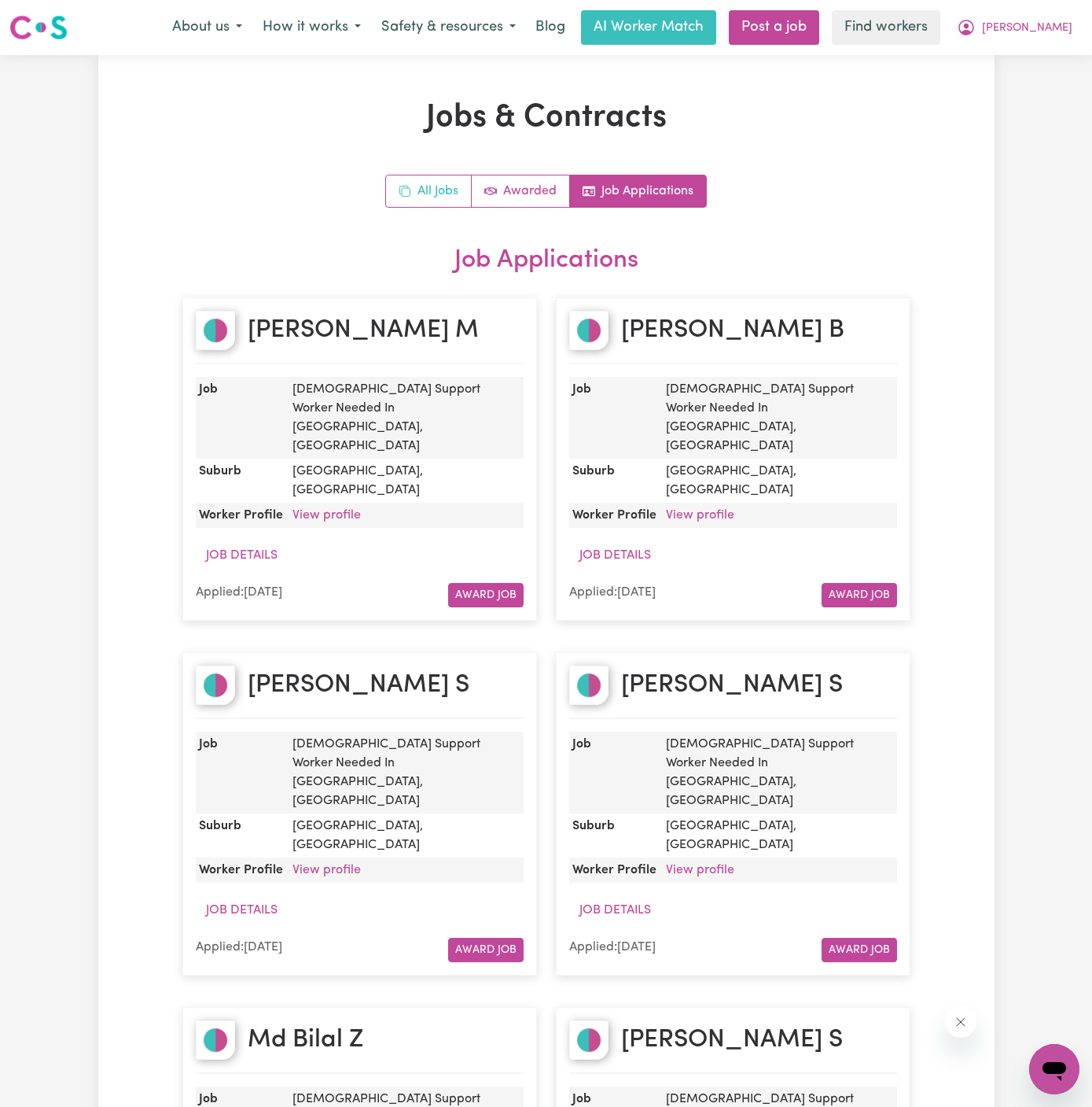
click at [423, 183] on link "All Jobs" at bounding box center [429, 191] width 86 height 32
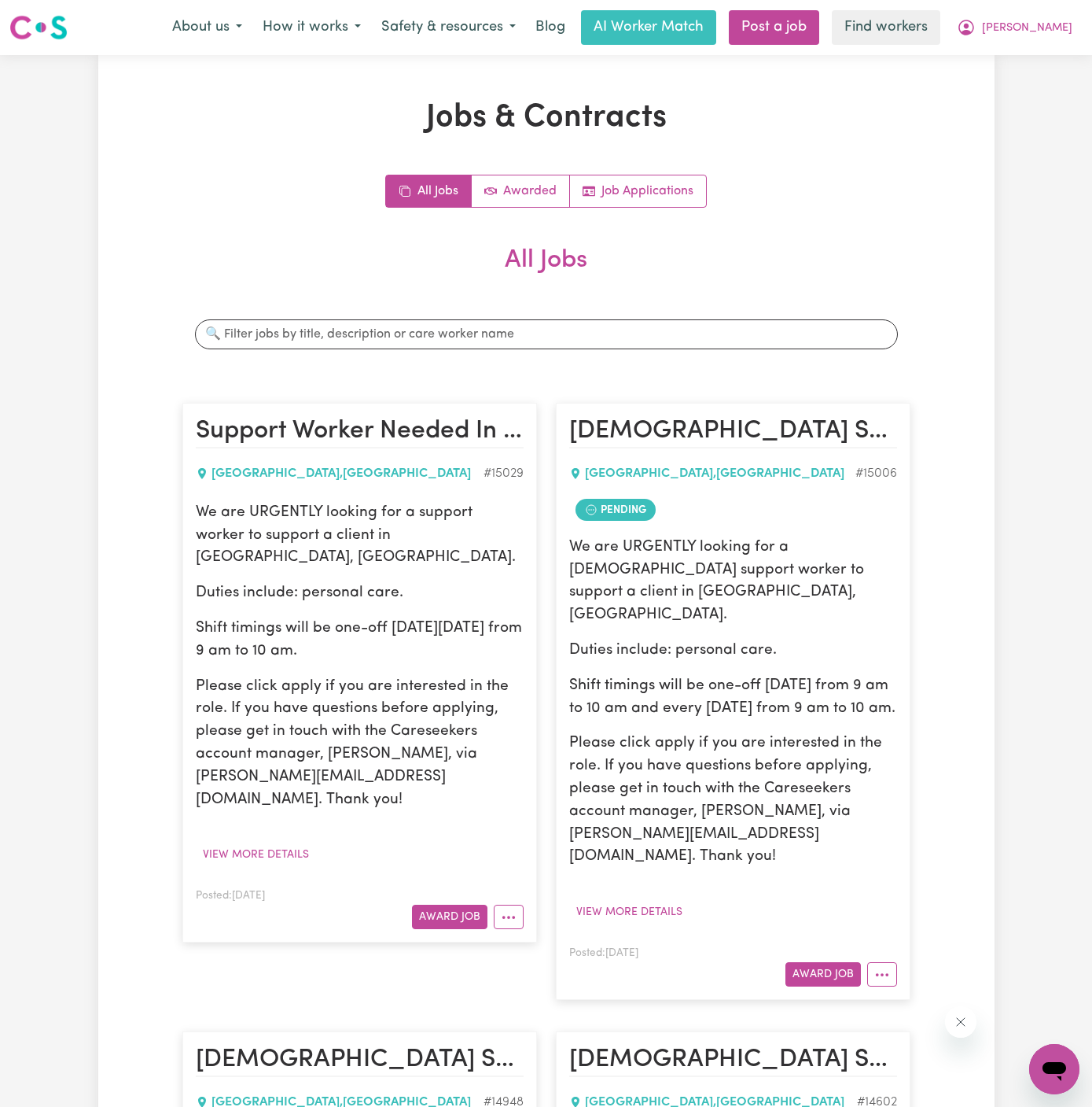
click at [412, 555] on div "We are URGENTLY looking for a support worker to support a client in Blacktown, …" at bounding box center [360, 657] width 328 height 310
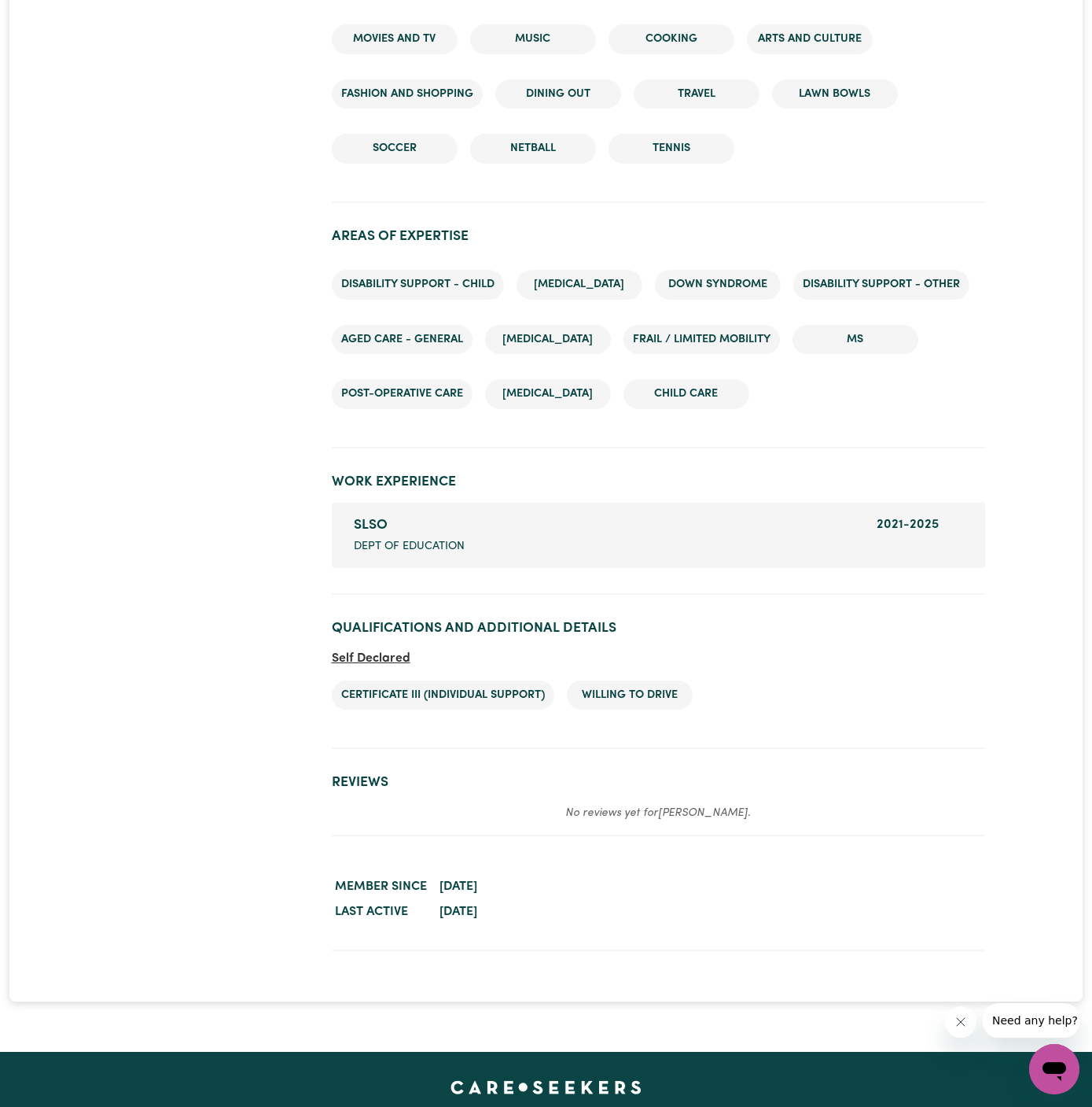
scroll to position [2437, 0]
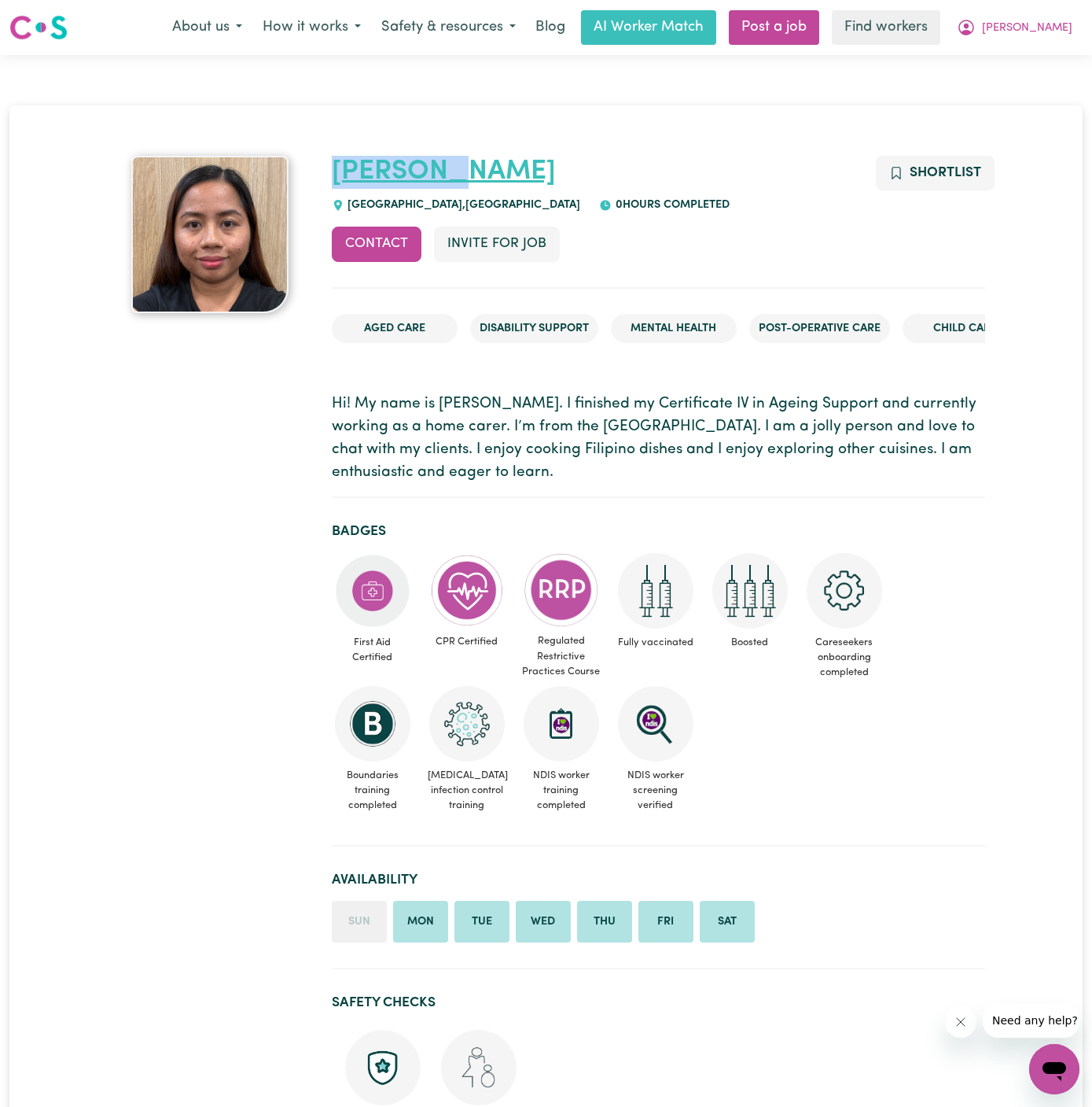
drag, startPoint x: 473, startPoint y: 163, endPoint x: 332, endPoint y: 163, distance: 141.0
click at [332, 163] on h1 "Mary Joy" at bounding box center [658, 173] width 653 height 34
copy link "Mary Joy"
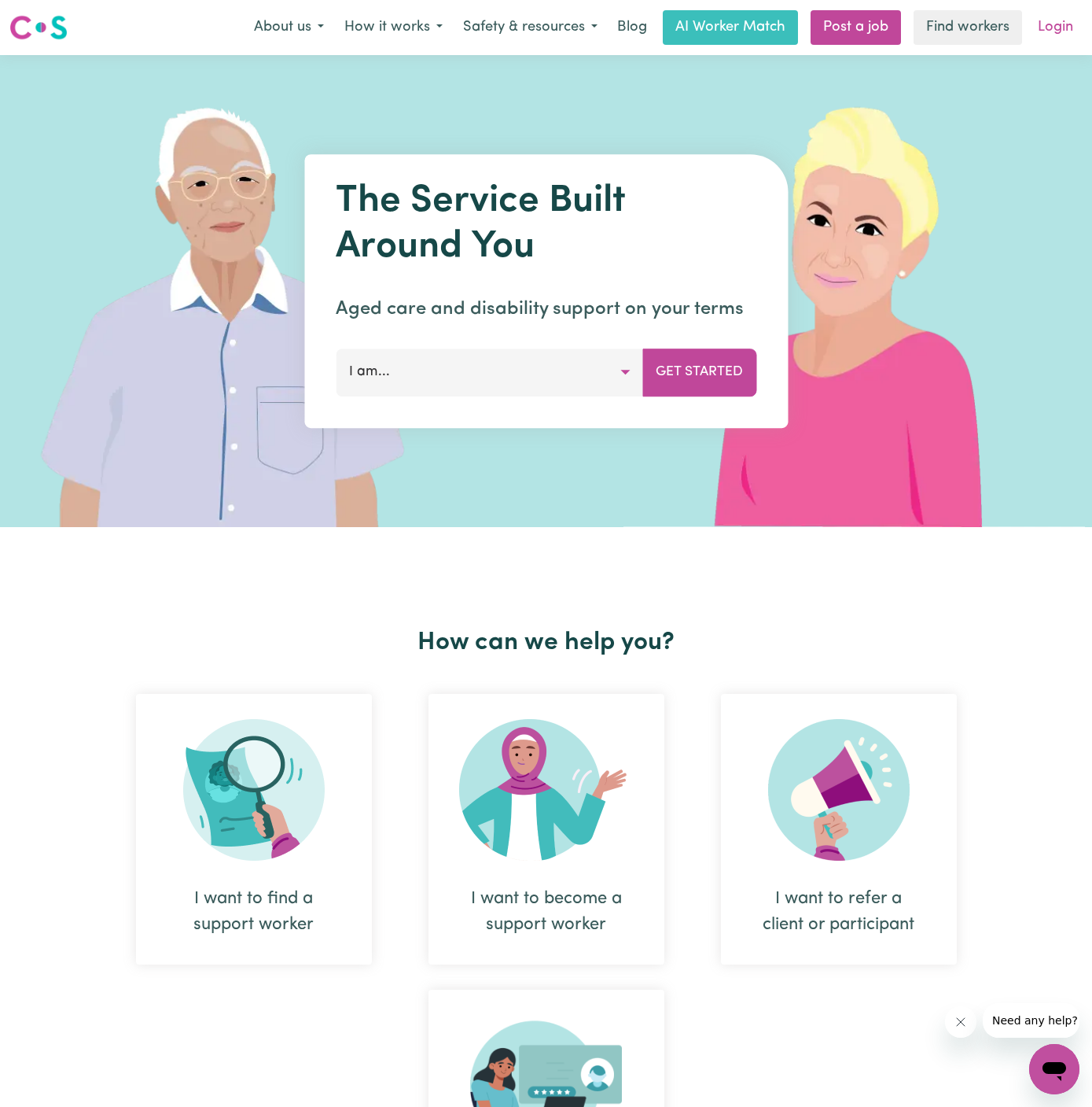
click at [1050, 27] on link "Login" at bounding box center [1056, 27] width 54 height 35
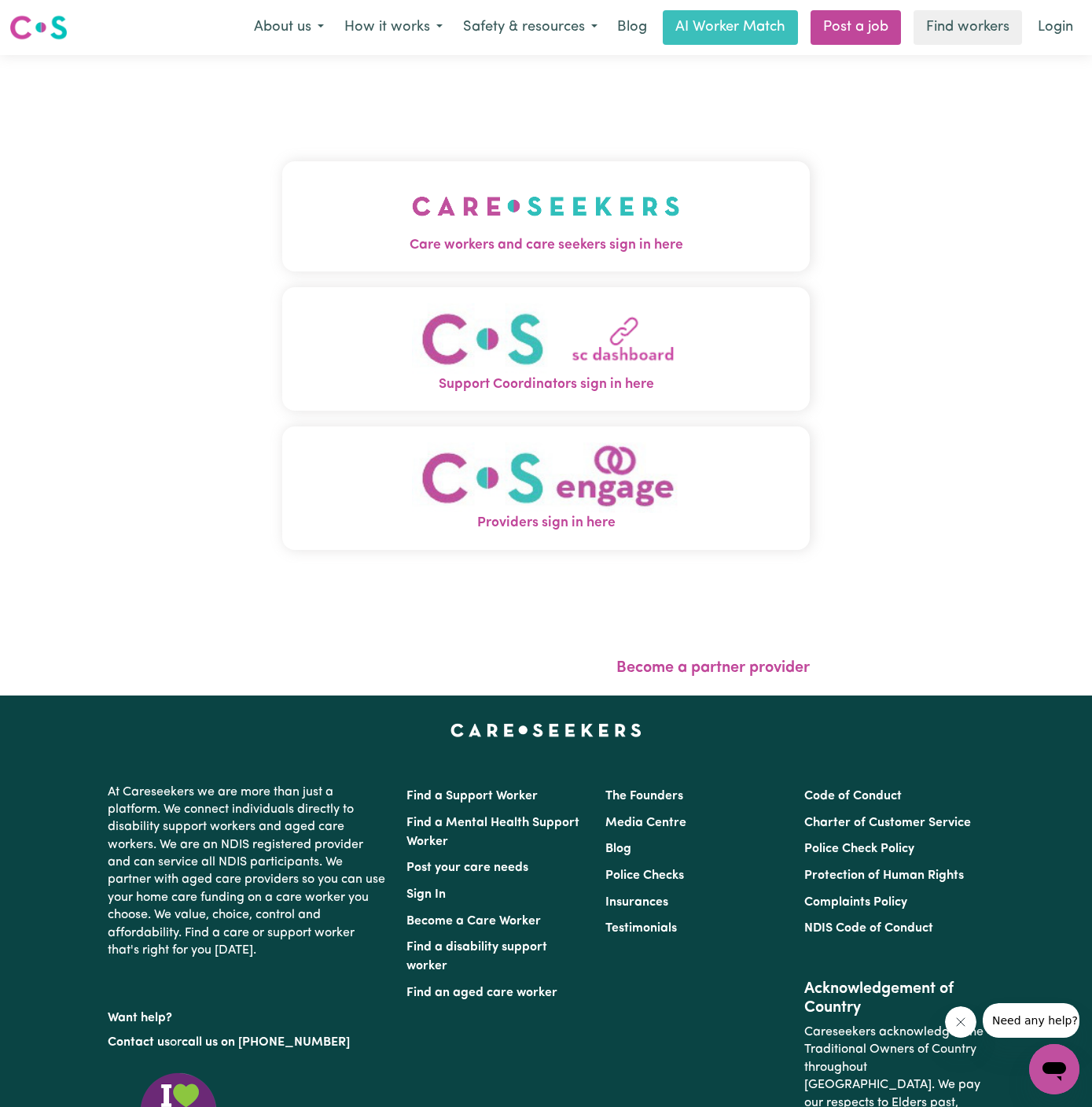
click at [562, 182] on img "Care workers and care seekers sign in here" at bounding box center [546, 206] width 268 height 58
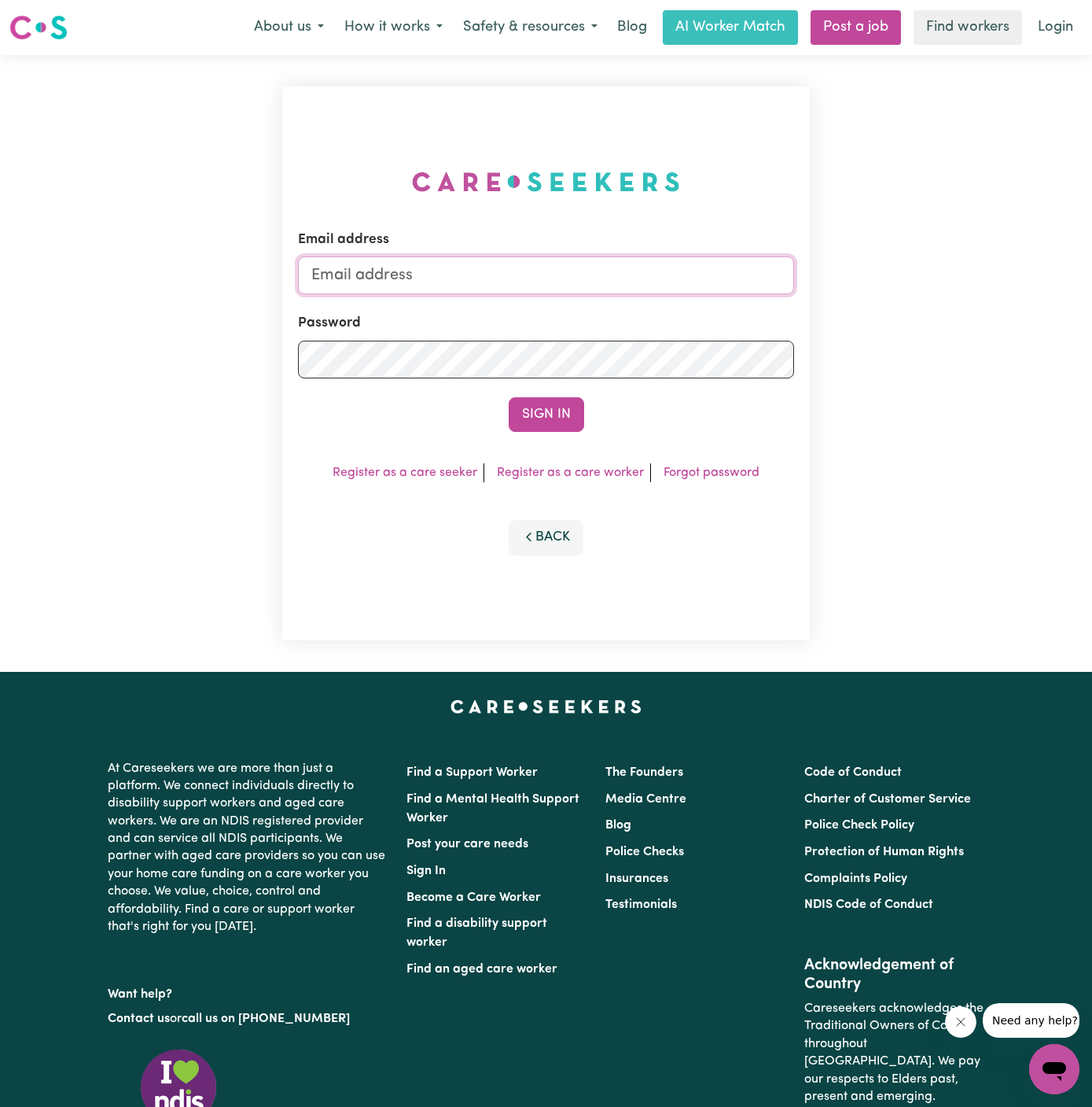
type input "[PERSON_NAME][EMAIL_ADDRESS][DOMAIN_NAME]"
click at [543, 422] on button "Sign In" at bounding box center [546, 414] width 76 height 35
